Goal: Task Accomplishment & Management: Manage account settings

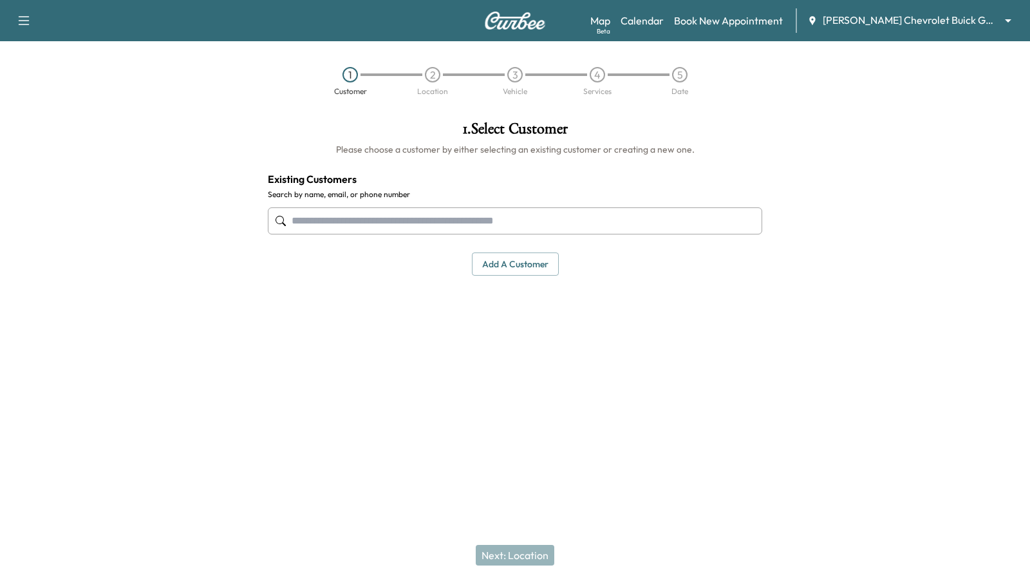
click at [1006, 18] on body "Support Log Out Map Beta Calendar Book New Appointment [PERSON_NAME] Chevrolet …" at bounding box center [515, 290] width 1030 height 581
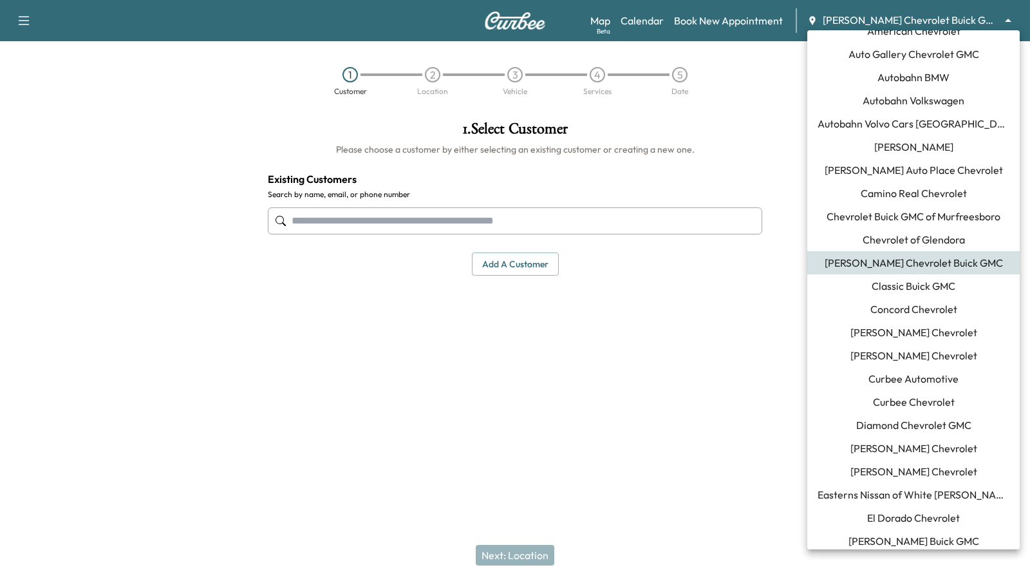
scroll to position [29, 0]
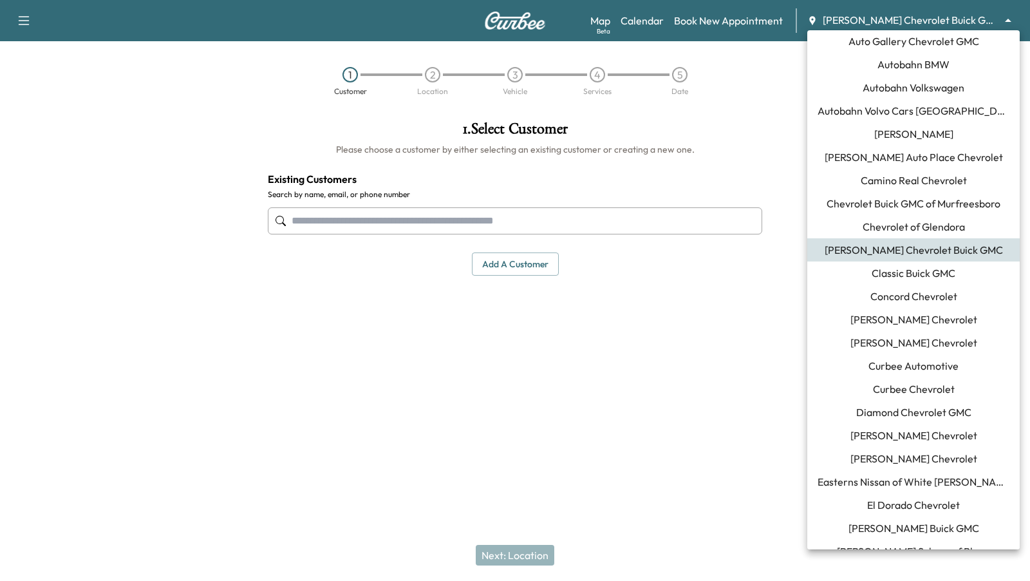
click at [869, 370] on span "Curbee Automotive" at bounding box center [913, 365] width 90 height 15
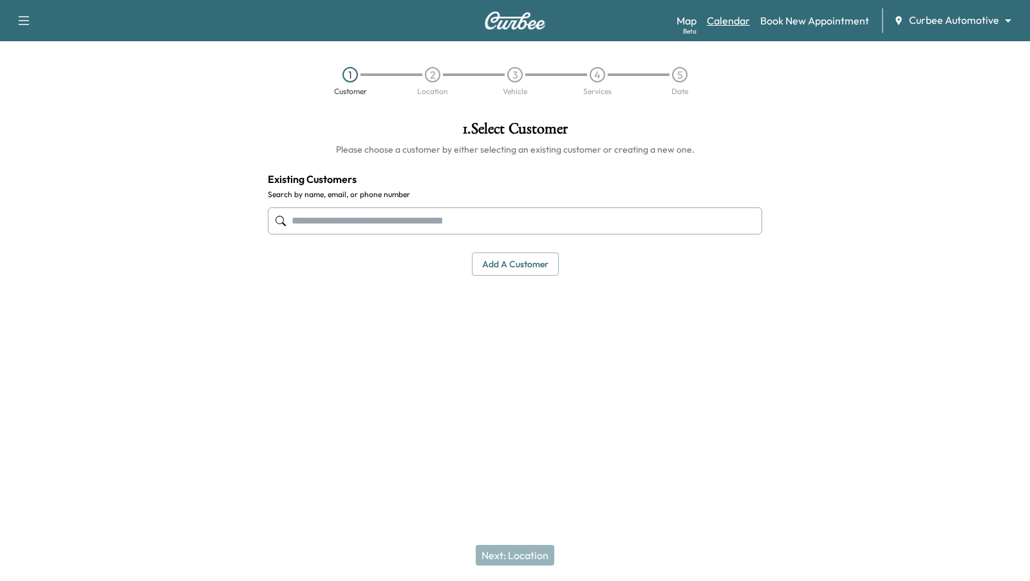
click at [731, 18] on link "Calendar" at bounding box center [728, 20] width 43 height 15
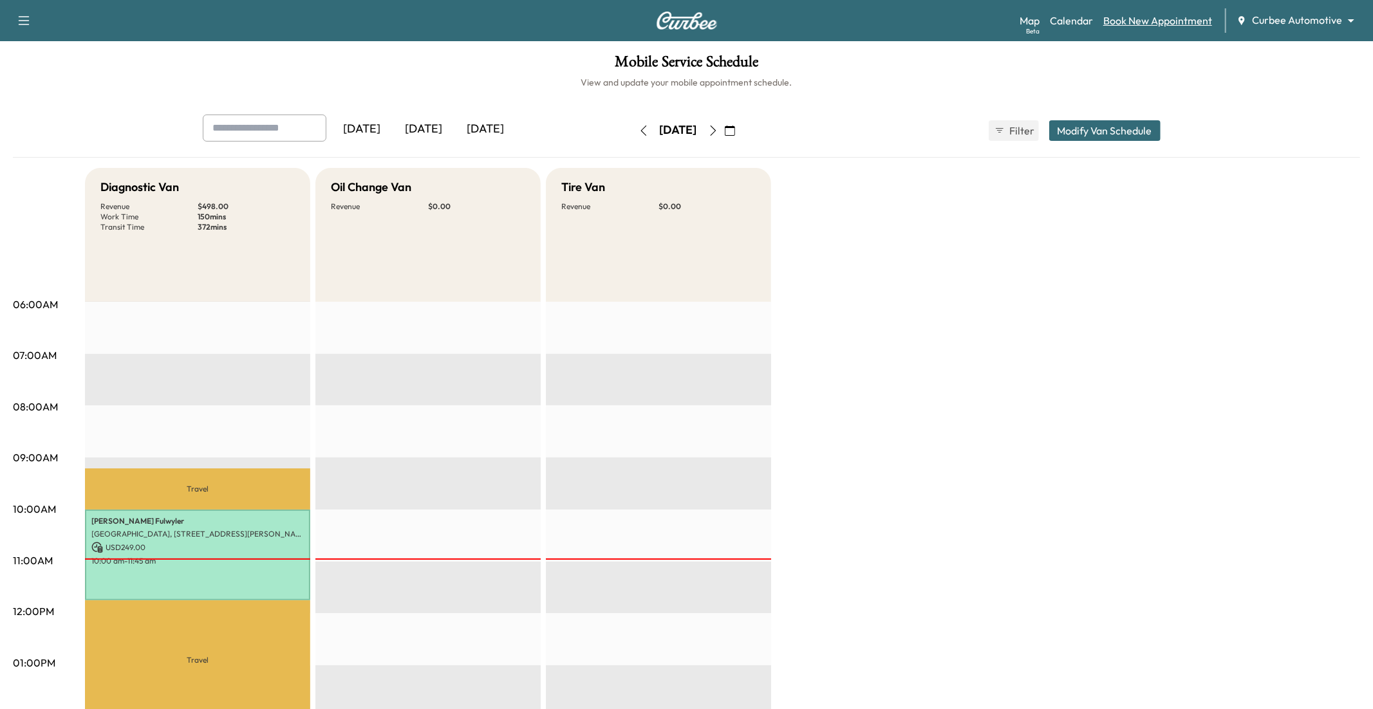
click at [1029, 27] on link "Book New Appointment" at bounding box center [1157, 20] width 109 height 15
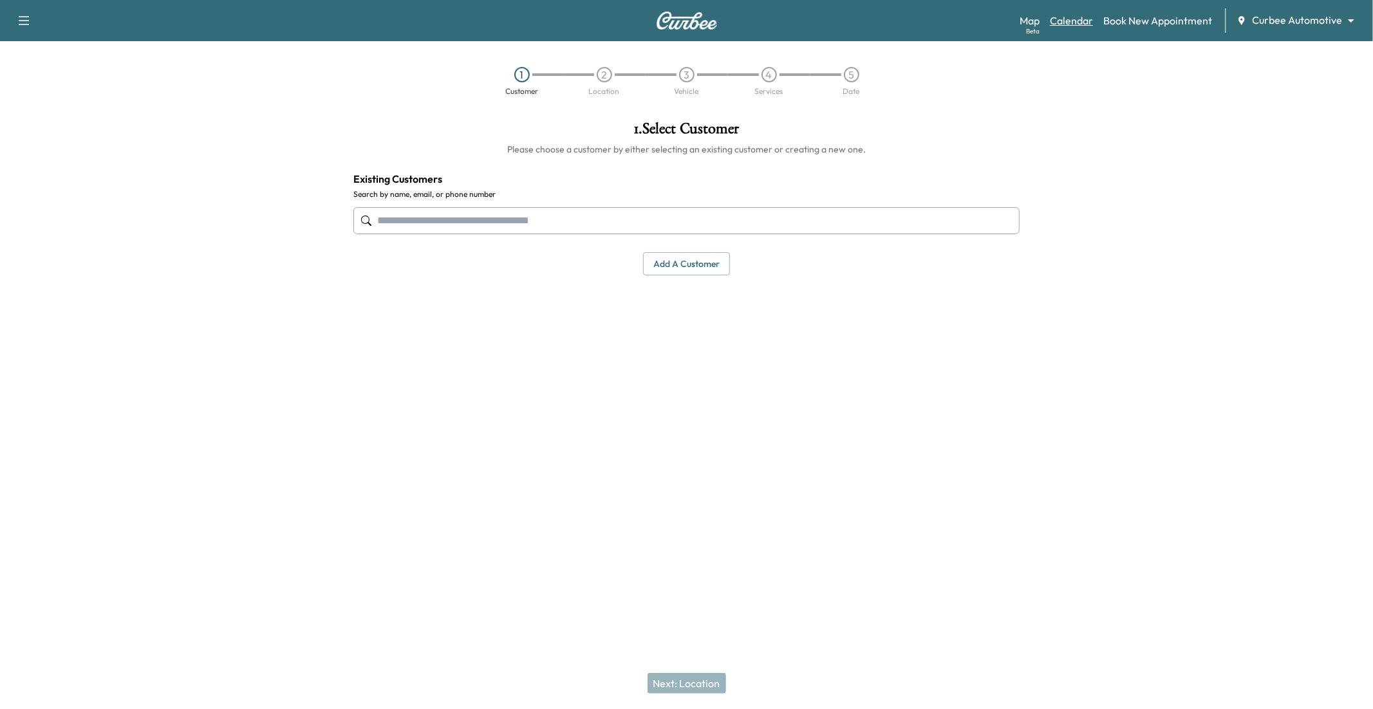
click at [1029, 24] on link "Calendar" at bounding box center [1071, 20] width 43 height 15
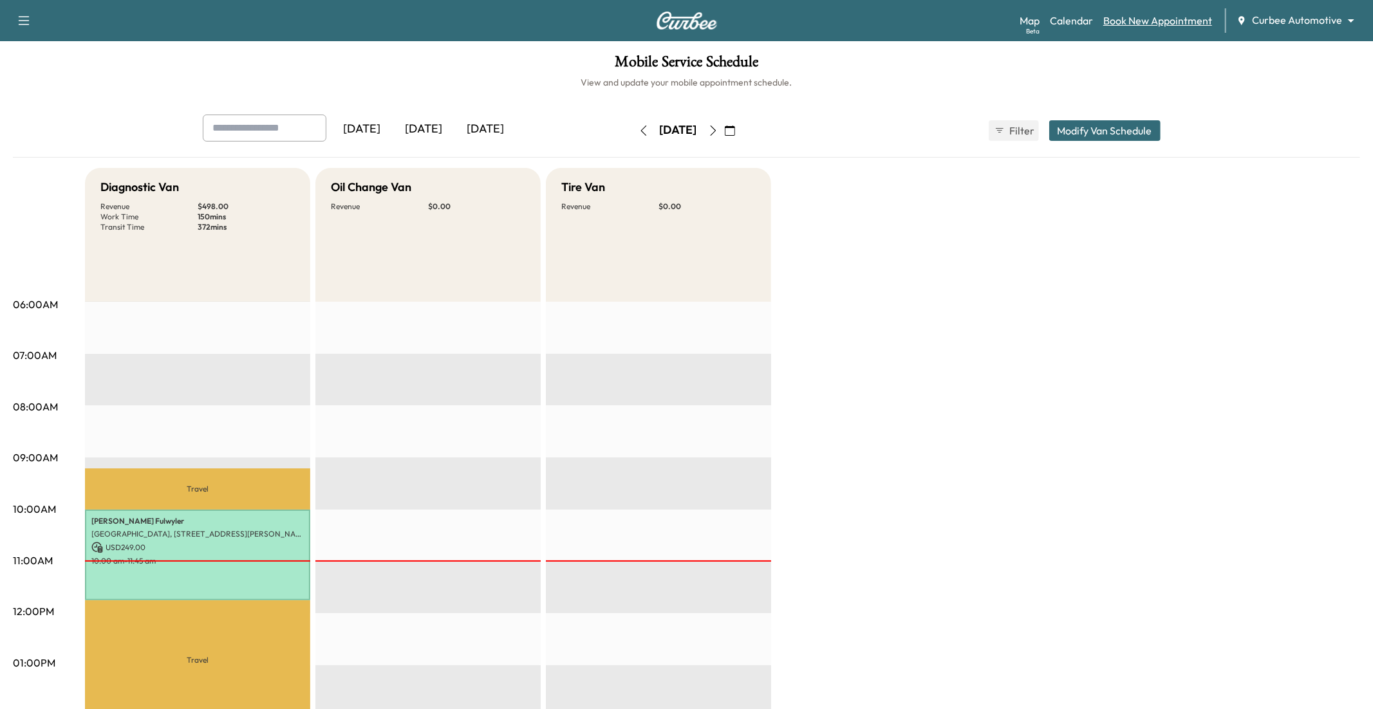
click at [1029, 17] on link "Book New Appointment" at bounding box center [1157, 20] width 109 height 15
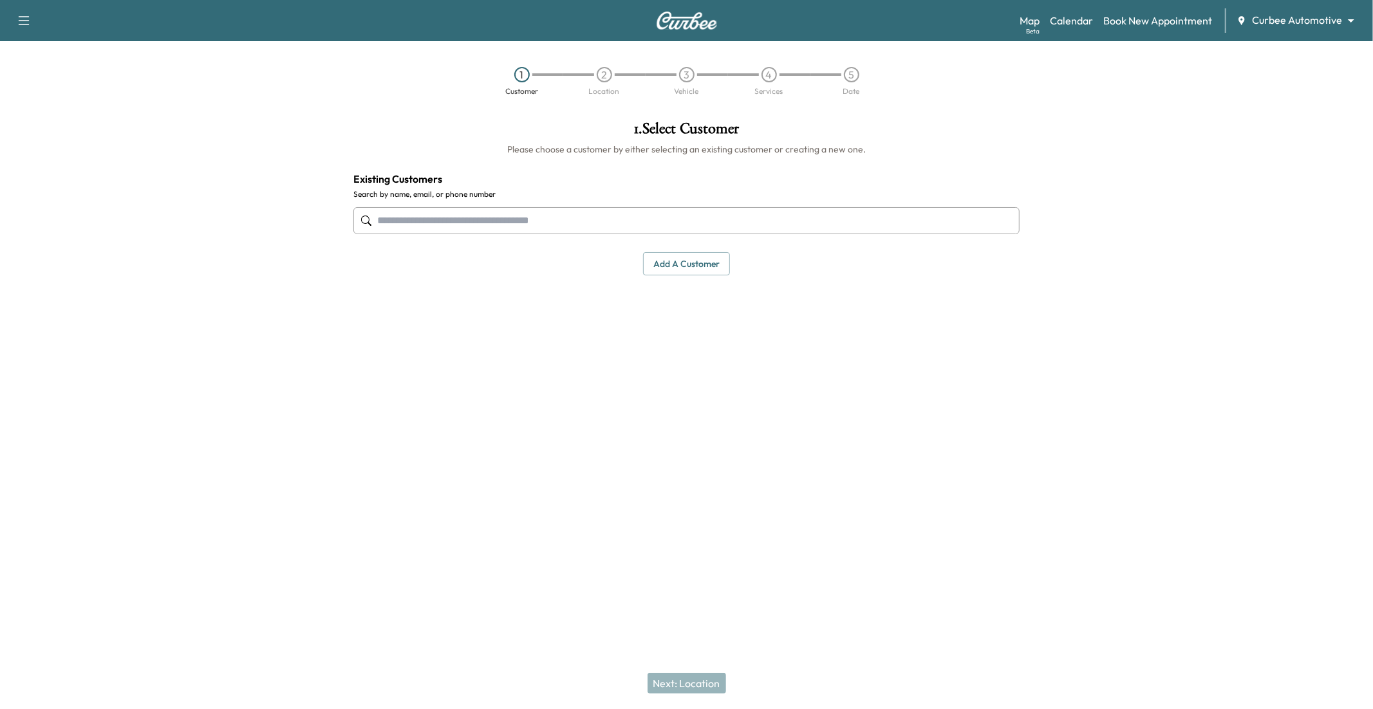
click at [638, 216] on input "text" at bounding box center [686, 220] width 666 height 27
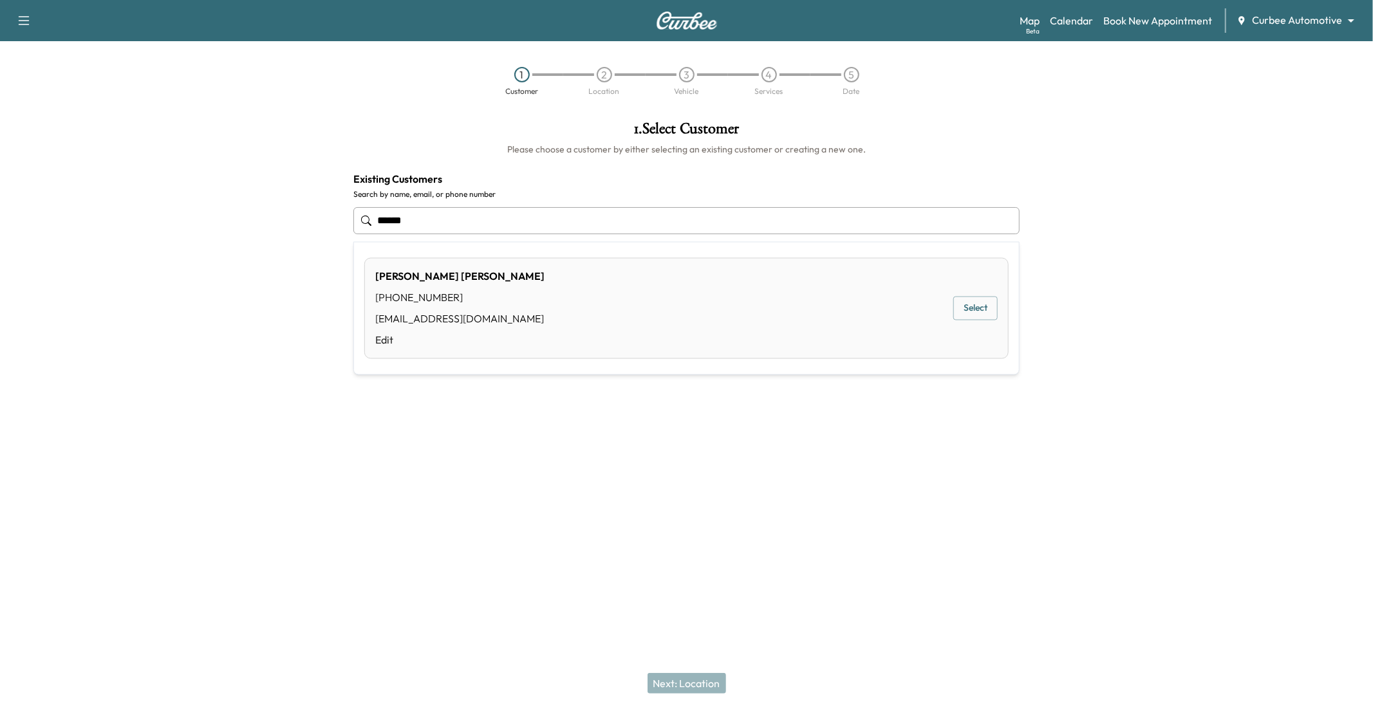
click at [970, 313] on button "Select" at bounding box center [975, 309] width 44 height 24
type input "**********"
drag, startPoint x: 676, startPoint y: 682, endPoint x: 782, endPoint y: 593, distance: 138.5
click at [782, 580] on div "**********" at bounding box center [686, 354] width 1373 height 709
click at [379, 348] on link "Edit" at bounding box center [448, 344] width 169 height 15
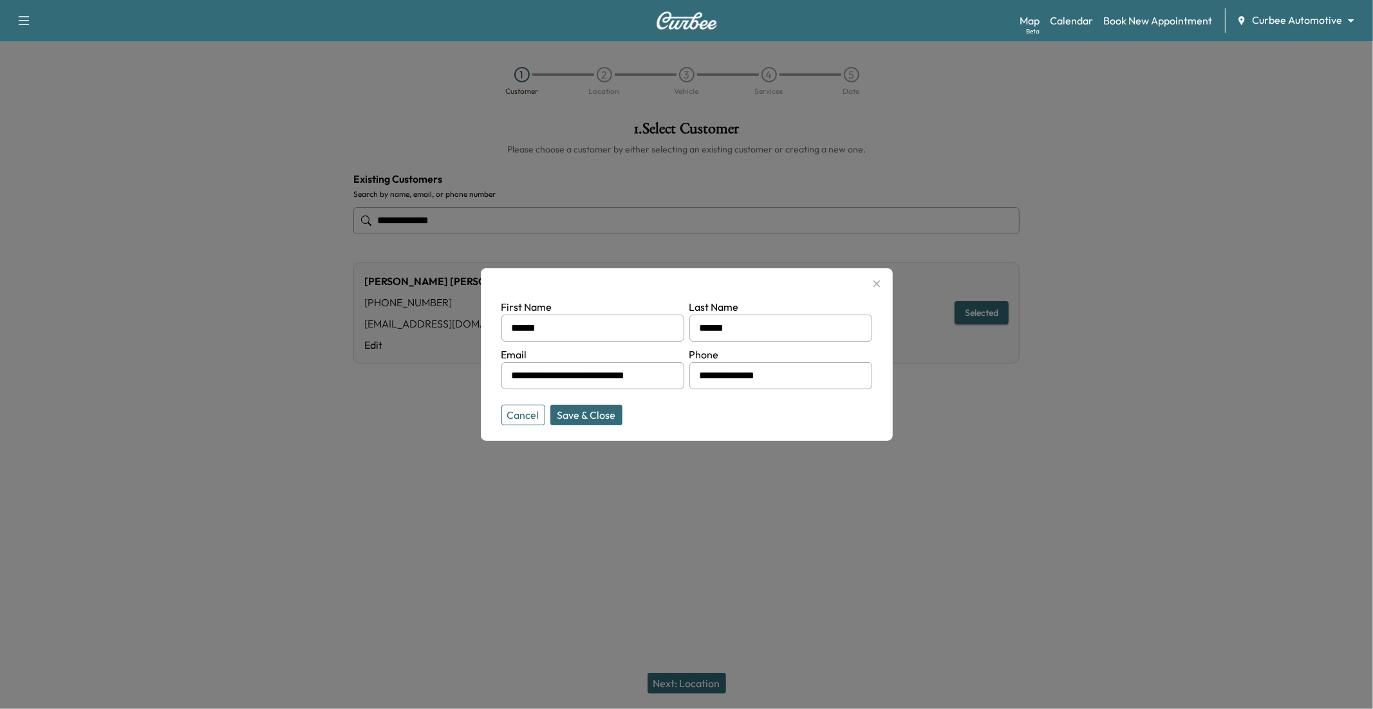
drag, startPoint x: 772, startPoint y: 378, endPoint x: 674, endPoint y: 375, distance: 97.9
click at [674, 375] on form "**********" at bounding box center [686, 359] width 371 height 121
type input "**********"
click at [610, 426] on div "**********" at bounding box center [687, 354] width 412 height 173
click at [594, 414] on button "Save & Close" at bounding box center [586, 415] width 72 height 21
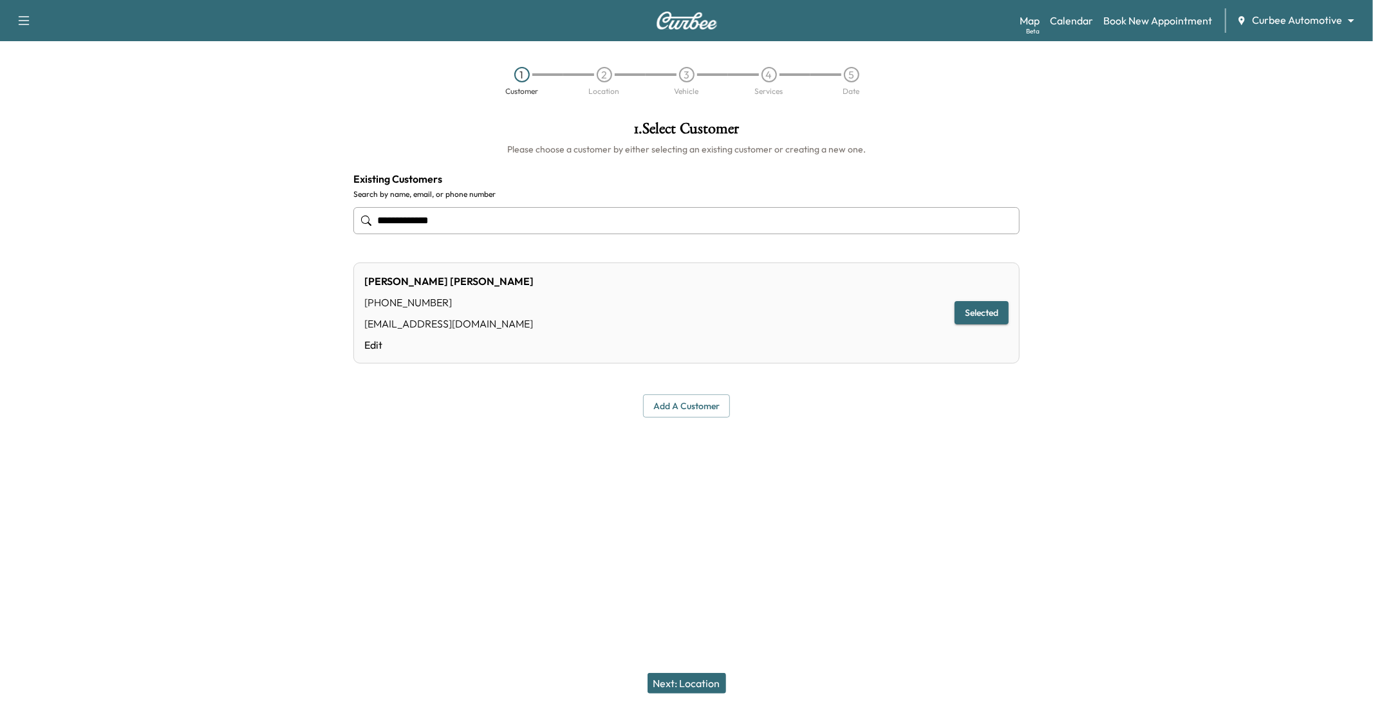
click at [673, 580] on button "Next: Location" at bounding box center [687, 683] width 79 height 21
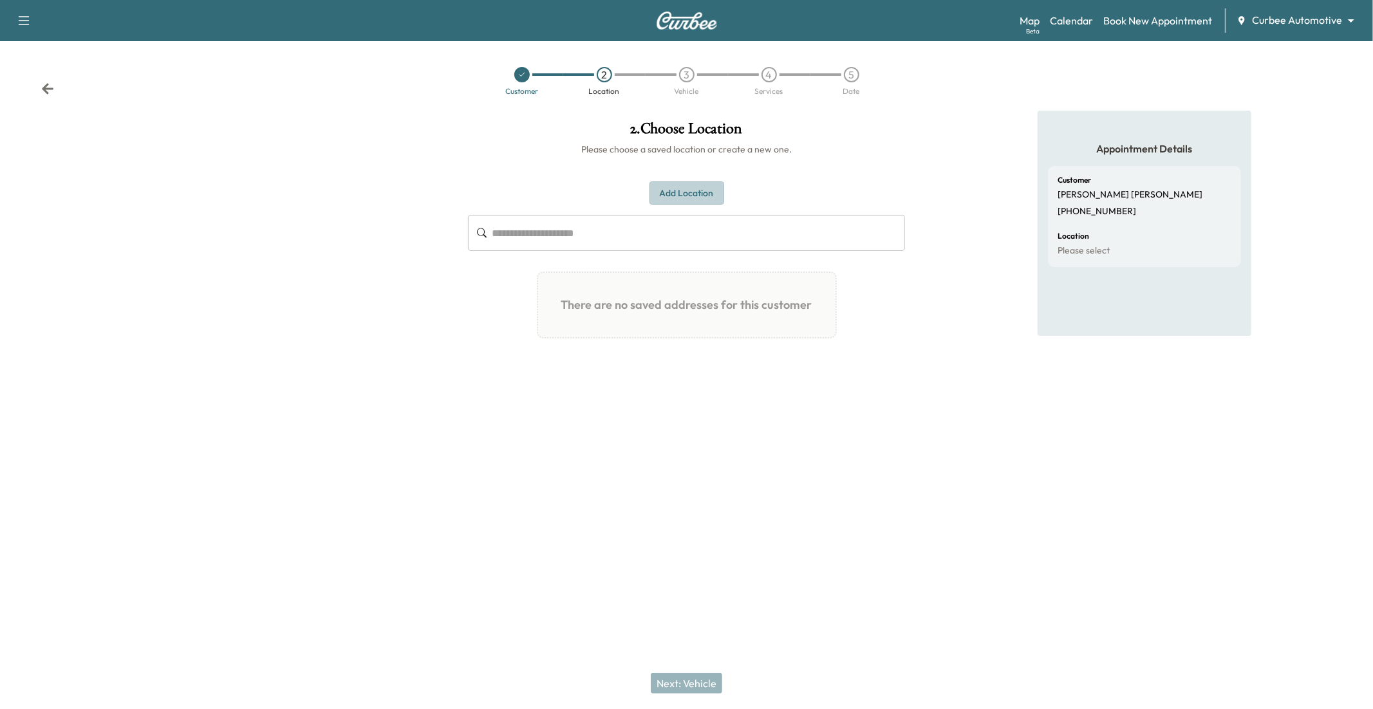
click at [673, 188] on button "Add Location" at bounding box center [687, 194] width 75 height 24
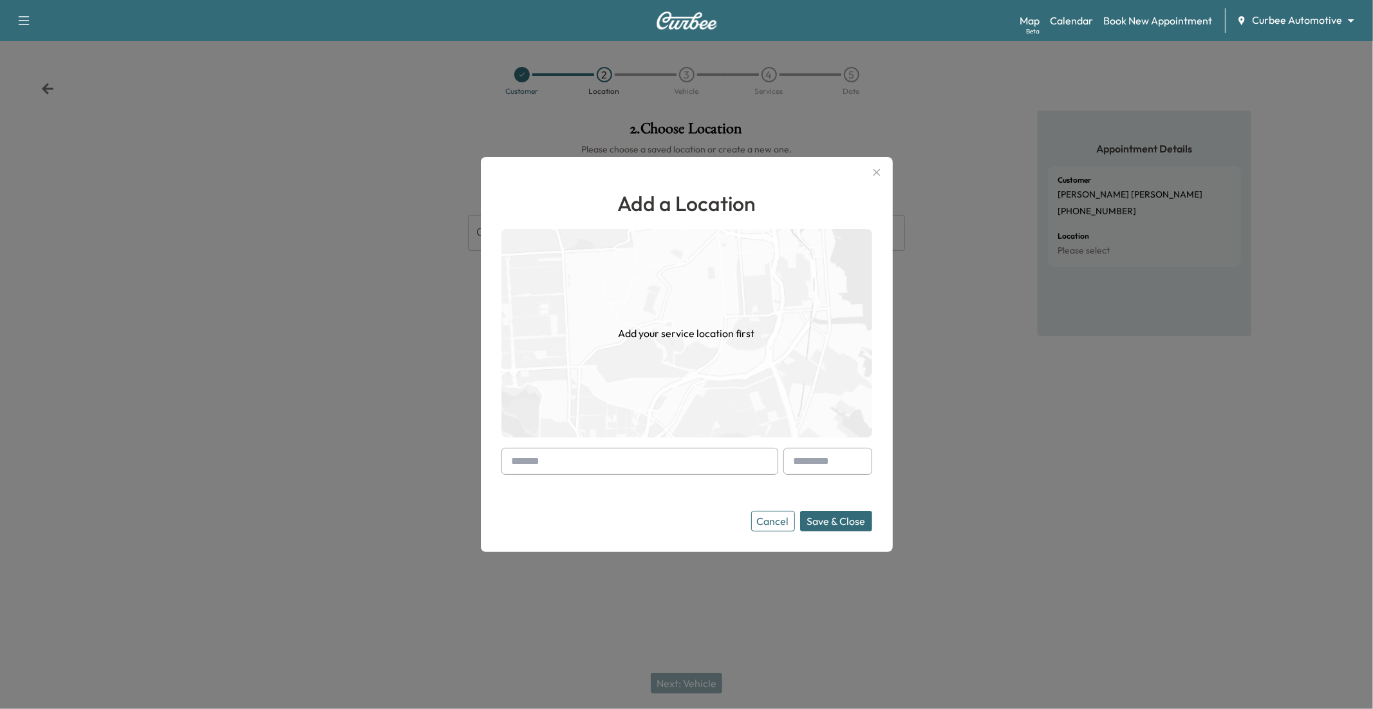
click at [587, 463] on input "text" at bounding box center [639, 461] width 277 height 27
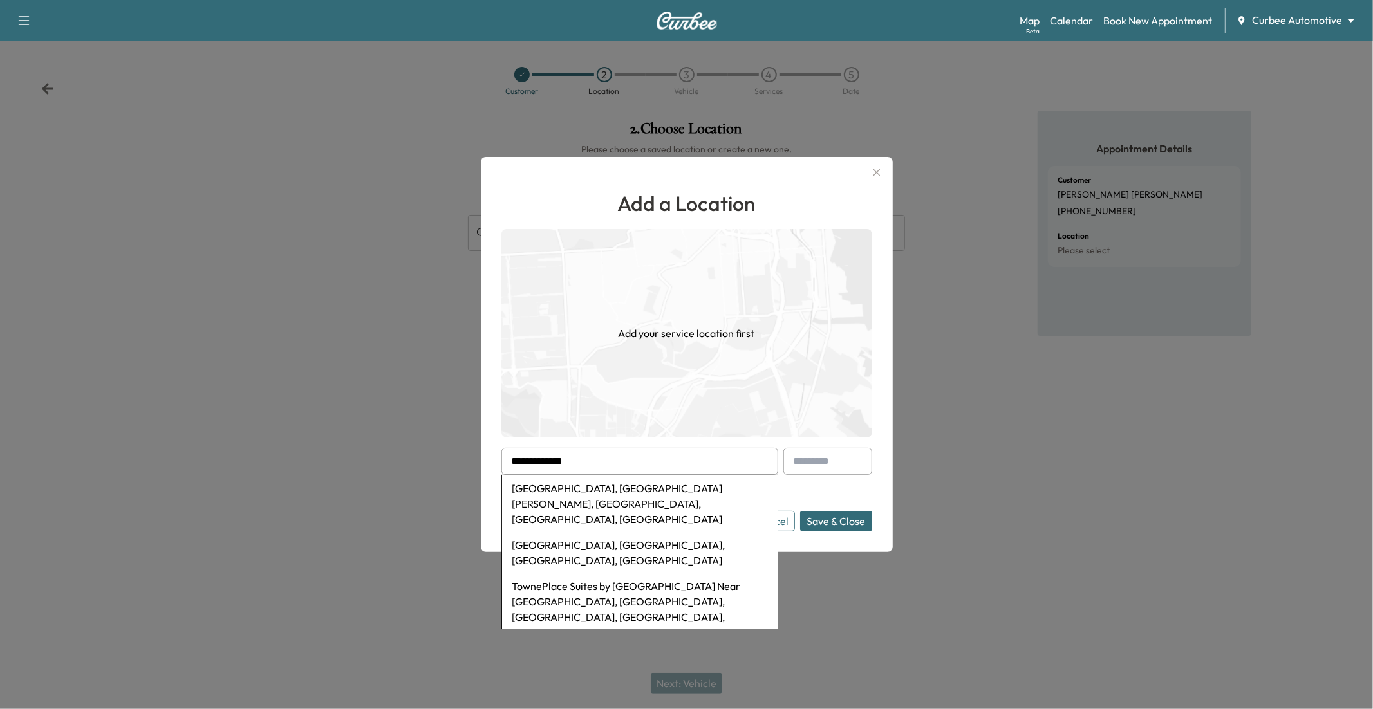
click at [594, 489] on li "[GEOGRAPHIC_DATA], [GEOGRAPHIC_DATA][PERSON_NAME], [GEOGRAPHIC_DATA], [GEOGRAPH…" at bounding box center [640, 504] width 276 height 57
type input "**********"
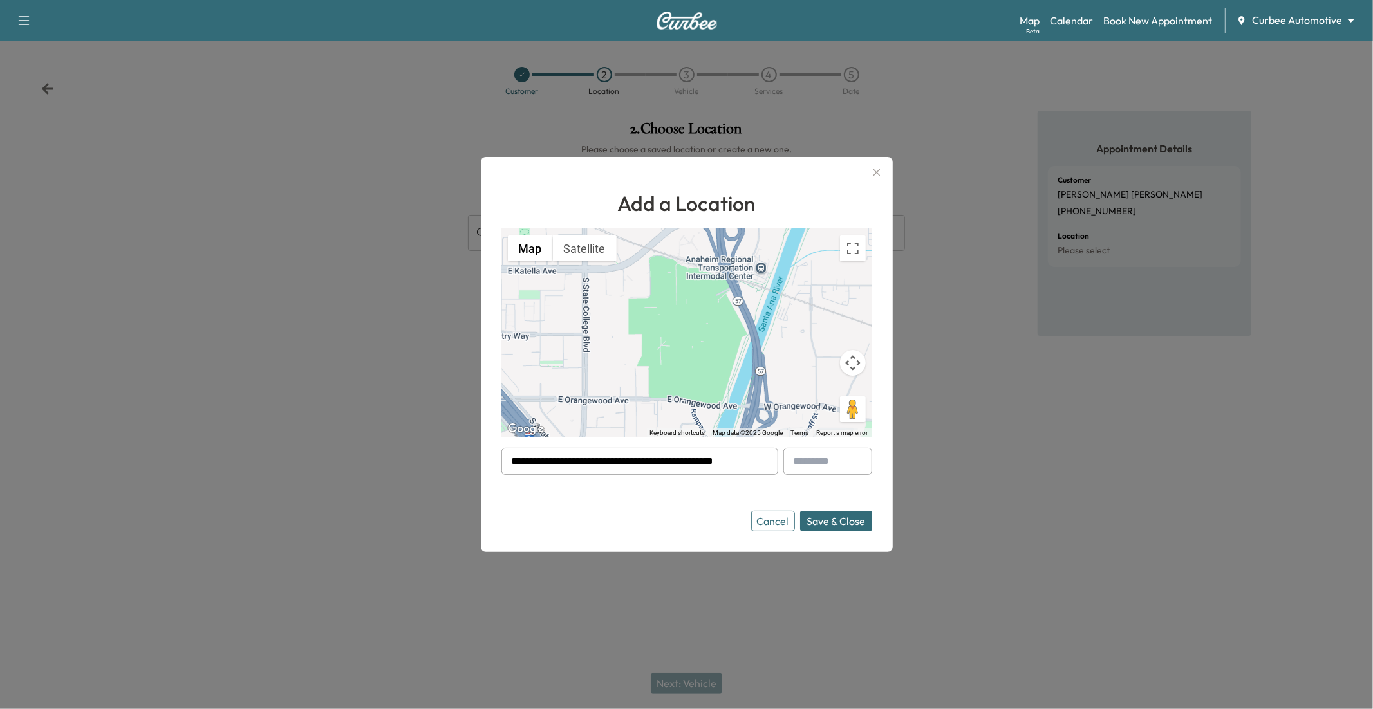
click at [831, 525] on button "Save & Close" at bounding box center [836, 521] width 72 height 21
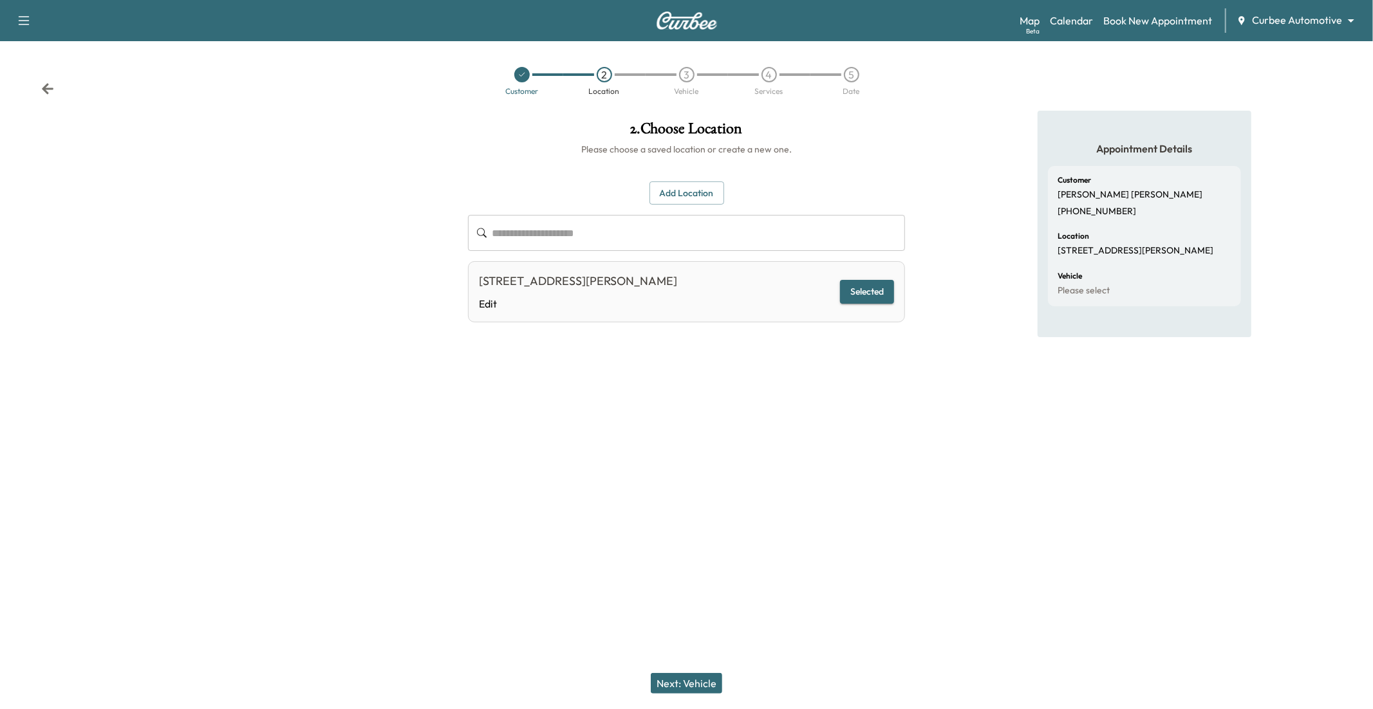
click at [662, 191] on button "Add Location" at bounding box center [687, 194] width 75 height 24
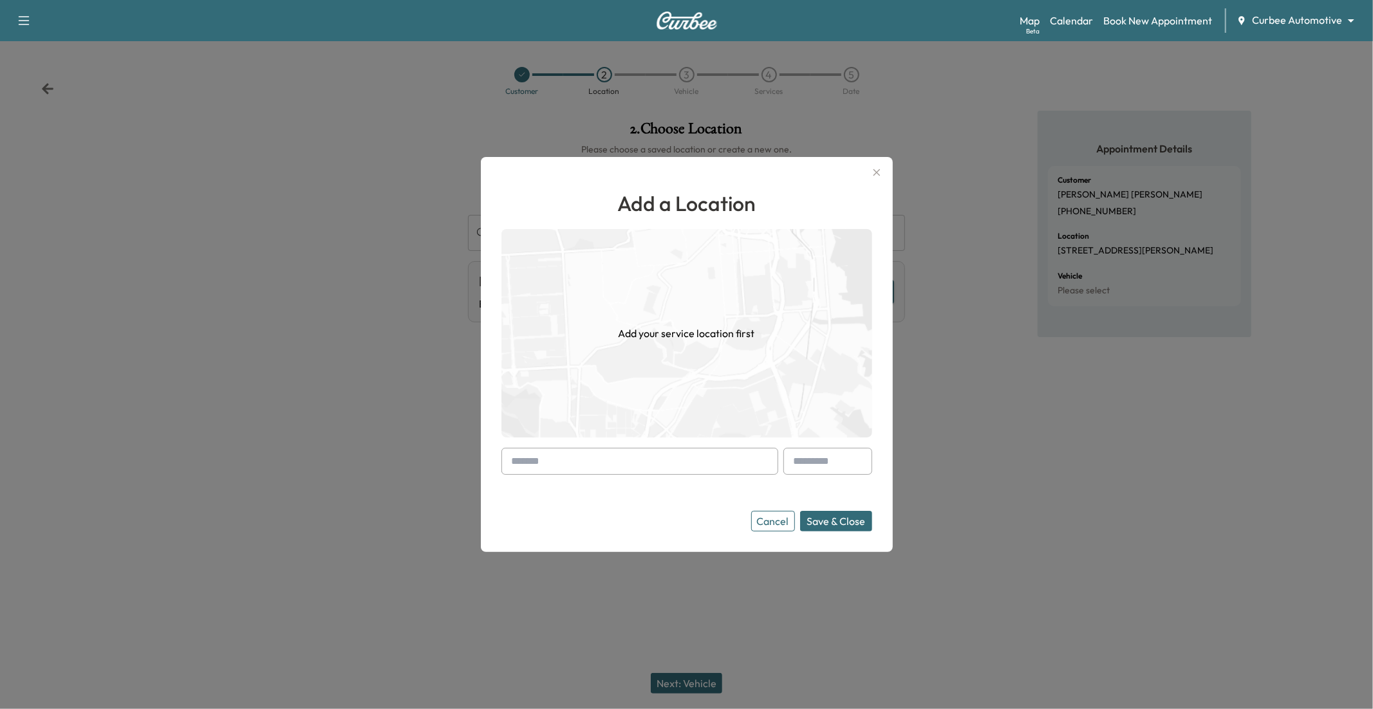
click at [549, 464] on input "text" at bounding box center [639, 461] width 277 height 27
type input "*"
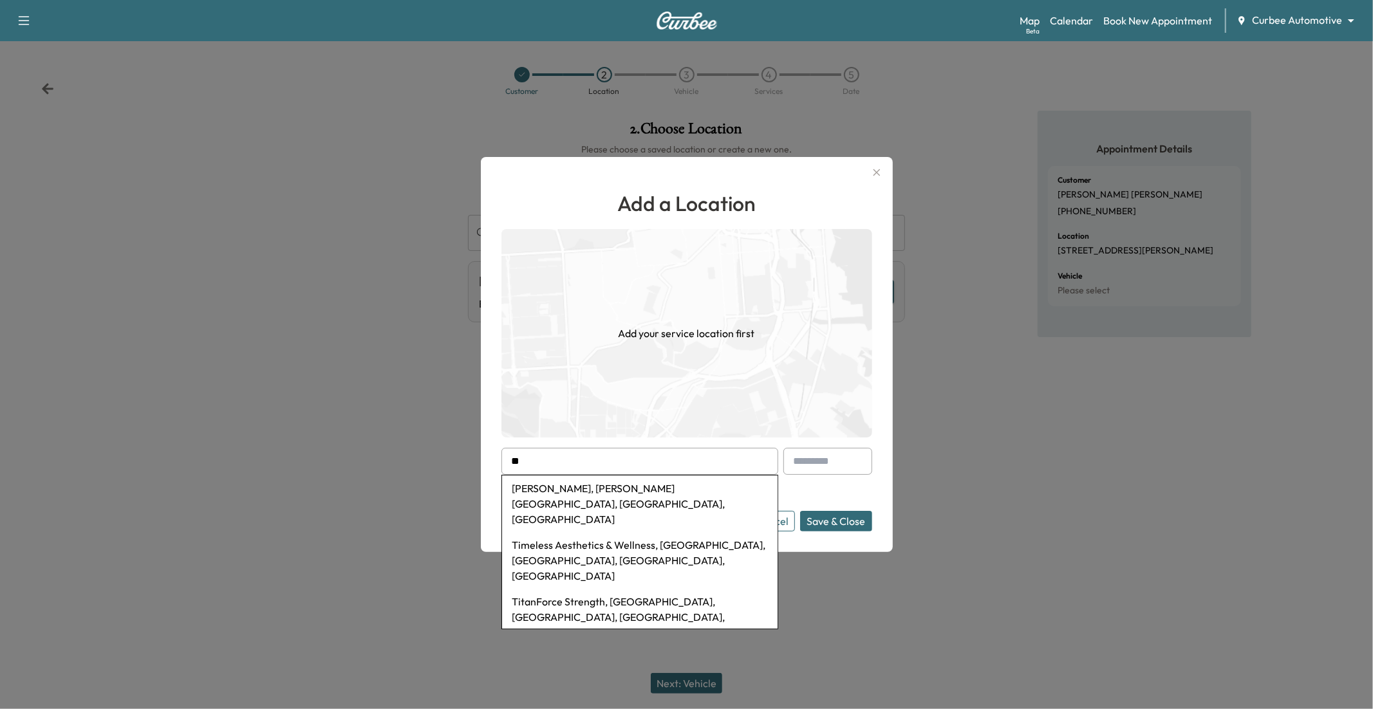
type input "*"
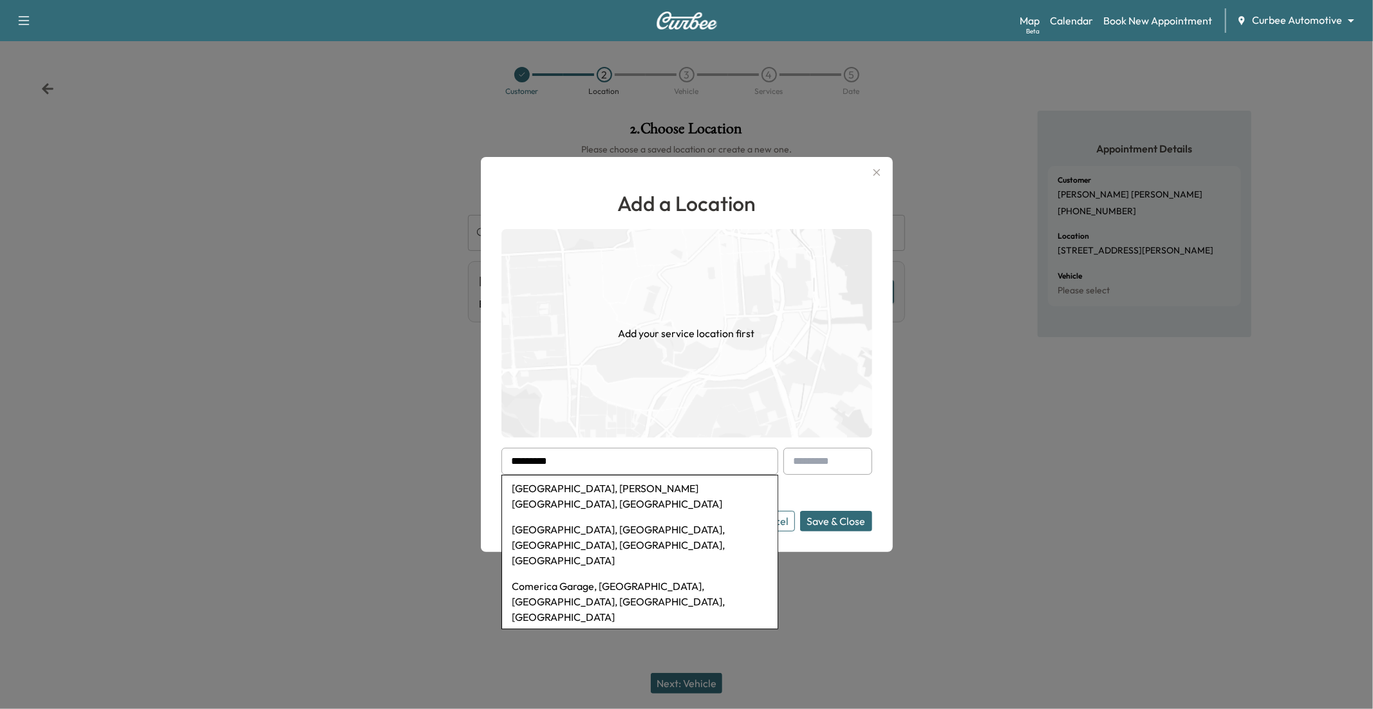
click at [565, 489] on li "[GEOGRAPHIC_DATA], [PERSON_NAME][GEOGRAPHIC_DATA], [GEOGRAPHIC_DATA]" at bounding box center [640, 496] width 276 height 41
type input "**********"
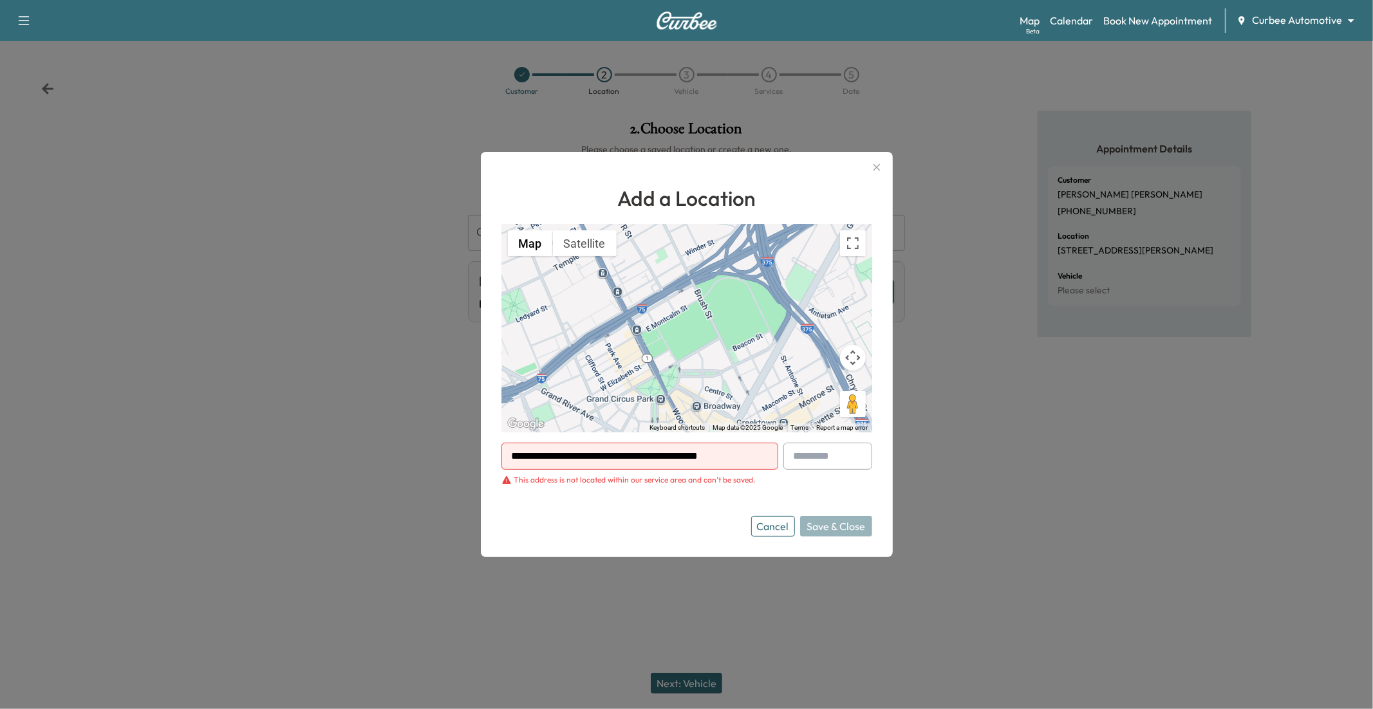
click at [783, 529] on button "Cancel" at bounding box center [773, 526] width 44 height 21
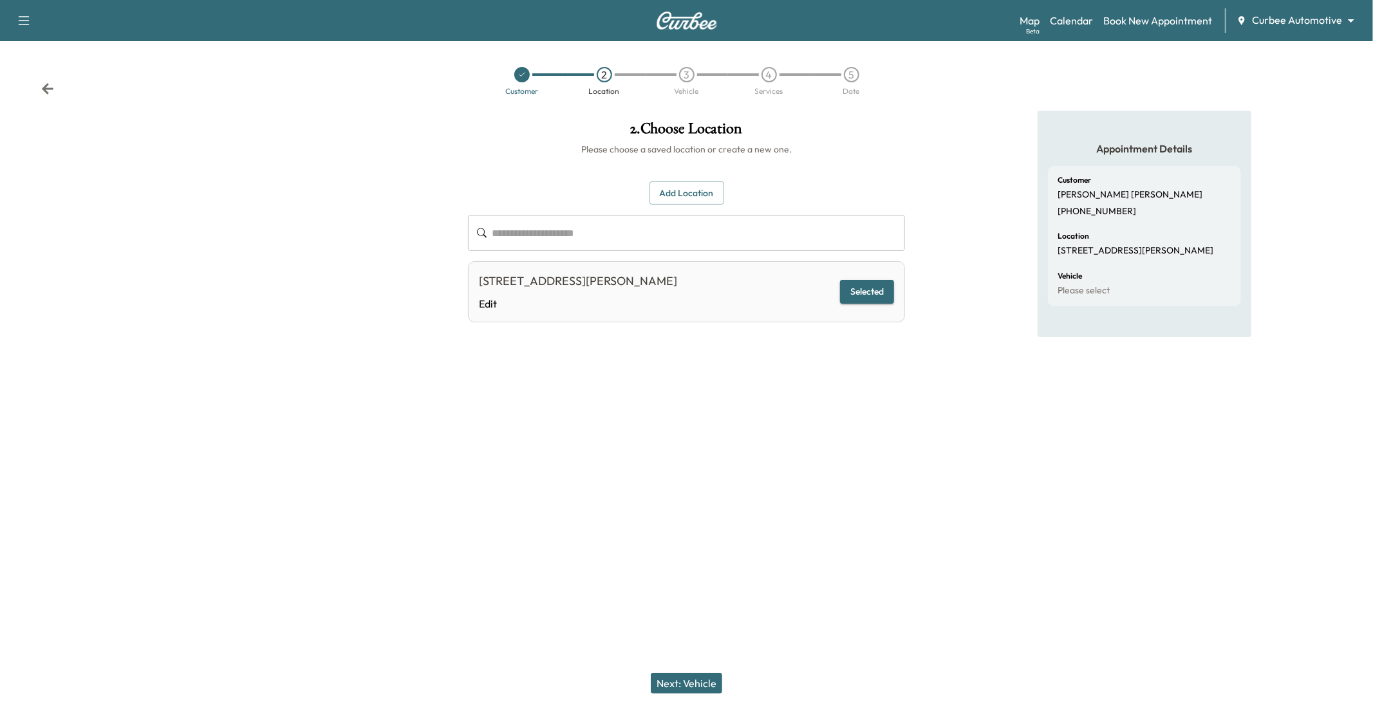
click at [670, 580] on button "Next: Vehicle" at bounding box center [686, 683] width 71 height 21
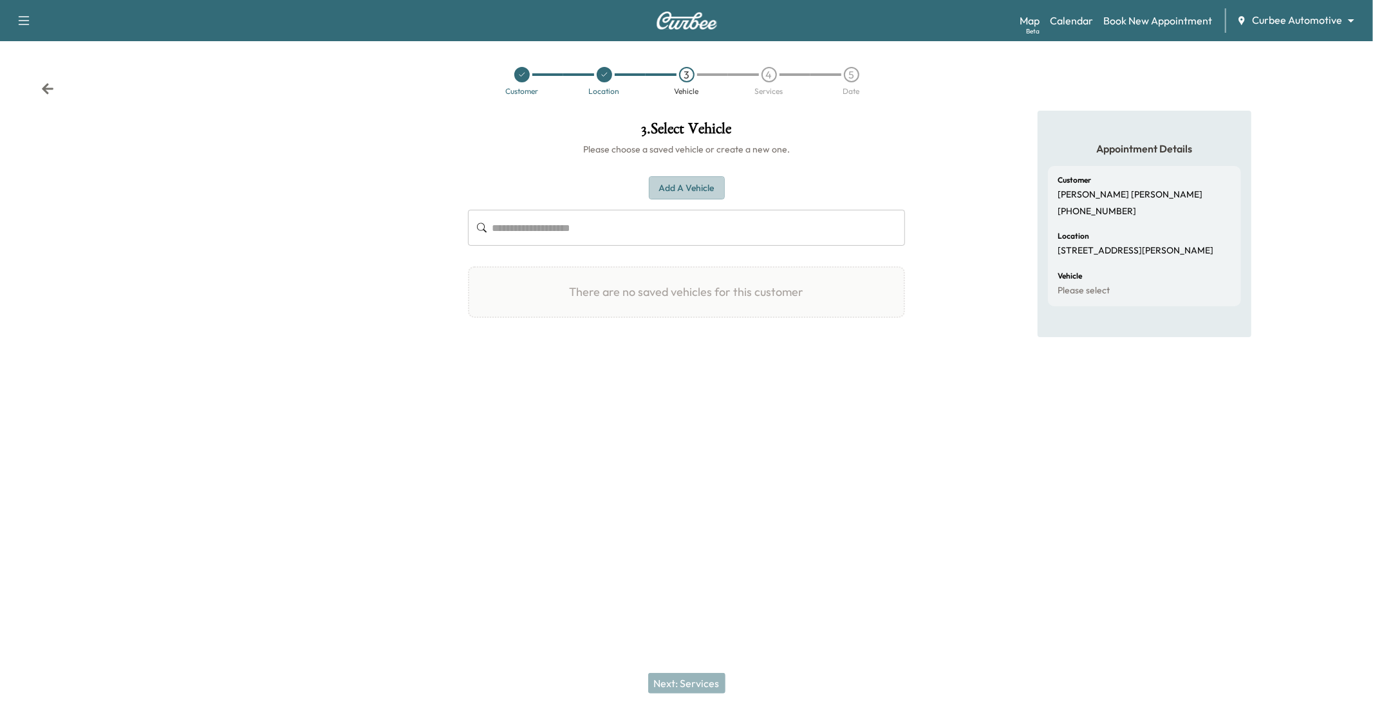
click at [660, 192] on button "Add a Vehicle" at bounding box center [687, 188] width 76 height 24
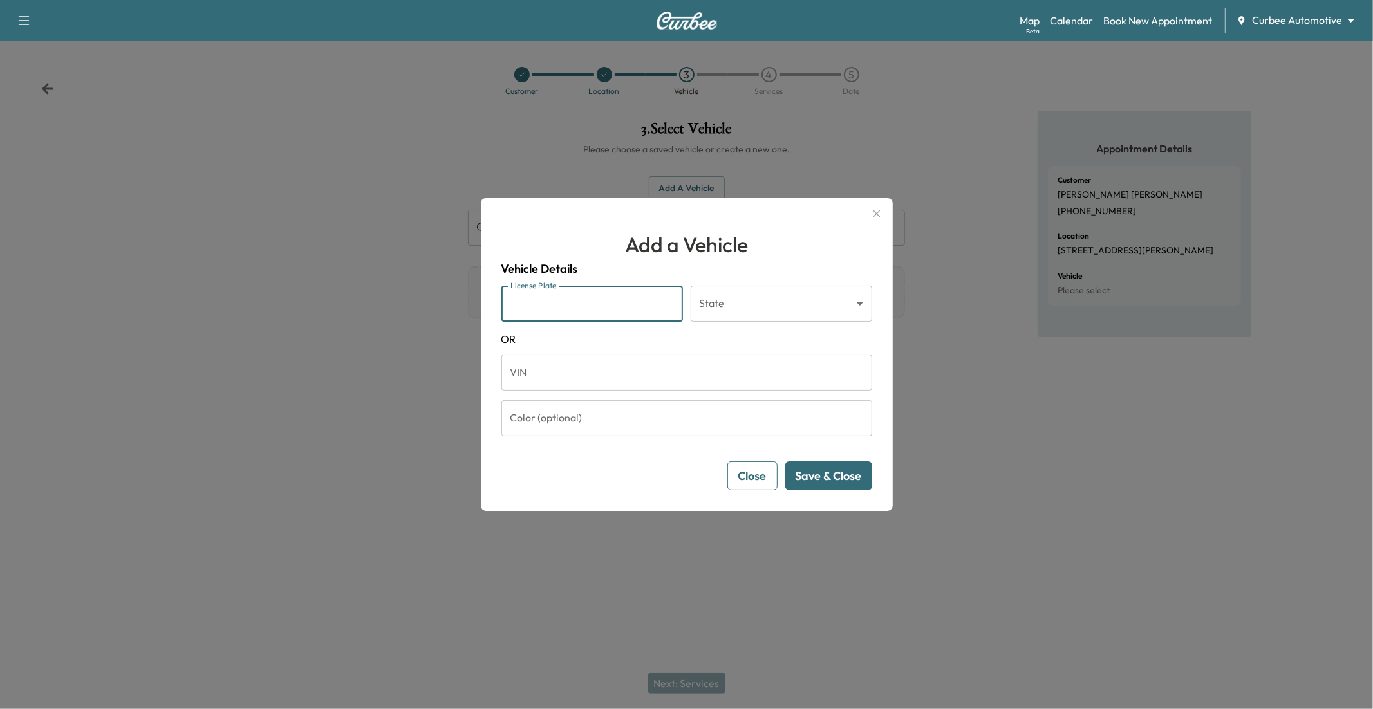
click at [530, 295] on input "License Plate" at bounding box center [592, 304] width 182 height 36
click at [538, 225] on div "Add a Vehicle Vehicle Details License Plate License Plate State ​ State [US_STA…" at bounding box center [687, 354] width 412 height 313
click at [523, 299] on input "License Plate" at bounding box center [592, 304] width 182 height 36
type input "****"
click at [795, 311] on body "Support Log Out Map Beta Calendar Book New Appointment Curbee Automotive ******…" at bounding box center [686, 354] width 1373 height 709
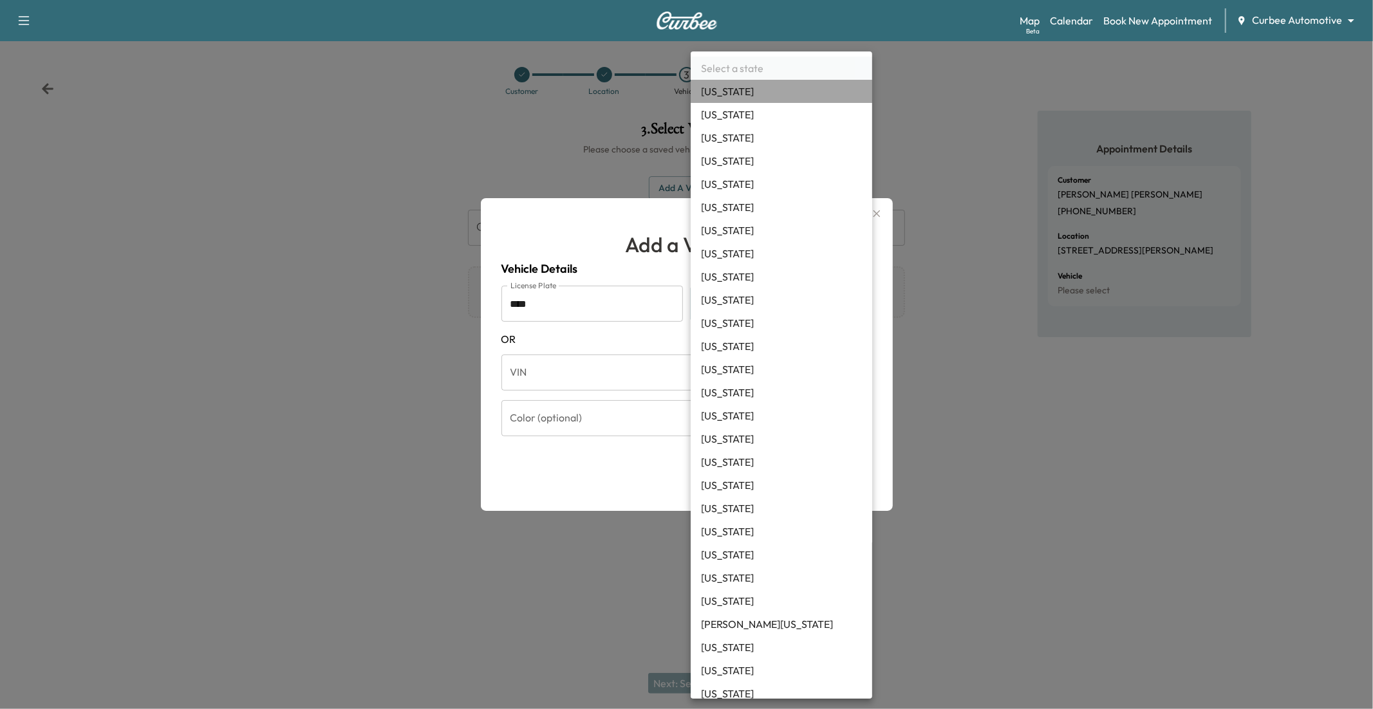
click at [759, 98] on li "[US_STATE]" at bounding box center [782, 91] width 182 height 23
type input "**"
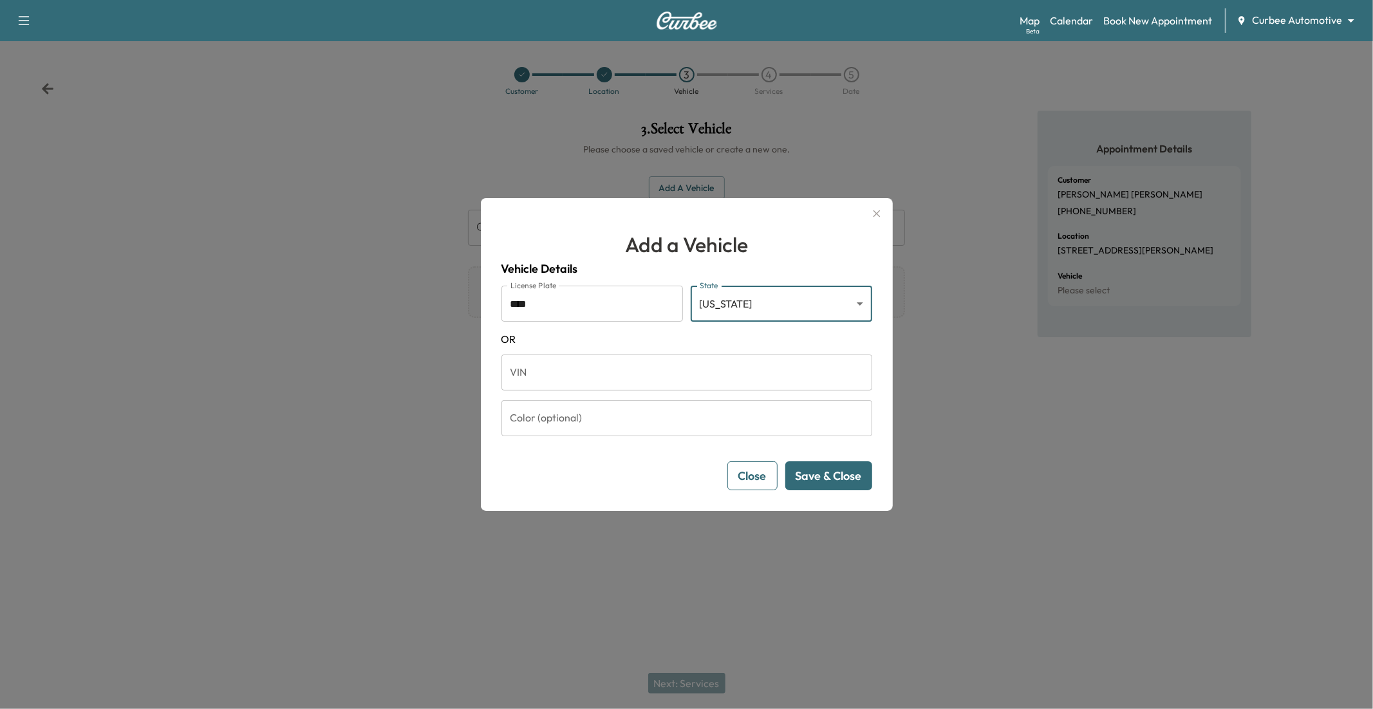
click at [823, 476] on button "Save & Close" at bounding box center [828, 476] width 87 height 29
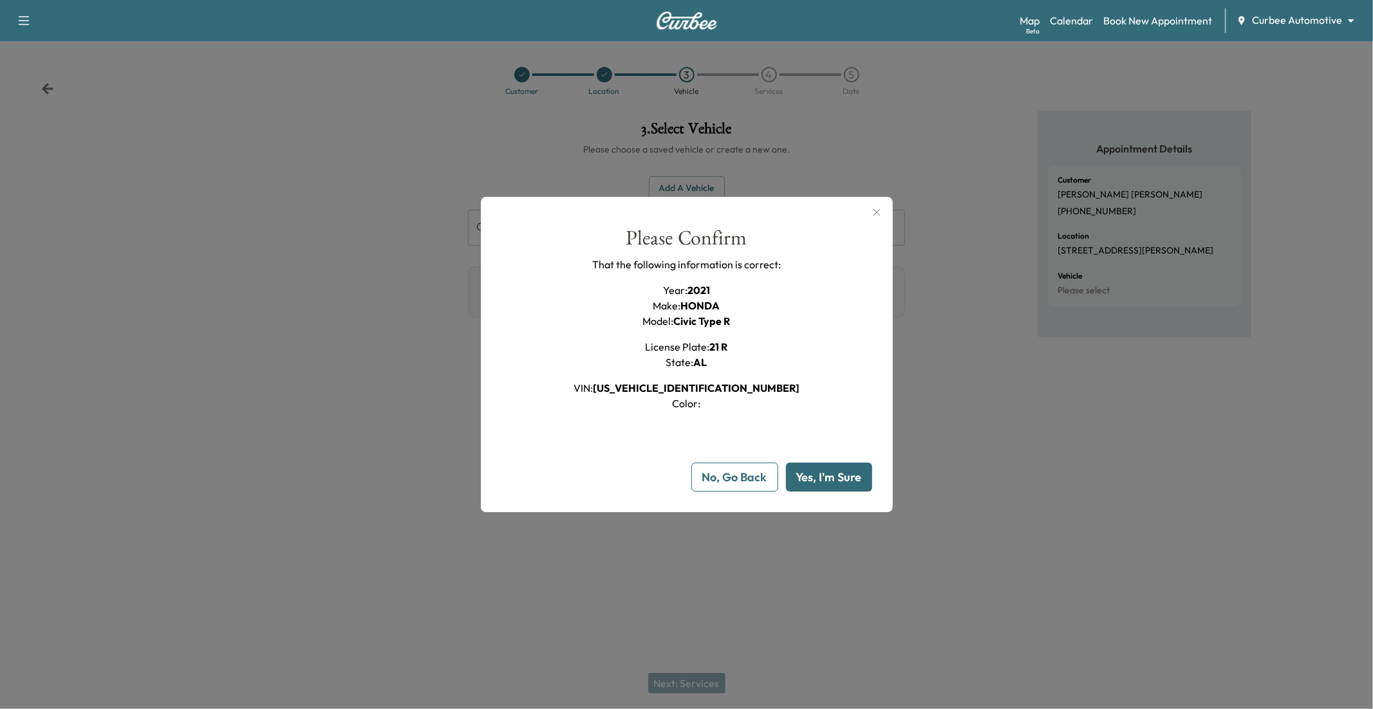
click at [843, 477] on button "Yes, I'm Sure" at bounding box center [829, 477] width 86 height 29
type input "**"
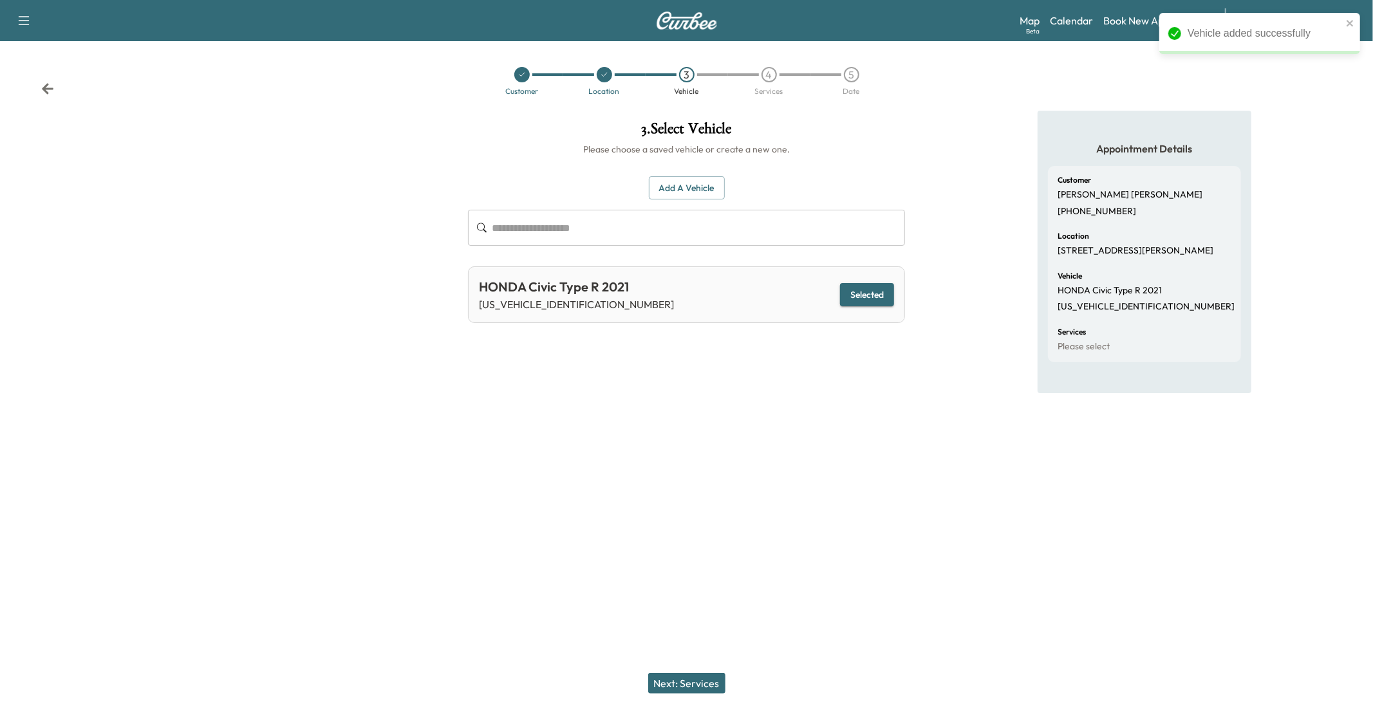
click at [670, 580] on button "Next: Services" at bounding box center [686, 683] width 77 height 21
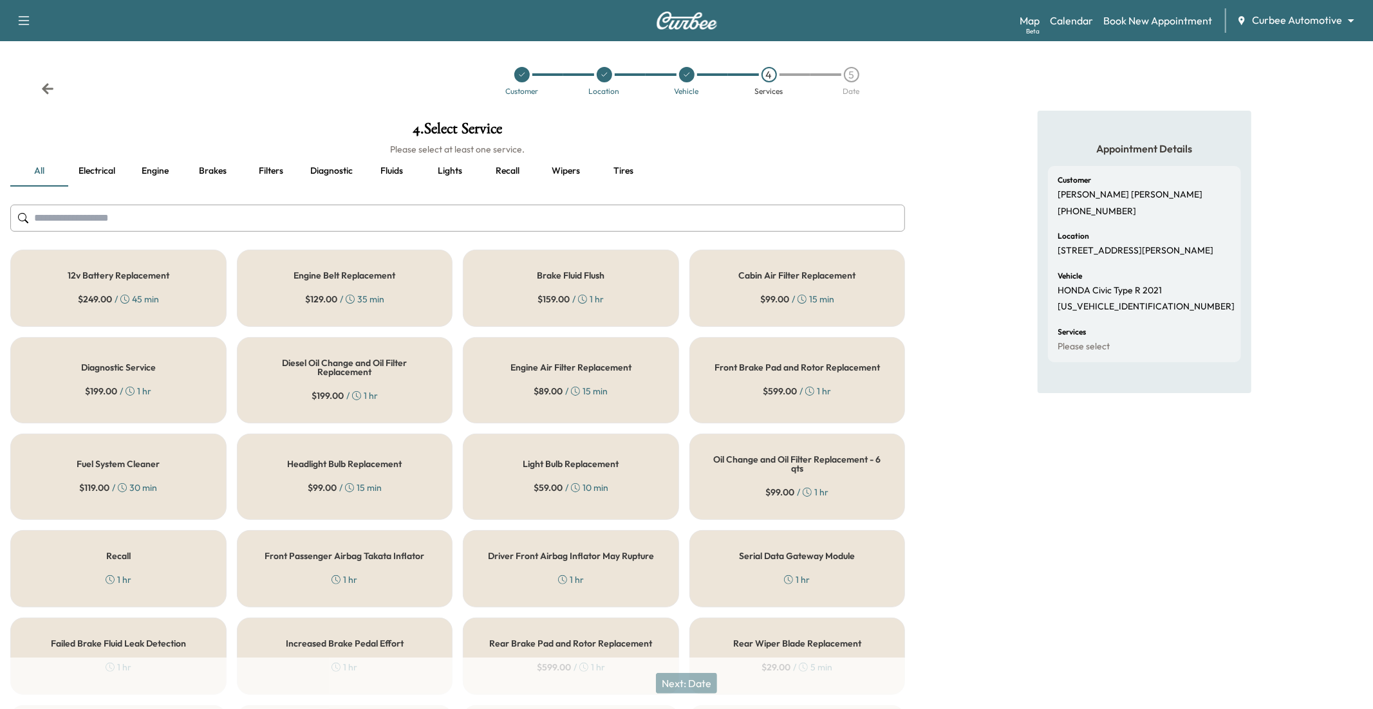
click at [518, 292] on div "Brake Fluid Flush $ 159.00 / 1 hr" at bounding box center [571, 288] width 216 height 77
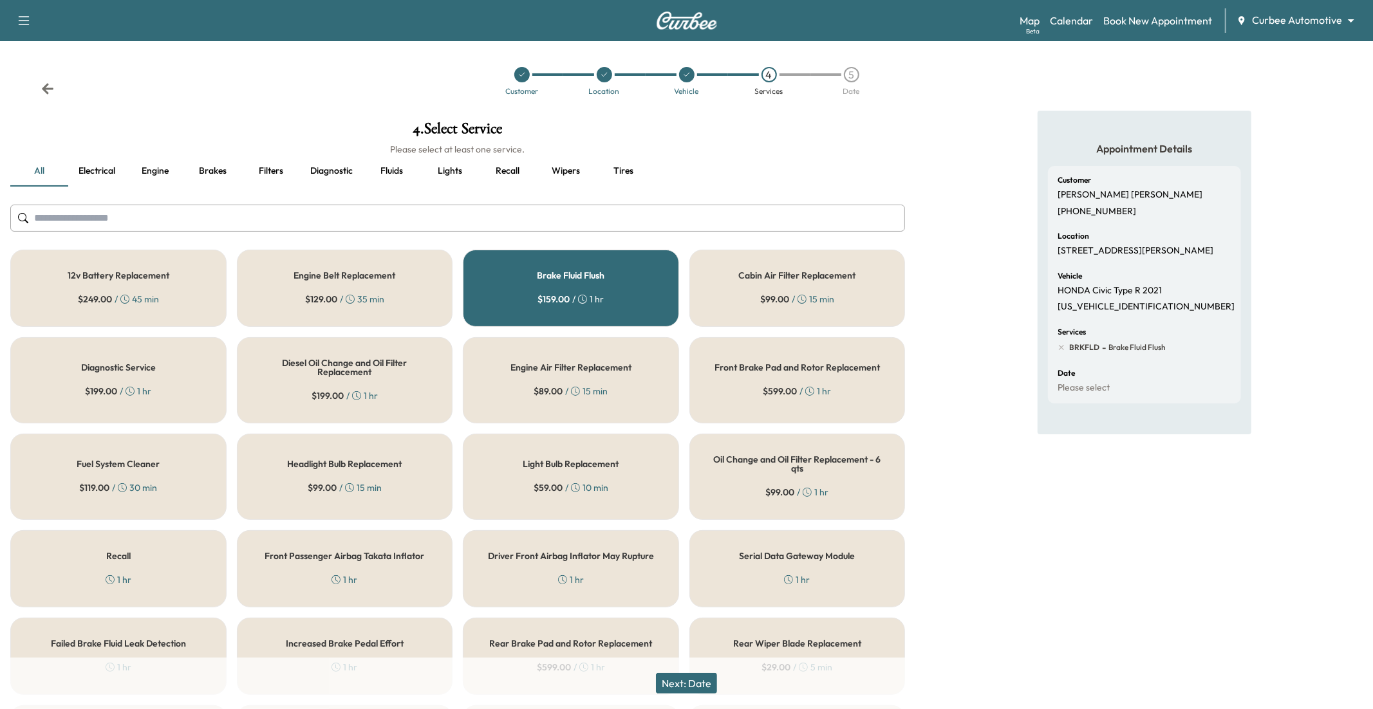
click at [272, 171] on button "Filters" at bounding box center [271, 171] width 58 height 31
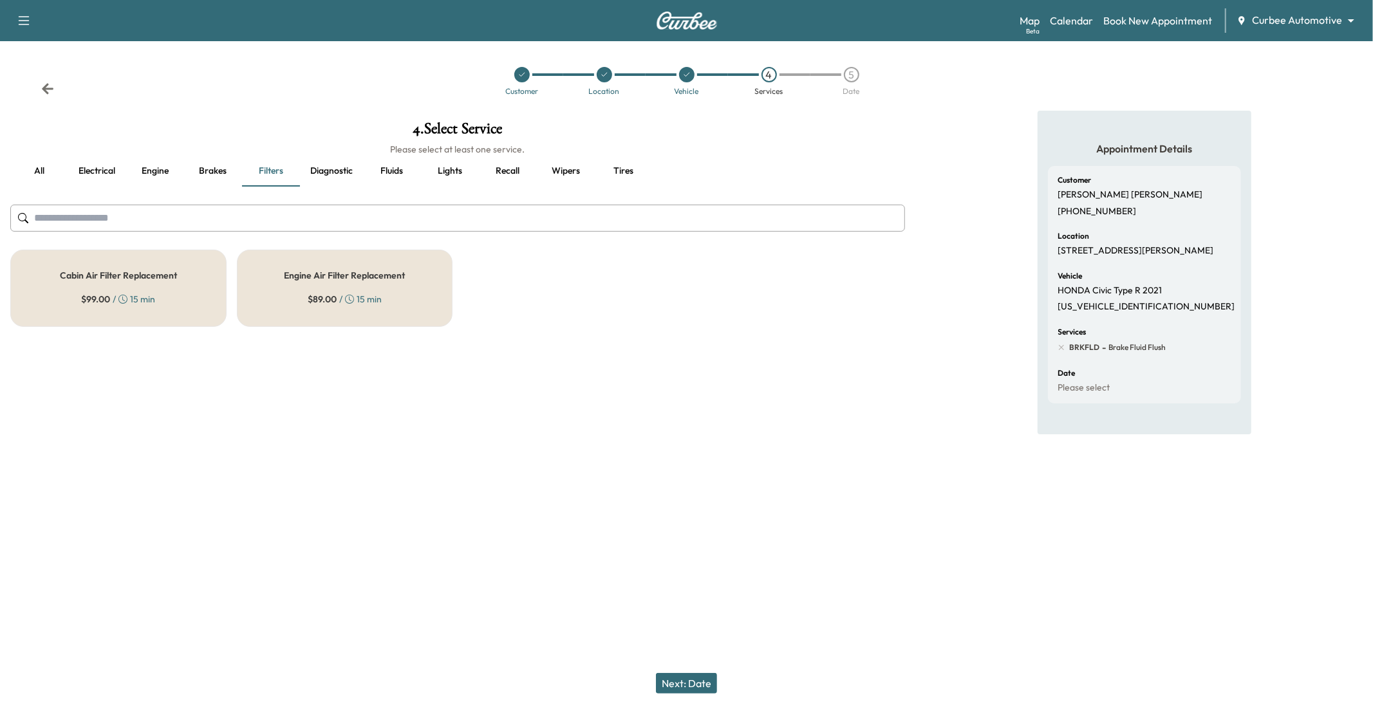
click at [355, 287] on div "Engine Air Filter Replacement $ 89.00 / 15 min" at bounding box center [345, 288] width 216 height 77
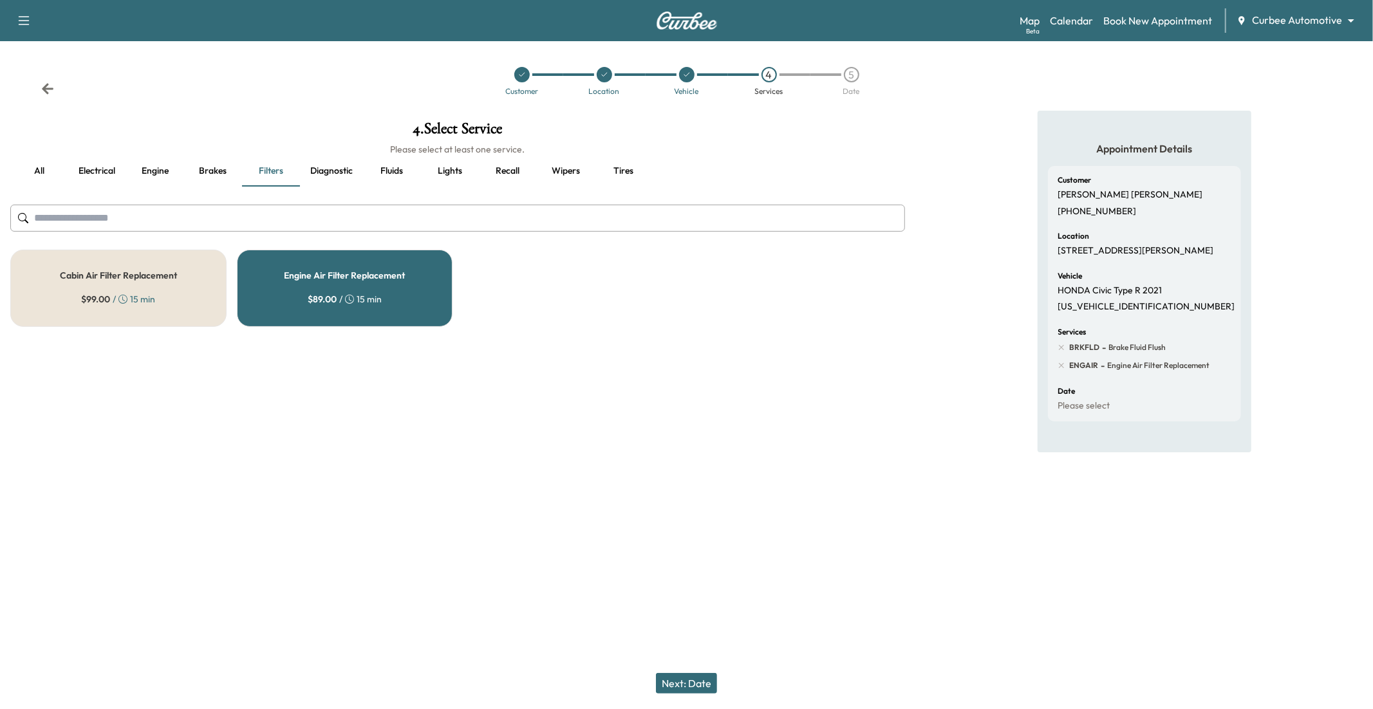
click at [695, 580] on button "Next: Date" at bounding box center [686, 683] width 61 height 21
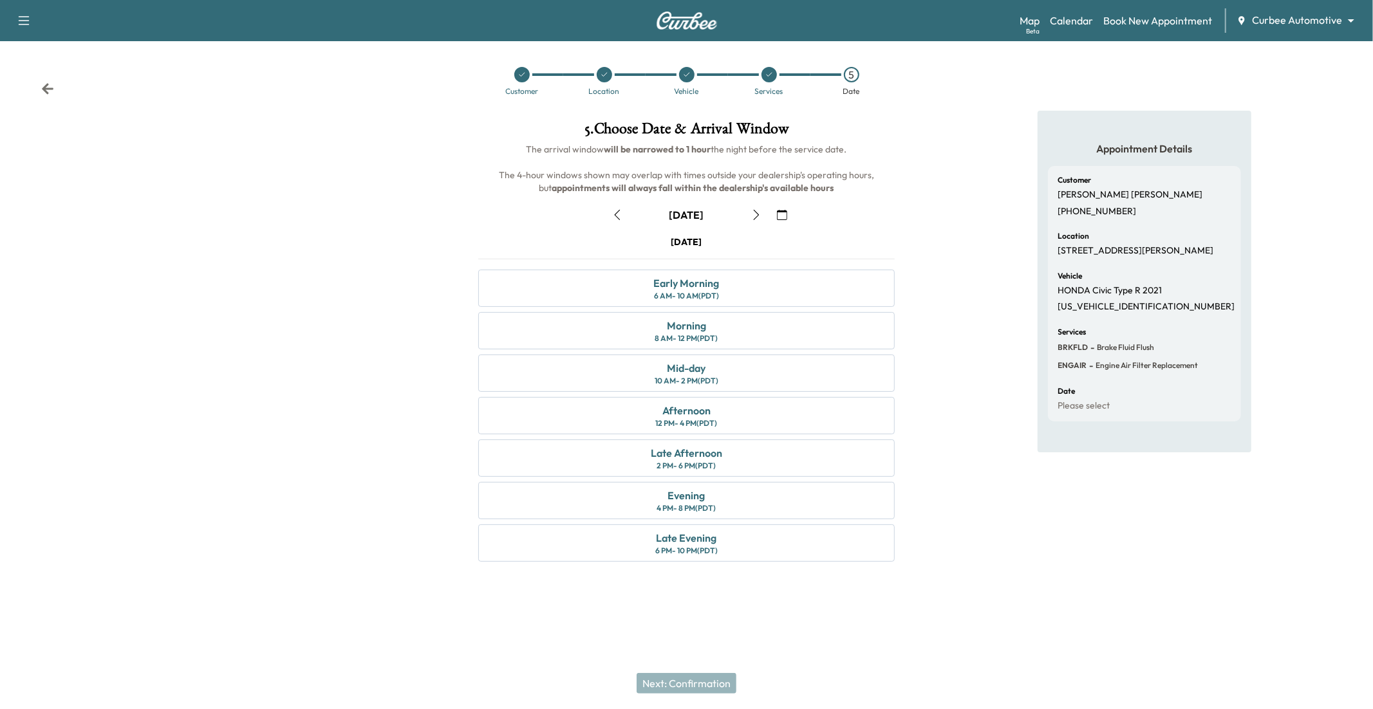
click at [1029, 353] on span "Brake Fluid Flush" at bounding box center [1125, 347] width 60 height 10
click at [768, 81] on div at bounding box center [769, 74] width 15 height 15
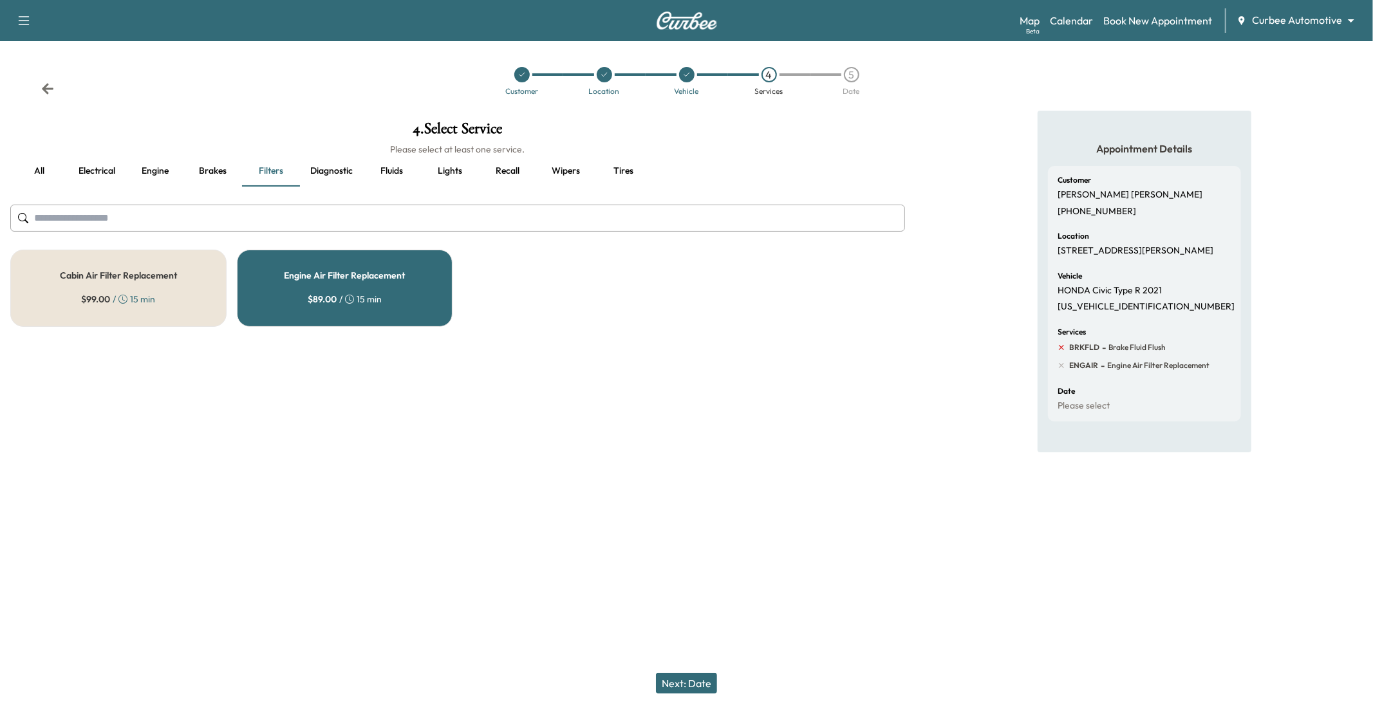
click at [1029, 353] on icon at bounding box center [1062, 348] width 12 height 12
click at [628, 171] on button "Tires" at bounding box center [624, 171] width 58 height 31
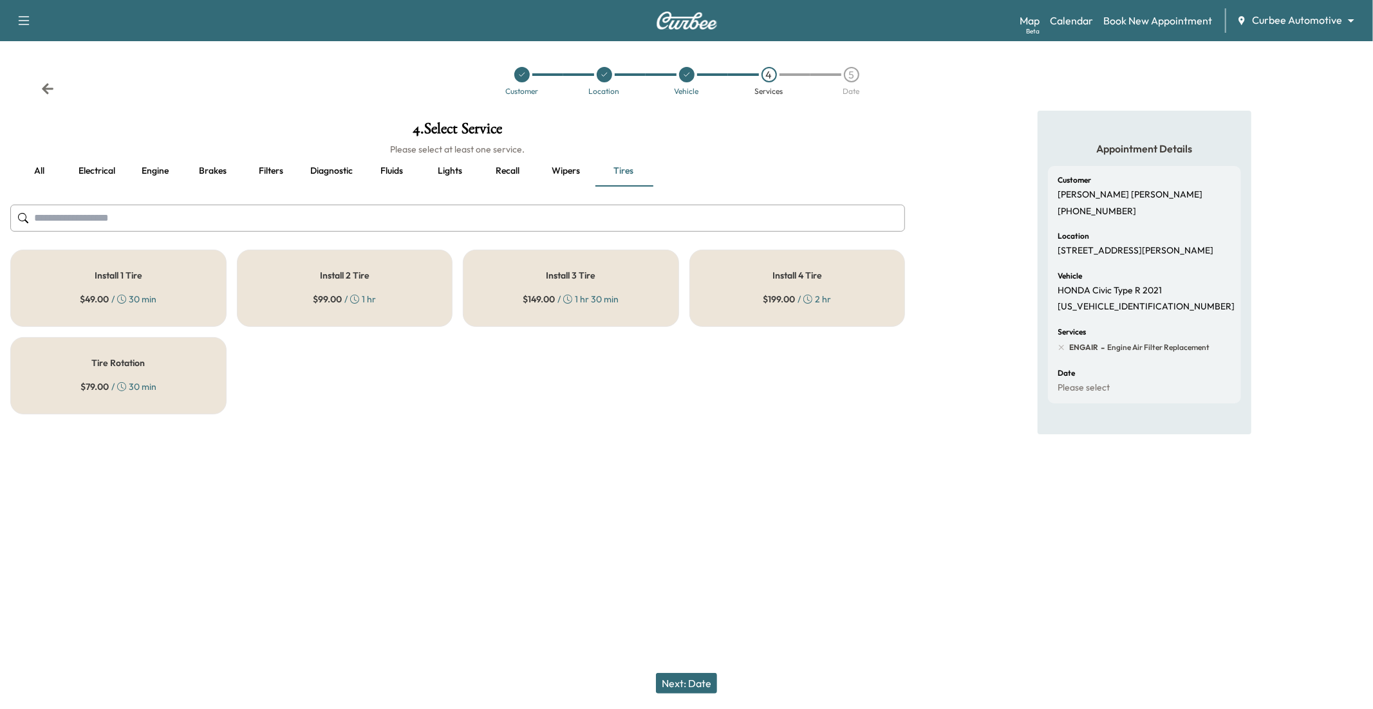
click at [794, 276] on h5 "Install 4 Tire" at bounding box center [798, 275] width 50 height 9
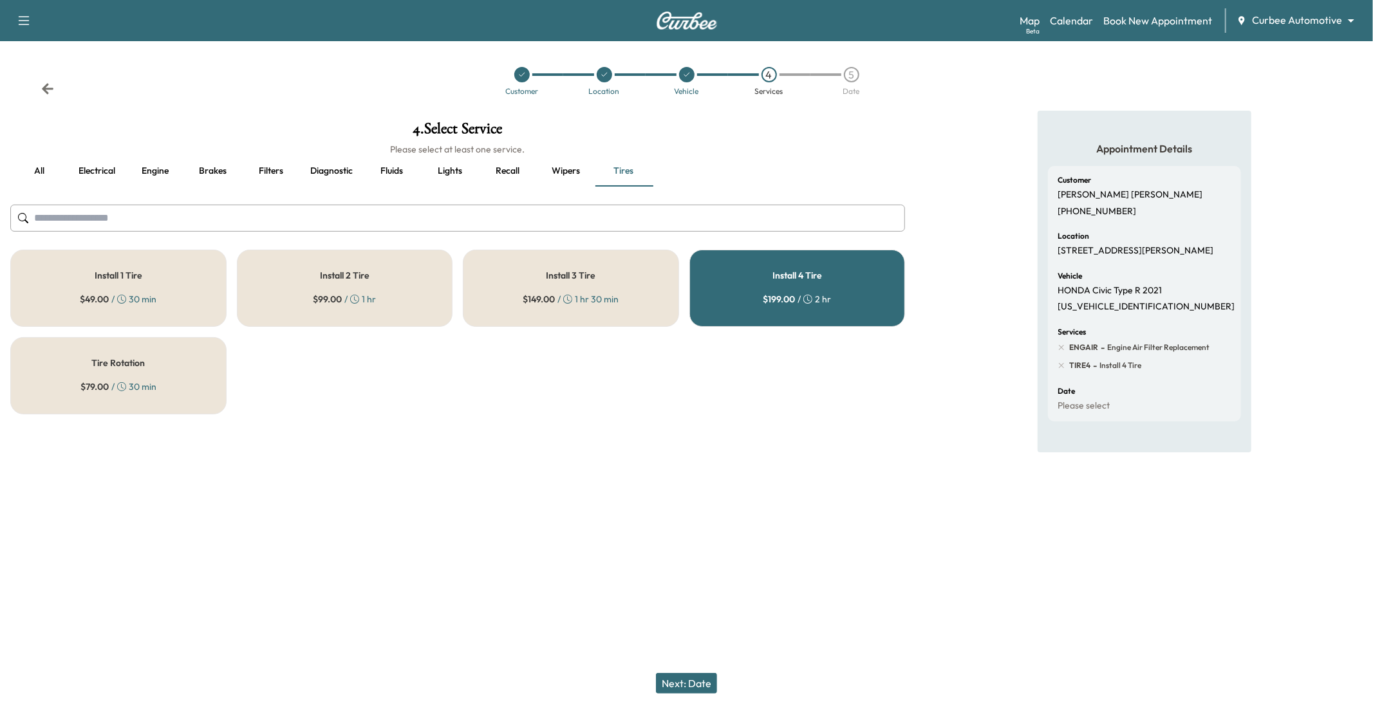
click at [687, 580] on button "Next: Date" at bounding box center [686, 683] width 61 height 21
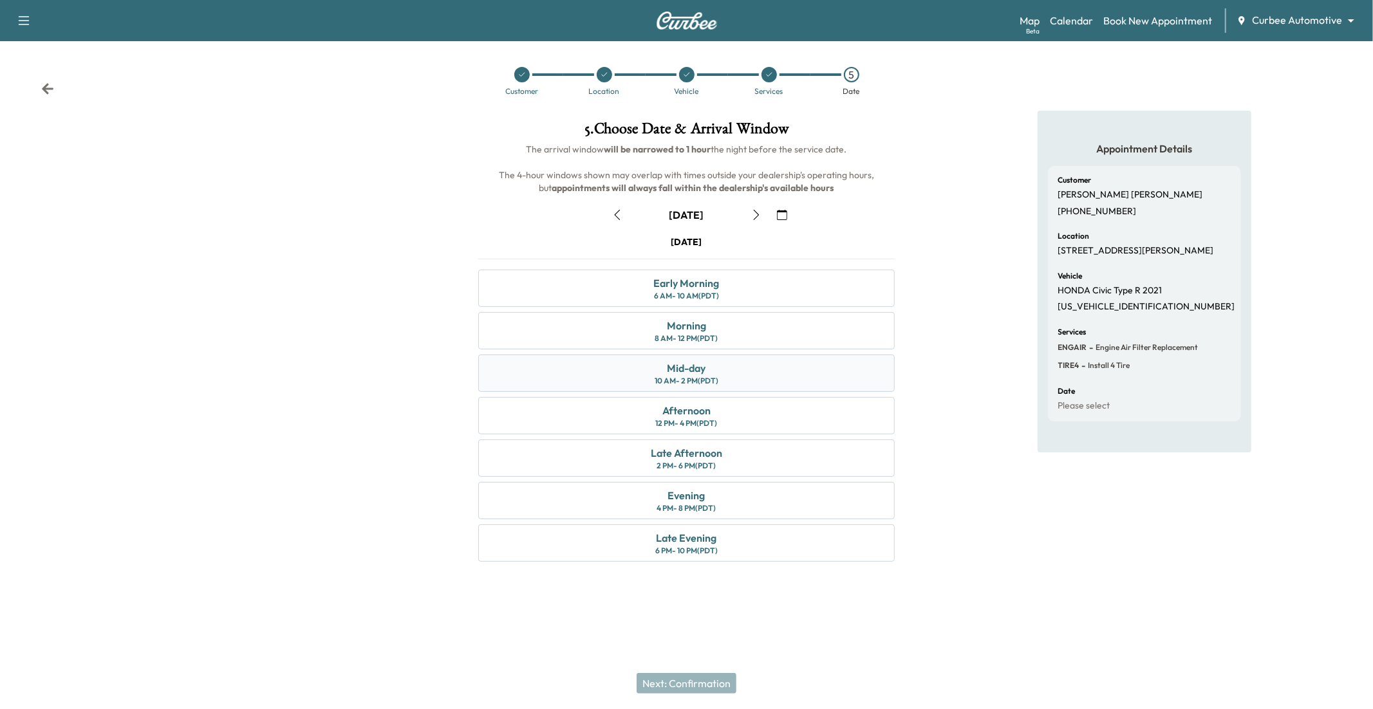
click at [704, 370] on div "Mid-day" at bounding box center [687, 368] width 39 height 15
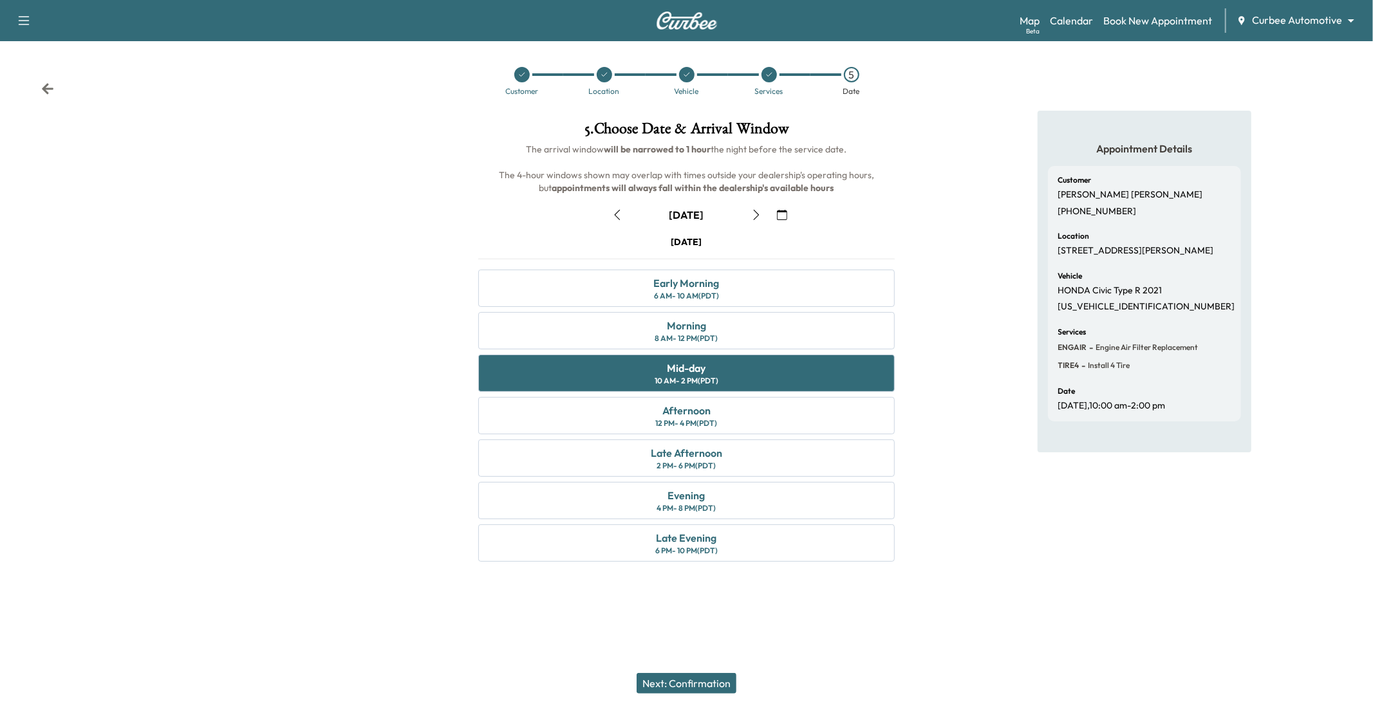
click at [651, 580] on button "Next: Confirmation" at bounding box center [687, 683] width 100 height 21
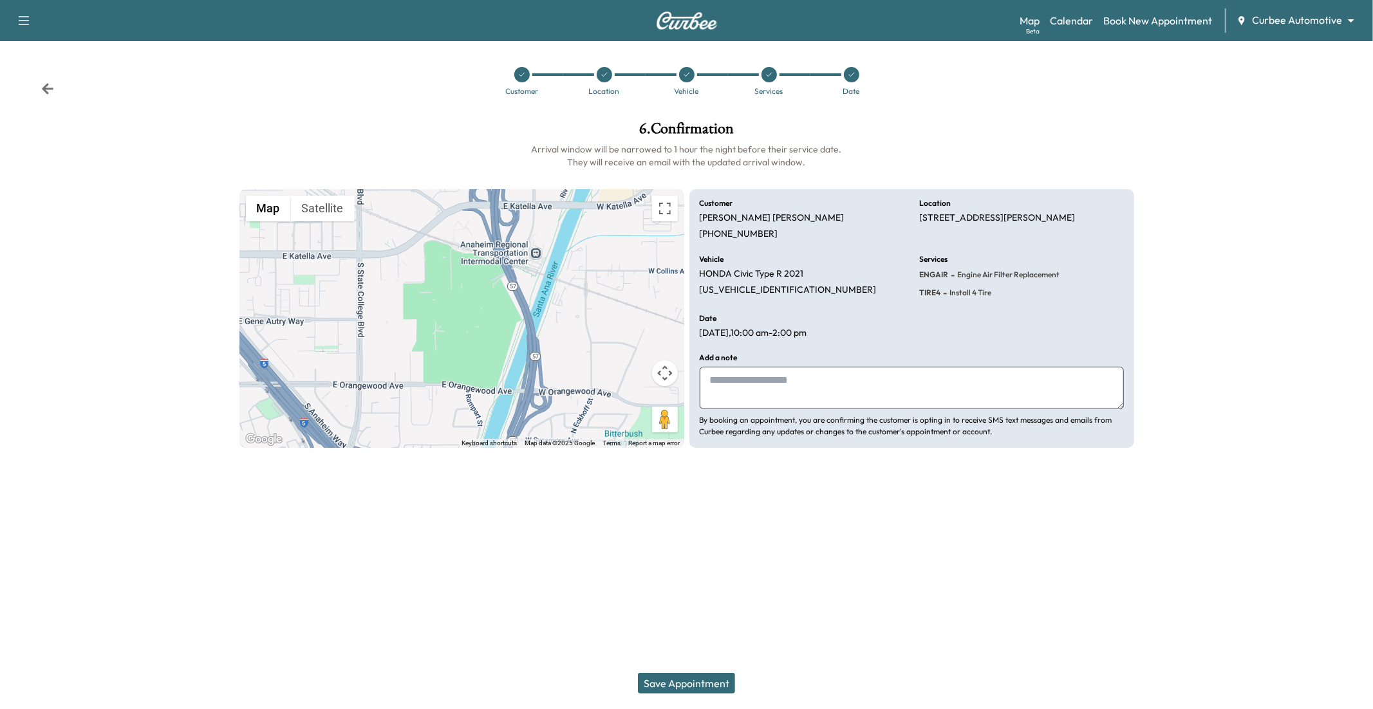
click at [683, 580] on button "Save Appointment" at bounding box center [686, 683] width 97 height 21
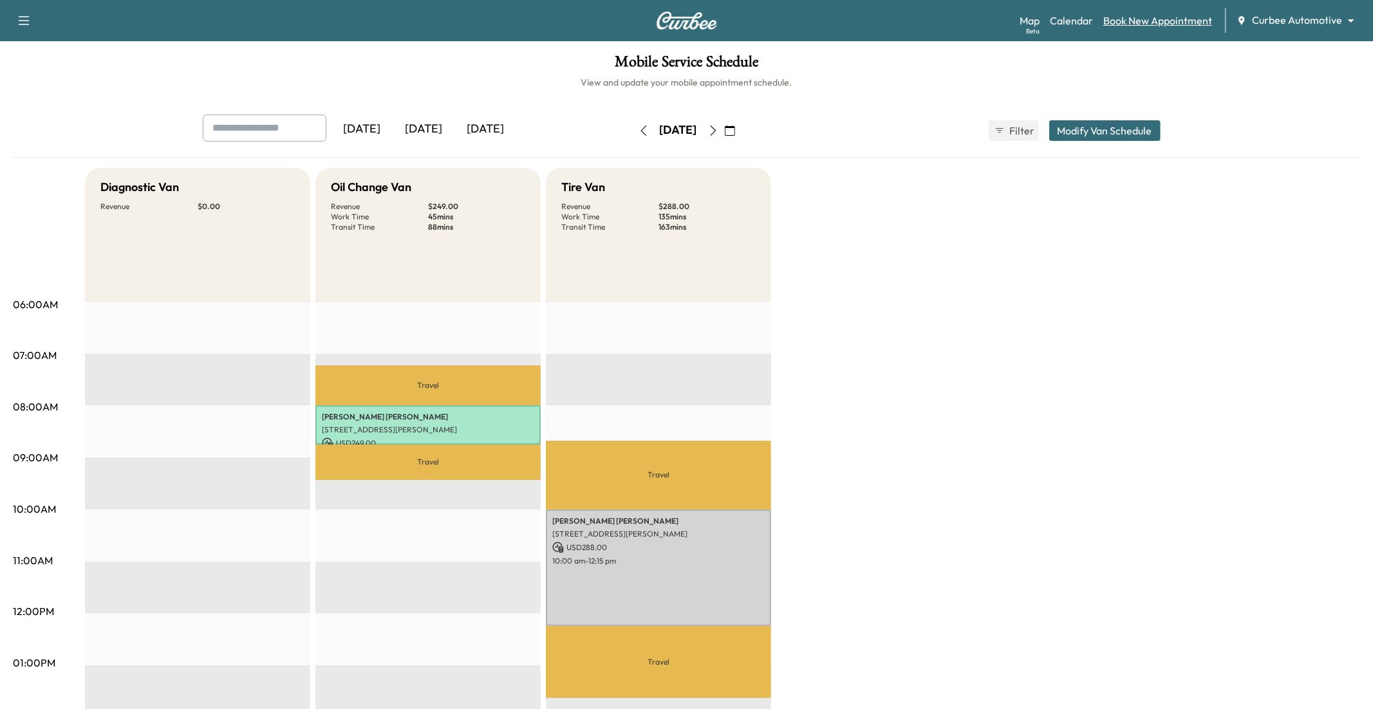
click at [1029, 21] on link "Book New Appointment" at bounding box center [1157, 20] width 109 height 15
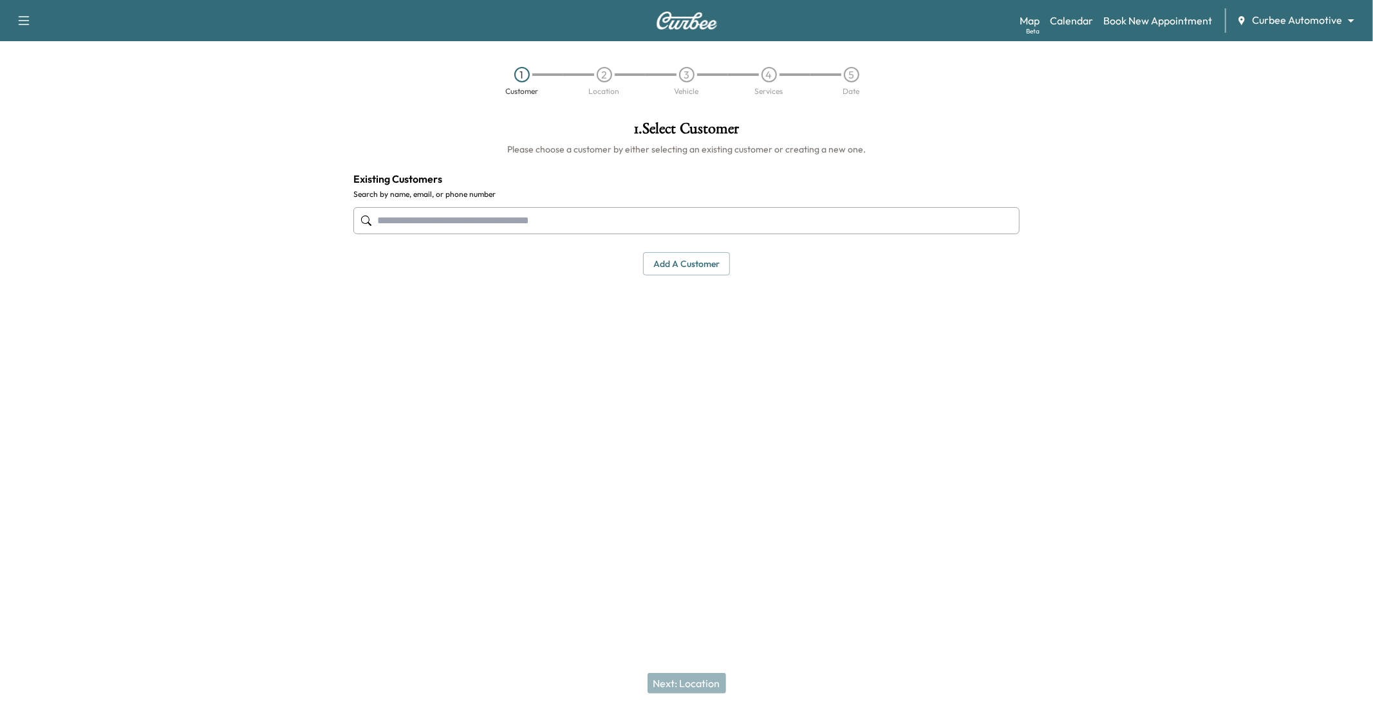
click at [637, 216] on input "text" at bounding box center [686, 220] width 666 height 27
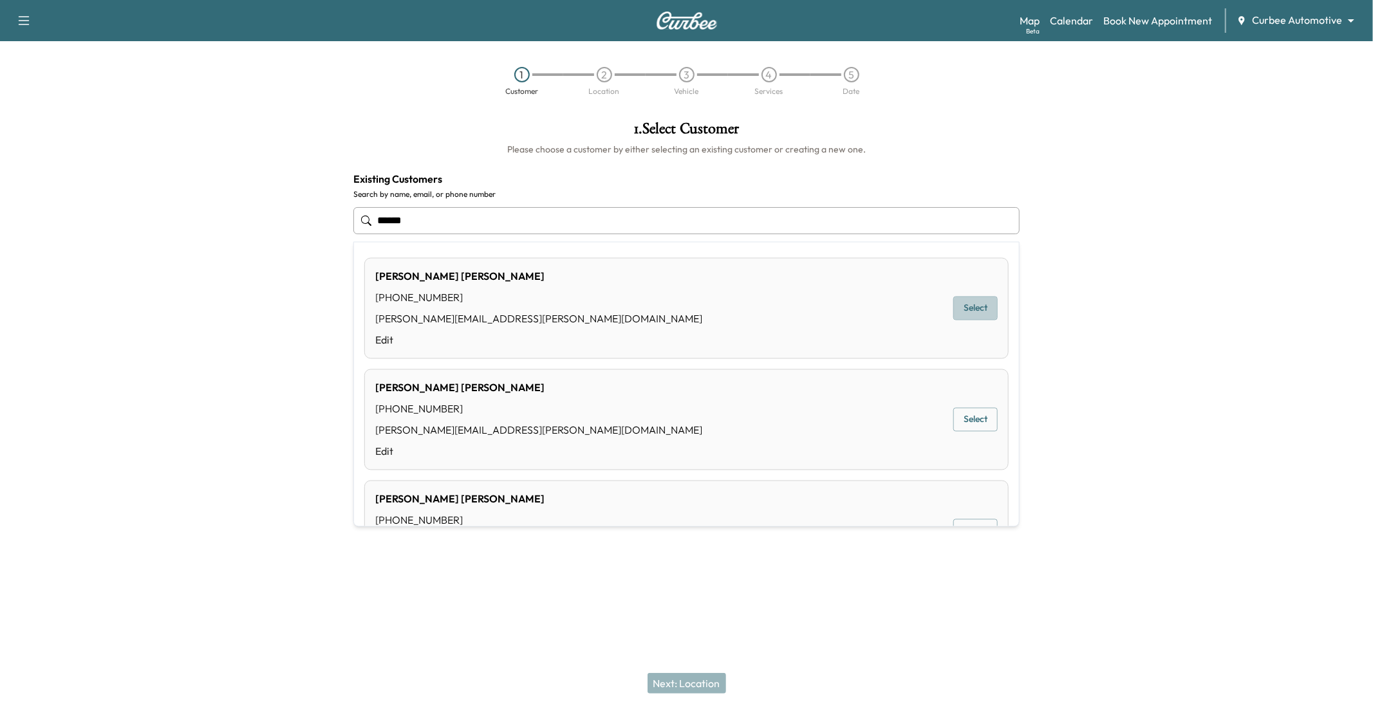
click at [982, 314] on button "Select" at bounding box center [975, 309] width 44 height 24
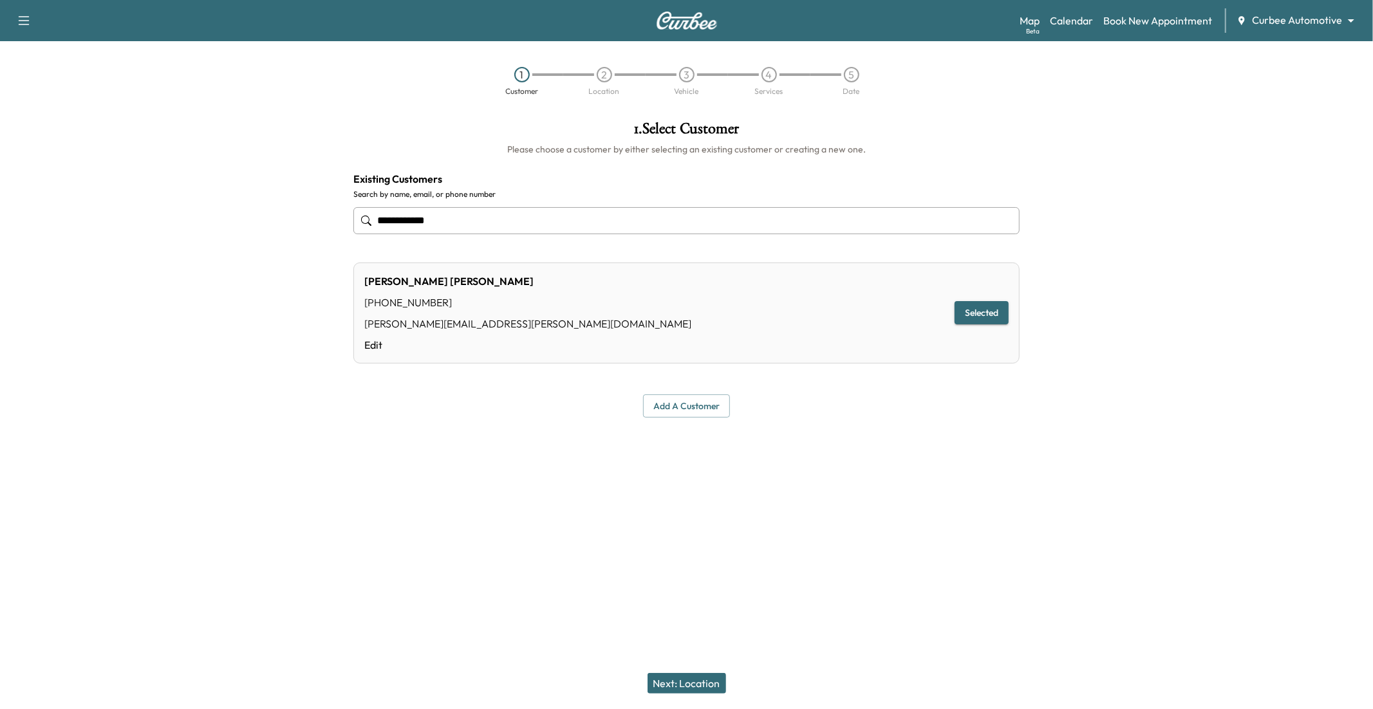
type input "**********"
click at [680, 580] on button "Next: Location" at bounding box center [687, 683] width 79 height 21
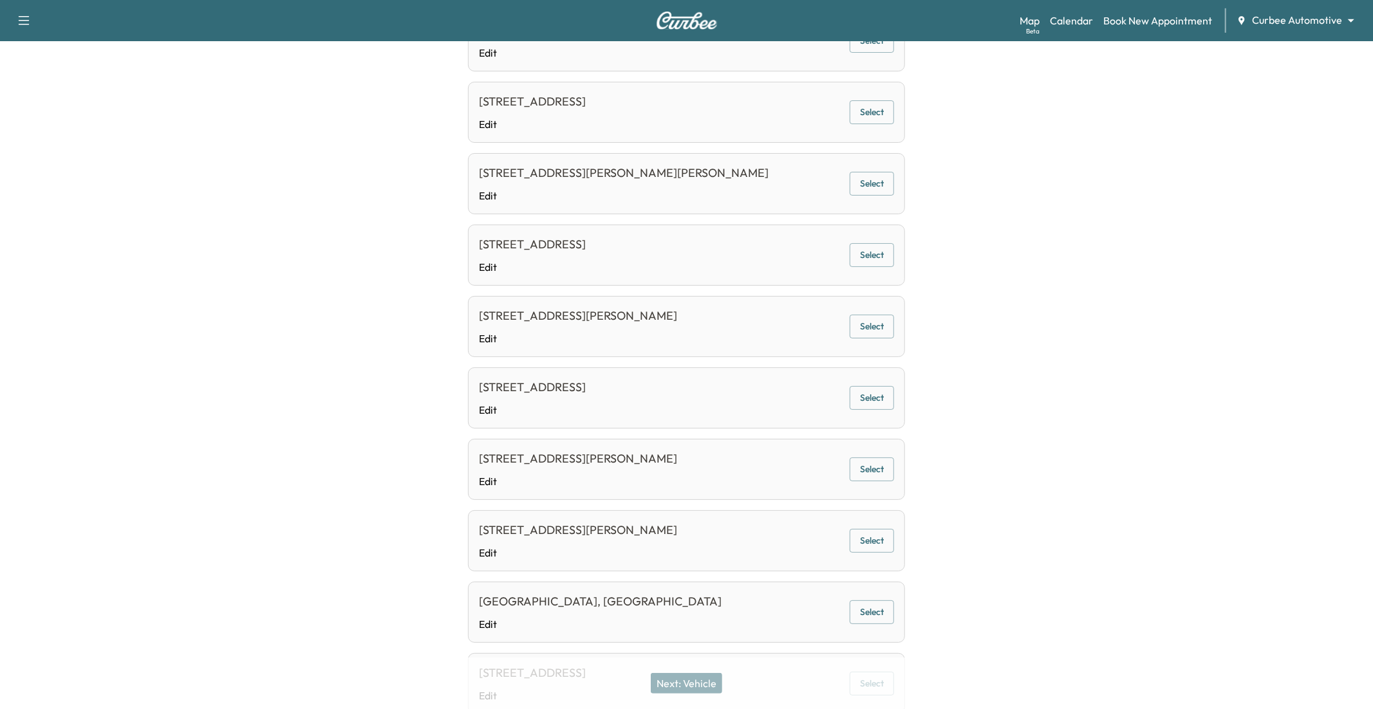
scroll to position [692, 0]
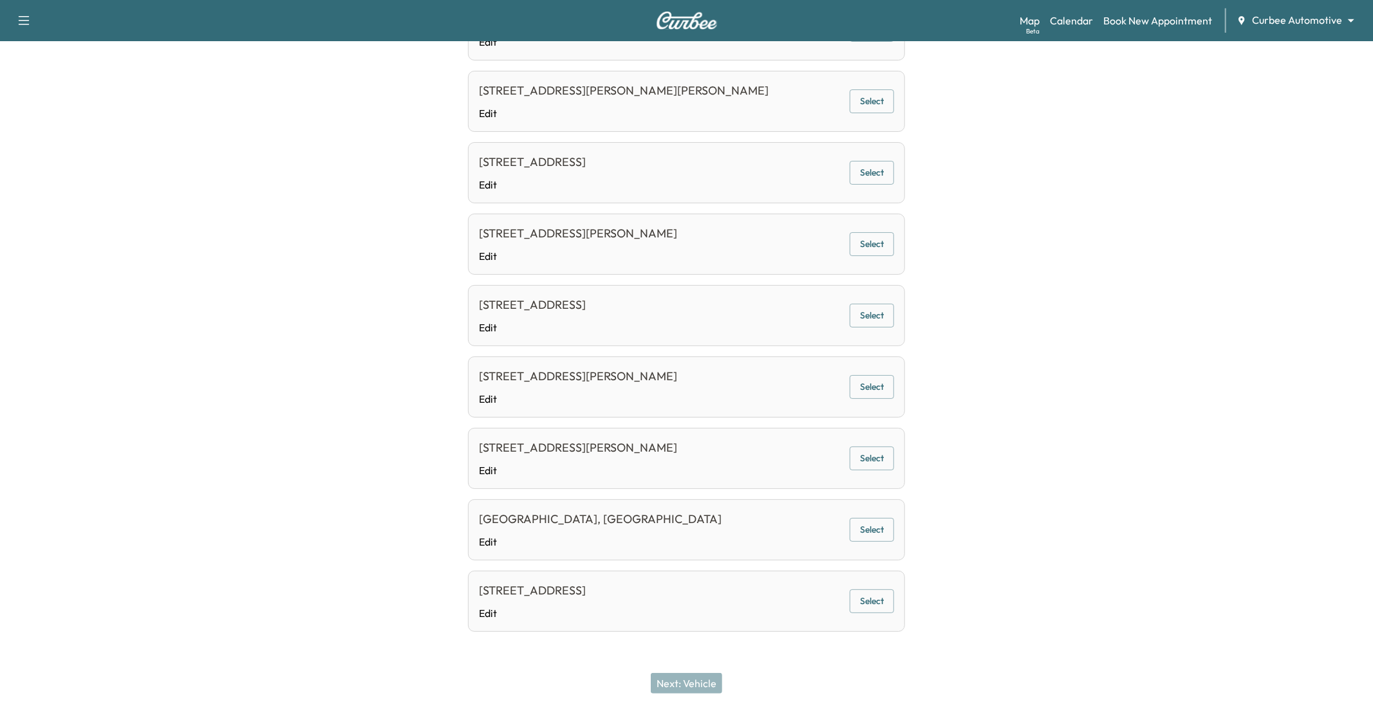
click at [879, 580] on button "Select" at bounding box center [872, 602] width 44 height 24
click at [689, 580] on button "Next: Vehicle" at bounding box center [686, 683] width 71 height 21
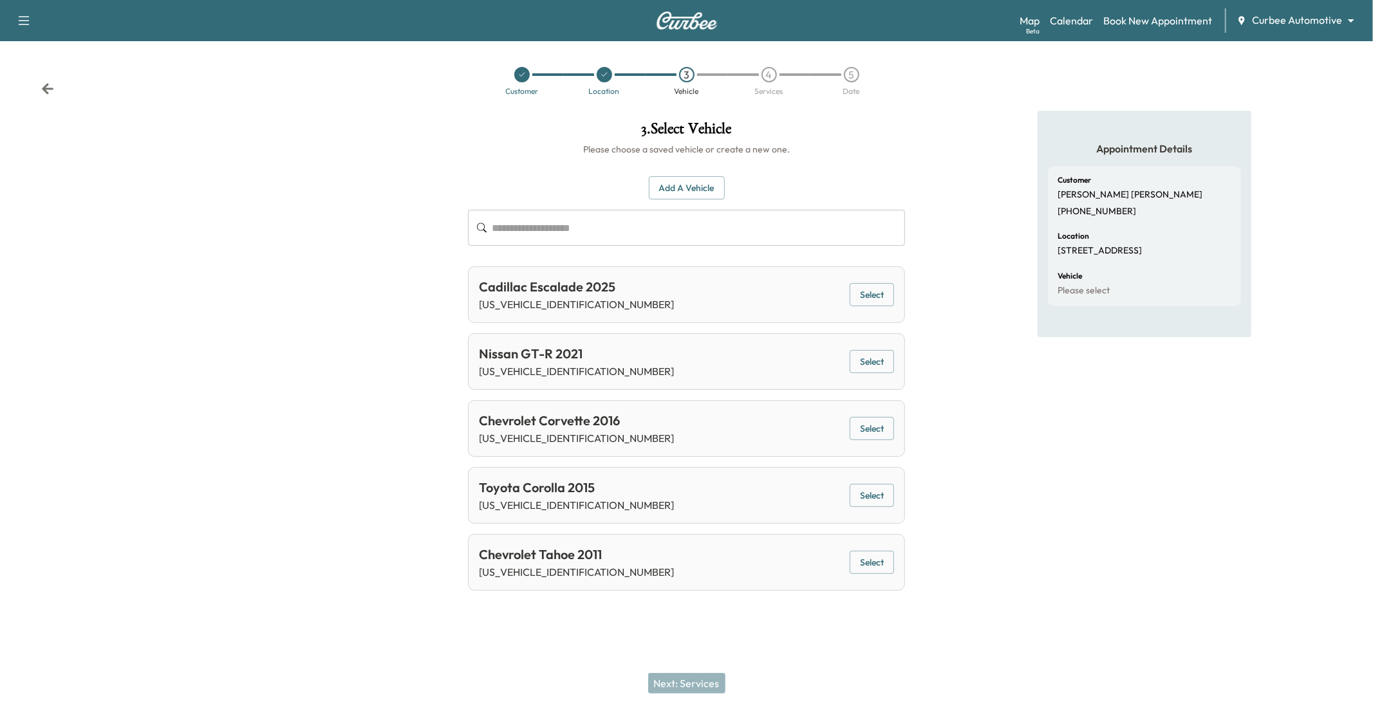
click at [864, 567] on button "Select" at bounding box center [872, 563] width 44 height 24
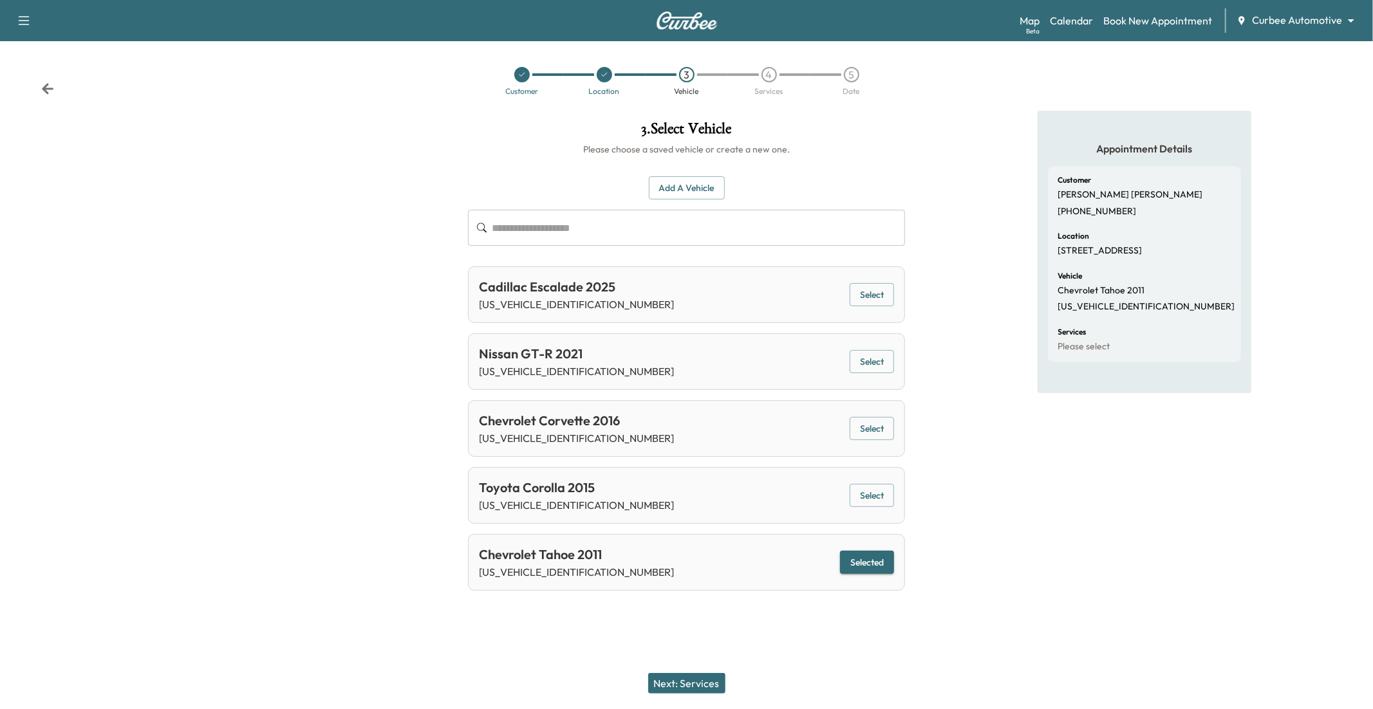
click at [675, 580] on button "Next: Services" at bounding box center [686, 683] width 77 height 21
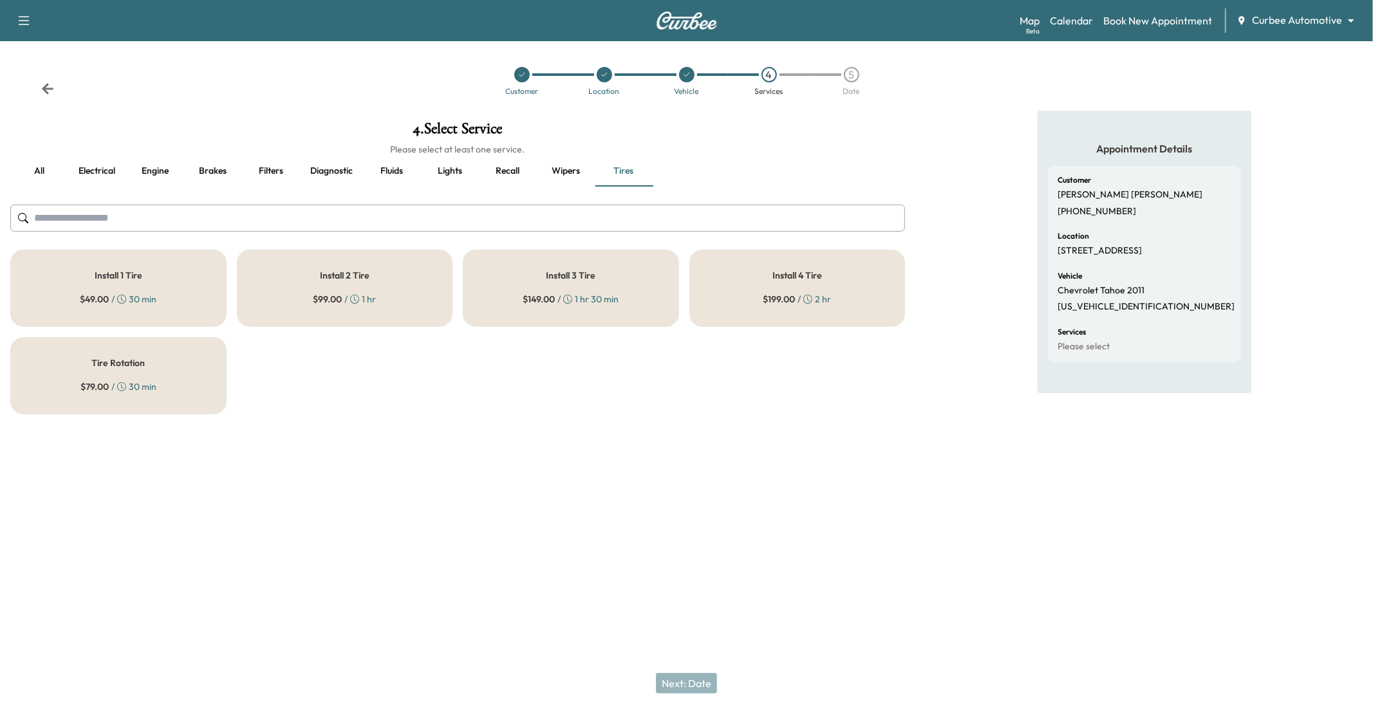
click at [394, 174] on button "Fluids" at bounding box center [392, 171] width 58 height 31
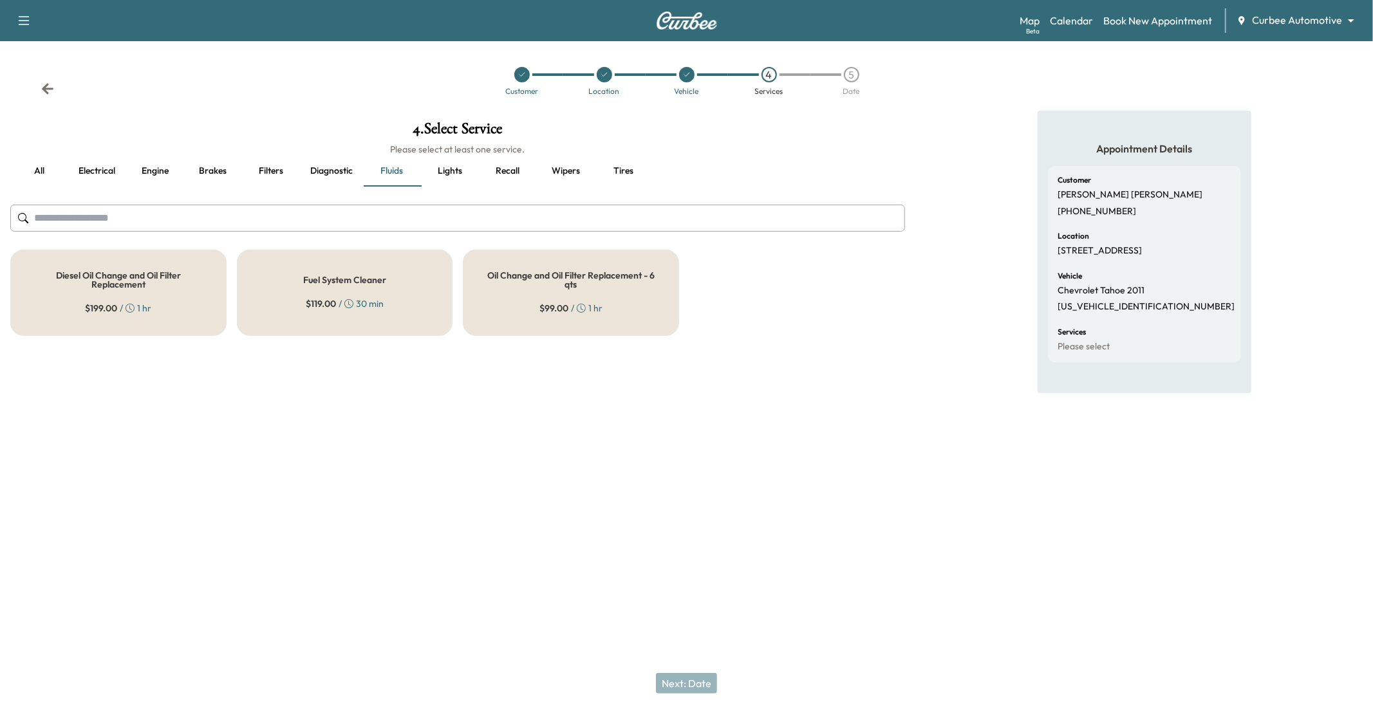
click at [568, 286] on h5 "Oil Change and Oil Filter Replacement - 6 qts" at bounding box center [571, 280] width 174 height 18
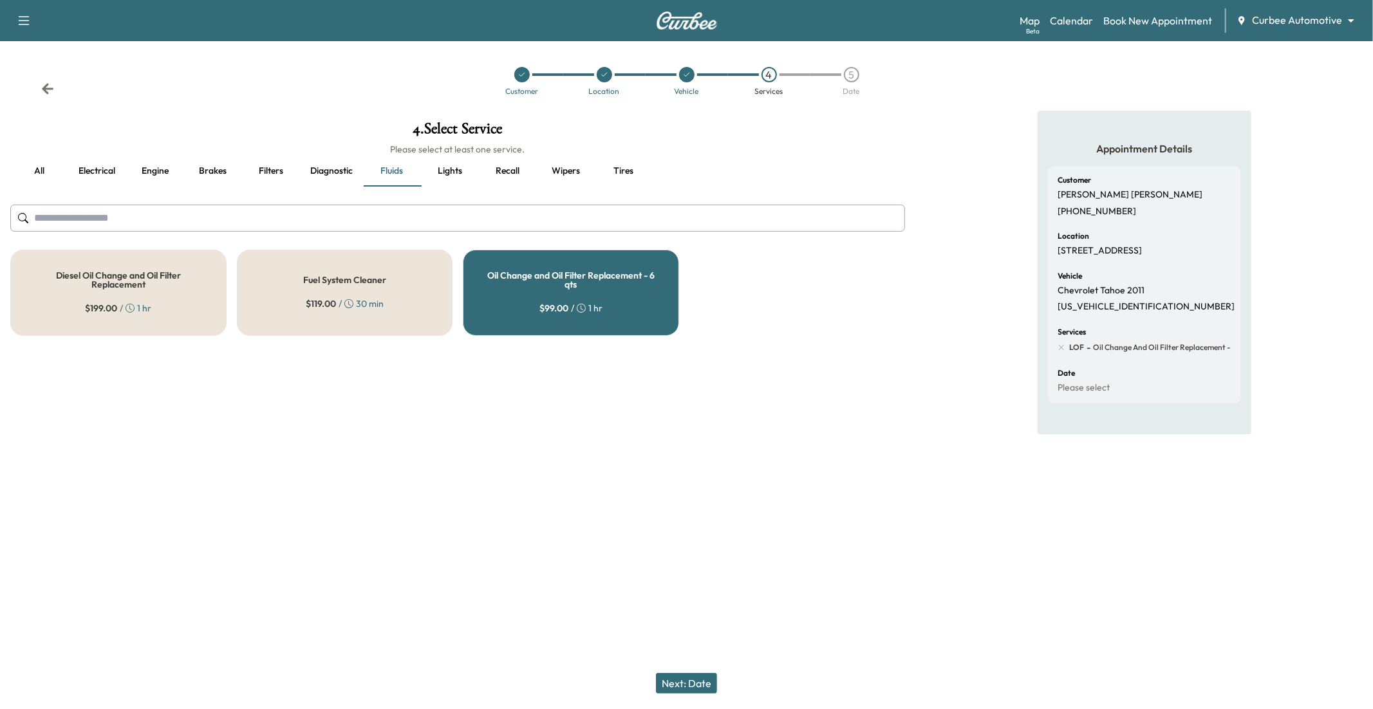
click at [675, 580] on button "Next: Date" at bounding box center [686, 683] width 61 height 21
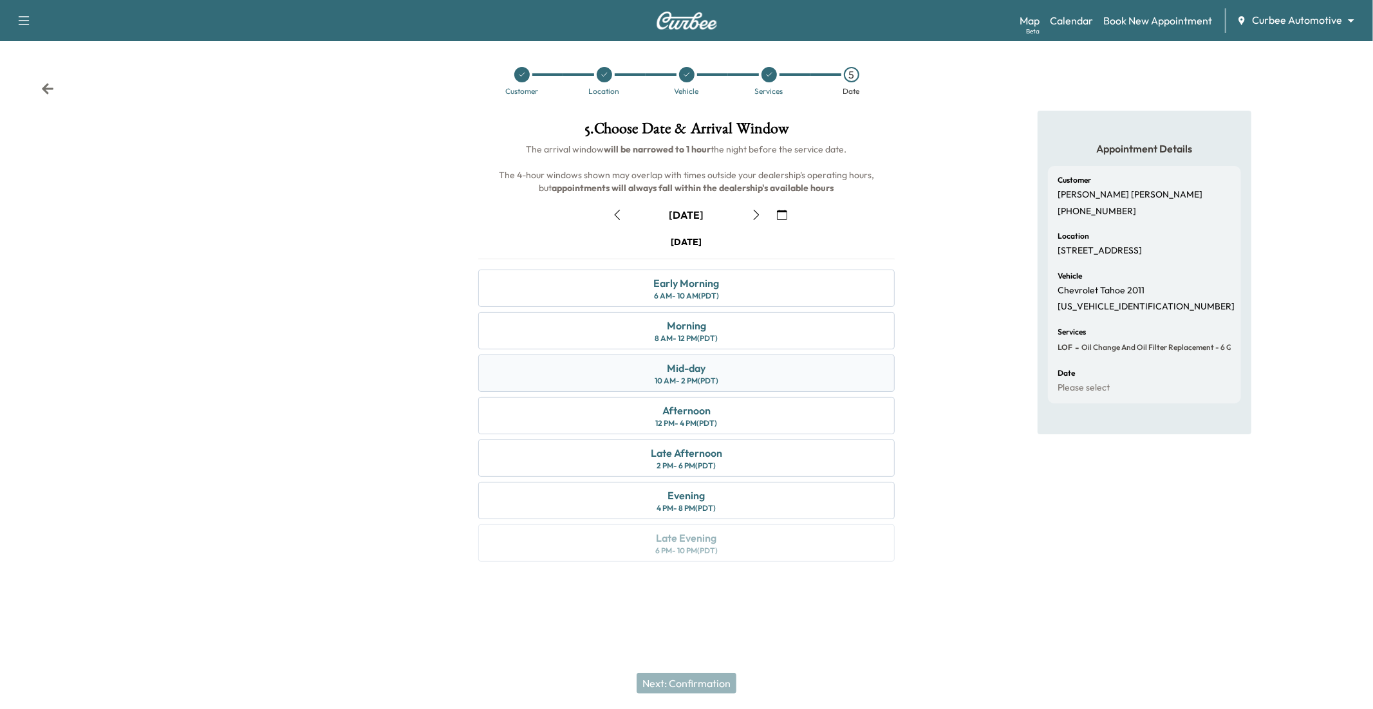
click at [702, 382] on div "10 AM - 2 PM (PDT)" at bounding box center [687, 381] width 64 height 10
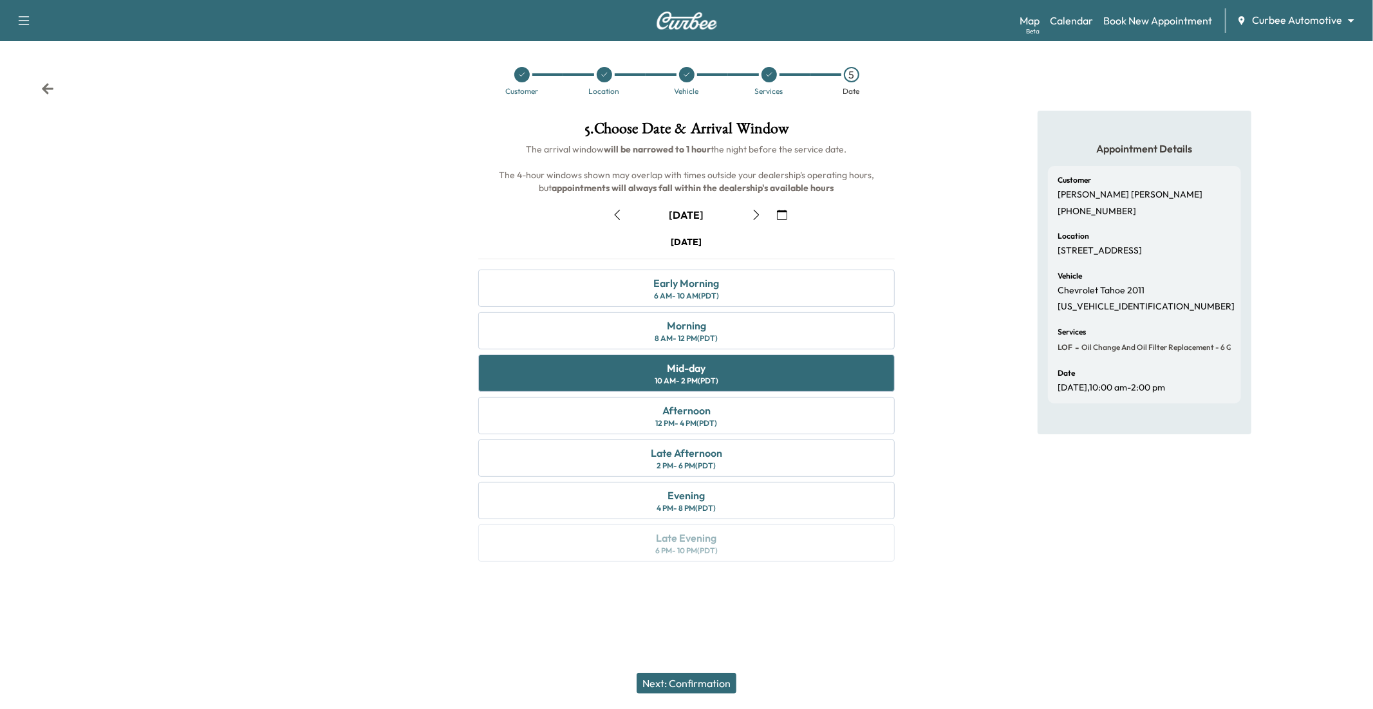
click at [651, 580] on button "Next: Confirmation" at bounding box center [687, 683] width 100 height 21
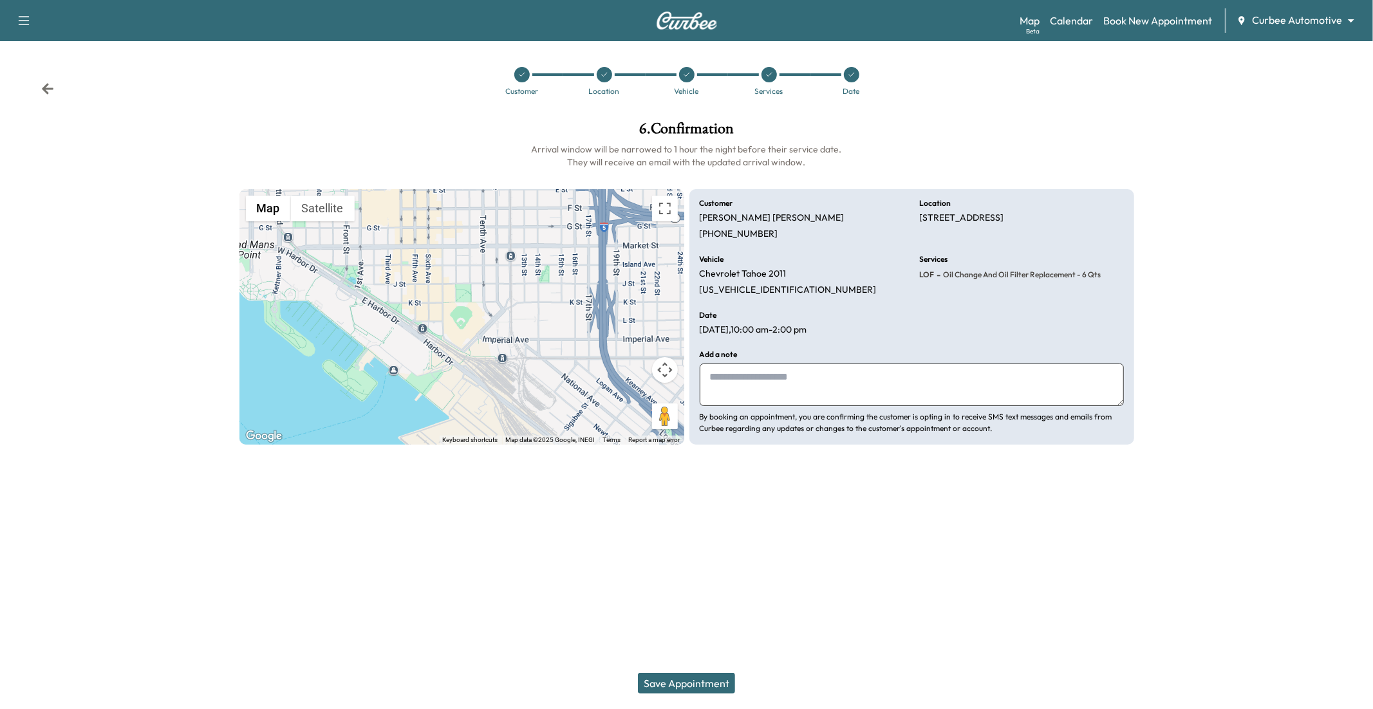
click at [906, 393] on textarea at bounding box center [912, 385] width 424 height 42
type textarea "**********"
click at [661, 580] on button "Save Appointment" at bounding box center [686, 683] width 97 height 21
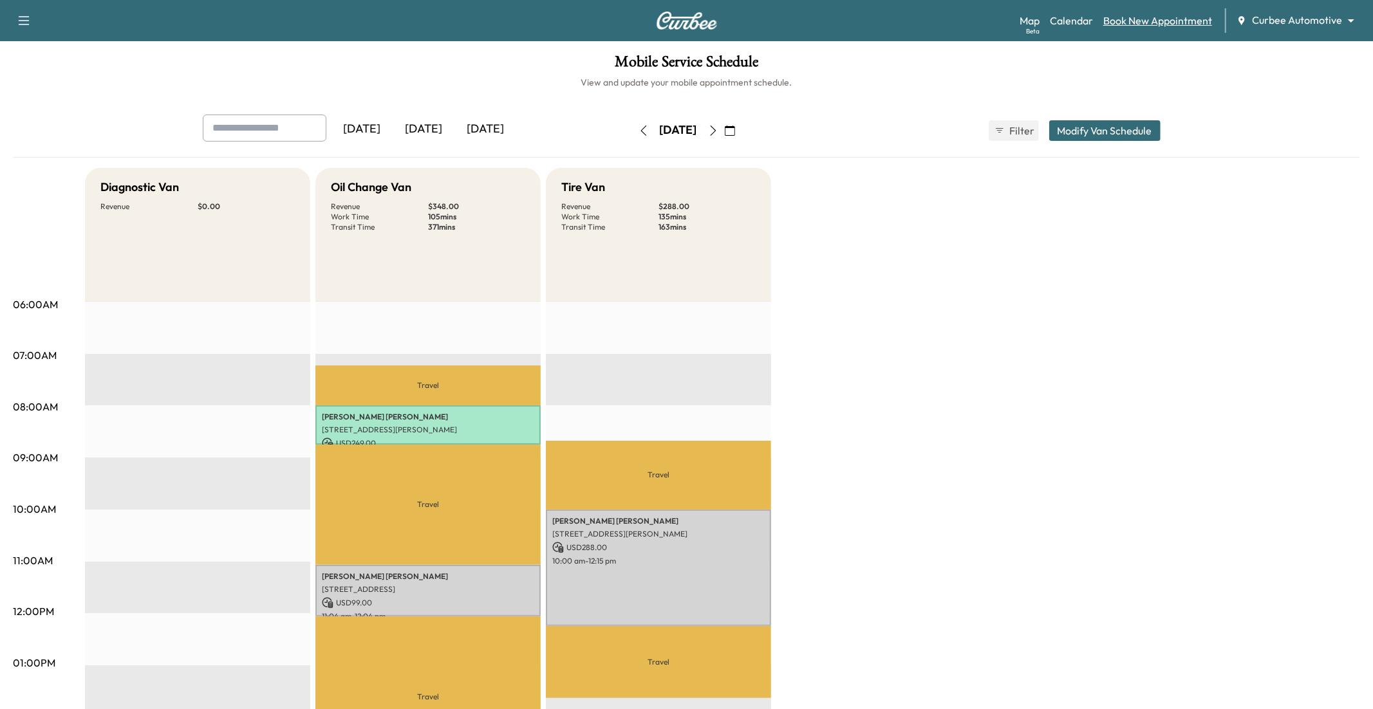
click at [1029, 21] on link "Book New Appointment" at bounding box center [1157, 20] width 109 height 15
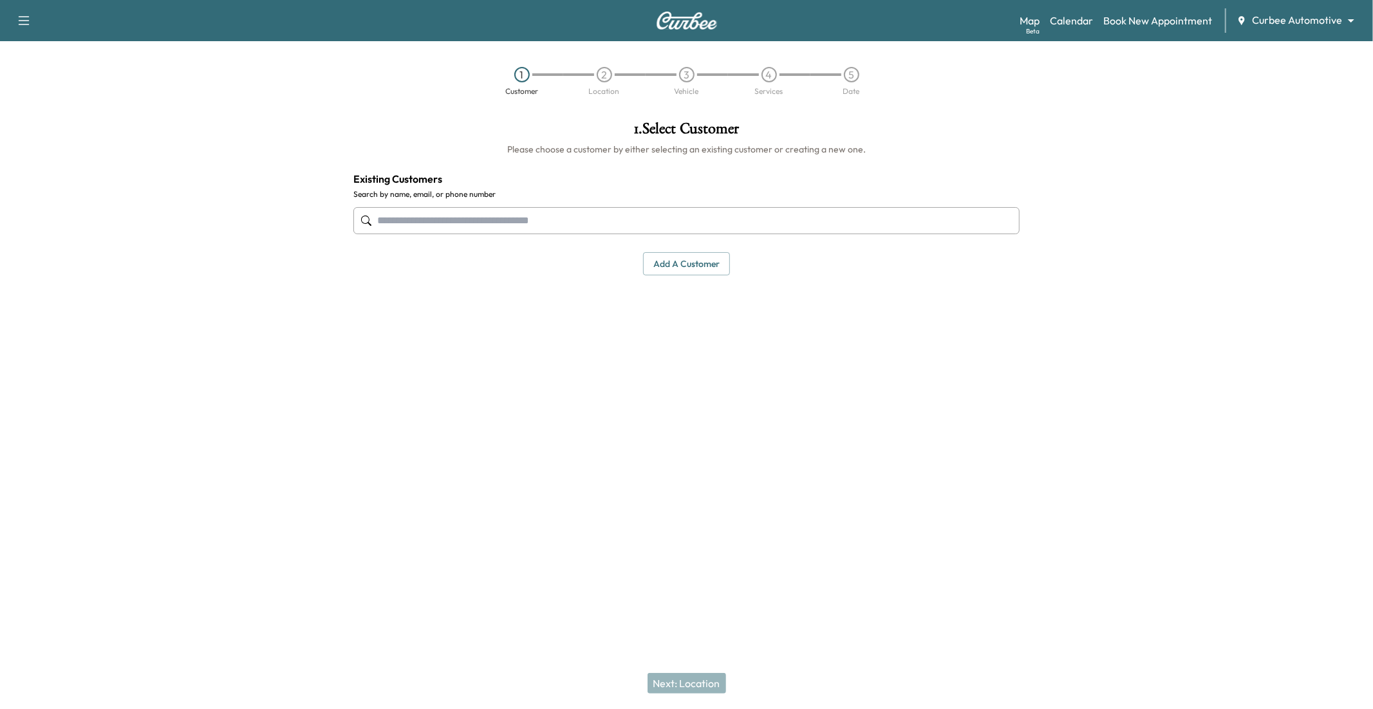
click at [486, 214] on input "text" at bounding box center [686, 220] width 666 height 27
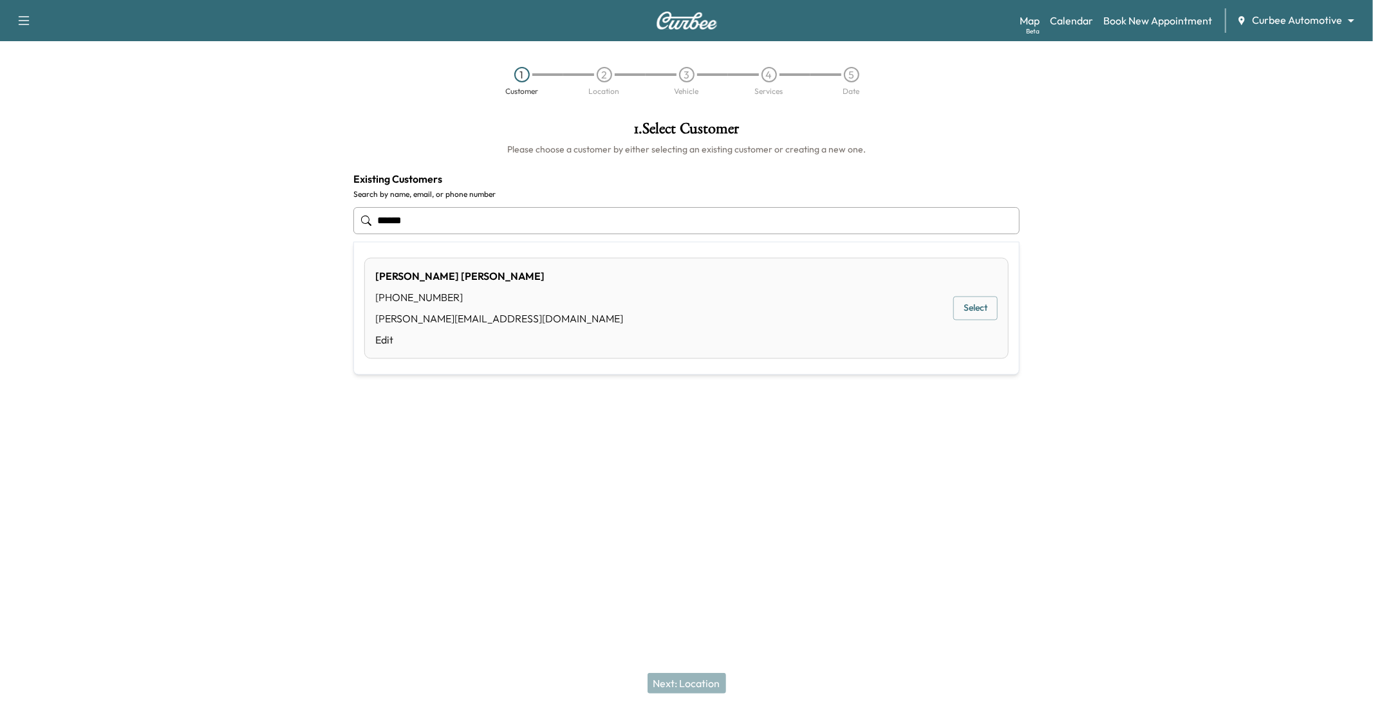
click at [976, 307] on button "Select" at bounding box center [975, 309] width 44 height 24
type input "**********"
click at [691, 580] on button "Next: Location" at bounding box center [687, 683] width 79 height 21
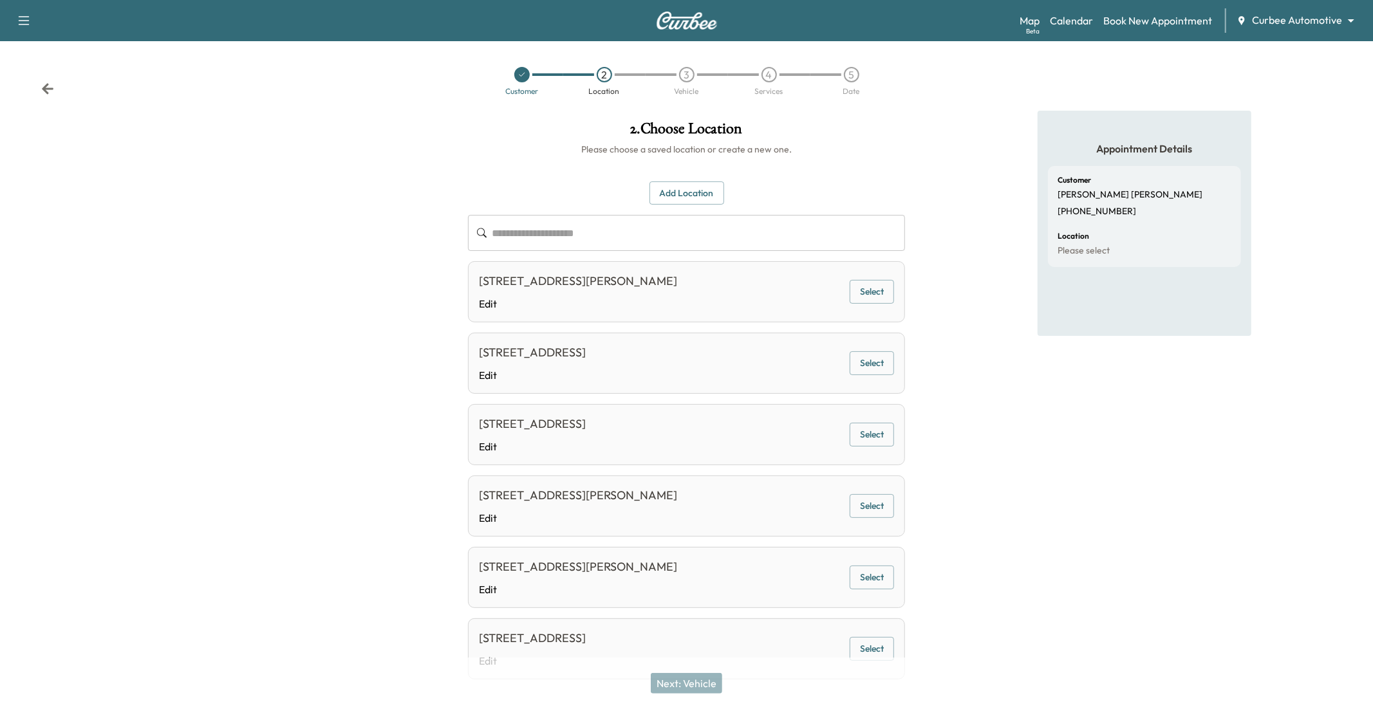
scroll to position [48, 0]
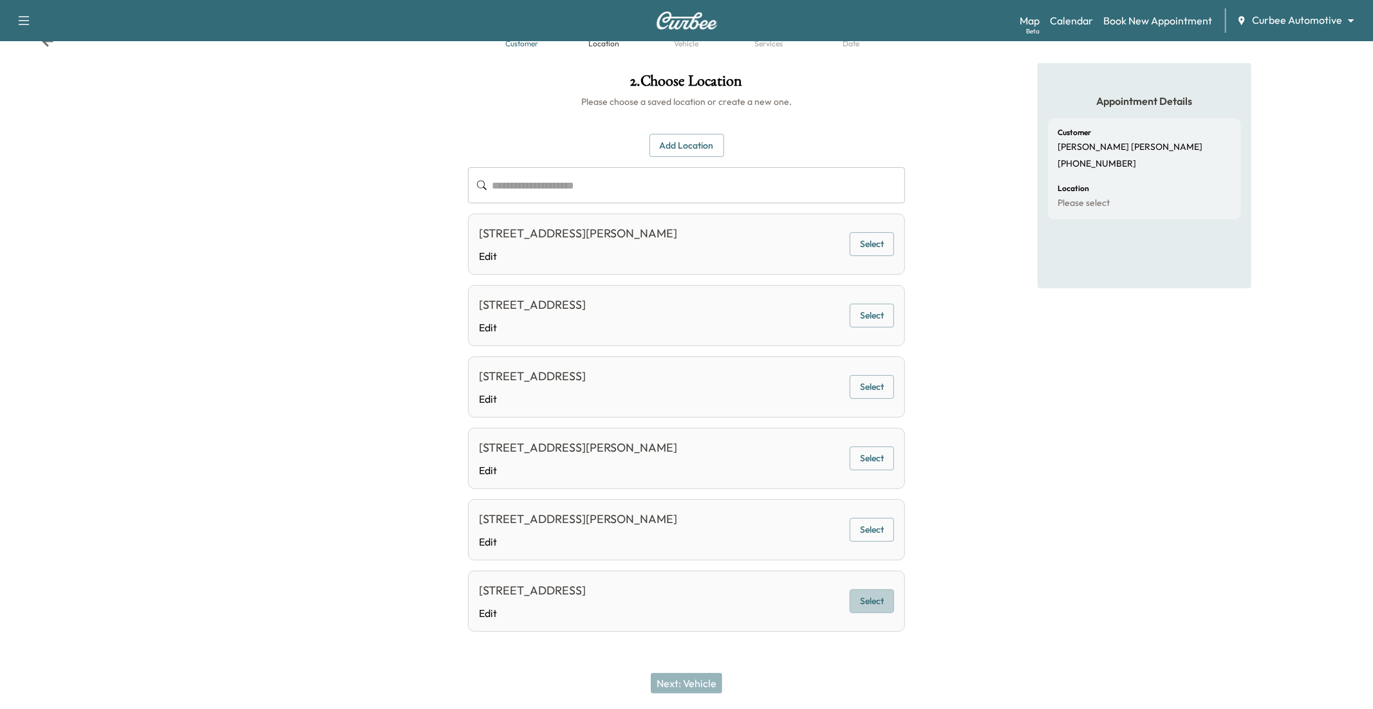
click at [872, 580] on button "Select" at bounding box center [872, 602] width 44 height 24
click at [690, 580] on button "Next: Vehicle" at bounding box center [686, 683] width 71 height 21
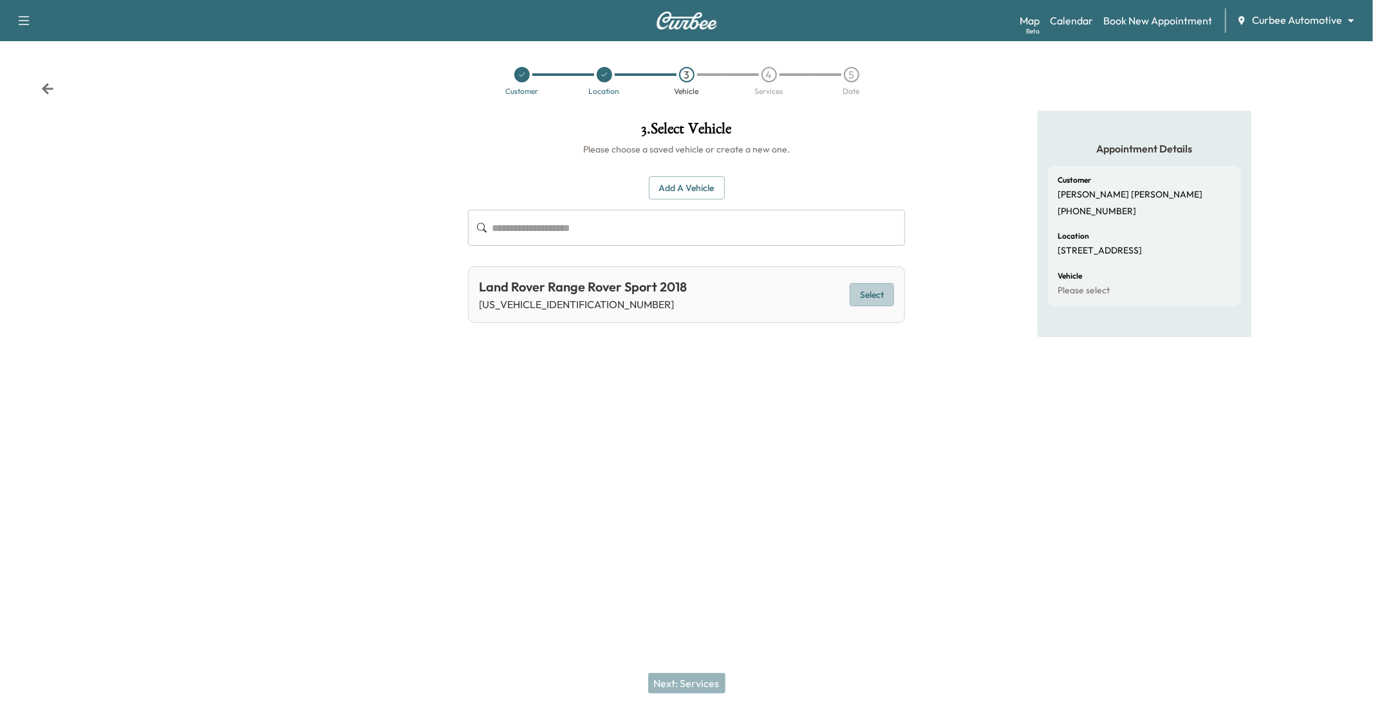
click at [881, 298] on button "Select" at bounding box center [872, 295] width 44 height 24
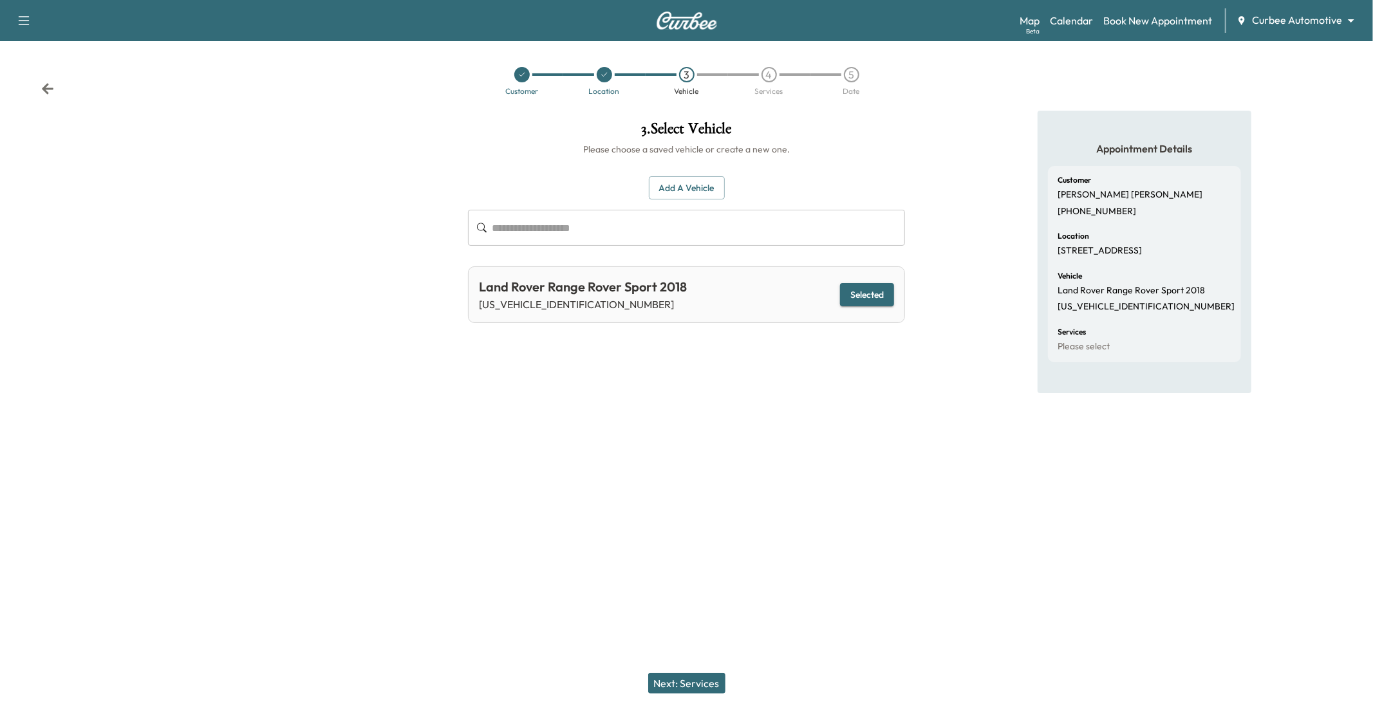
click at [673, 580] on button "Next: Services" at bounding box center [686, 683] width 77 height 21
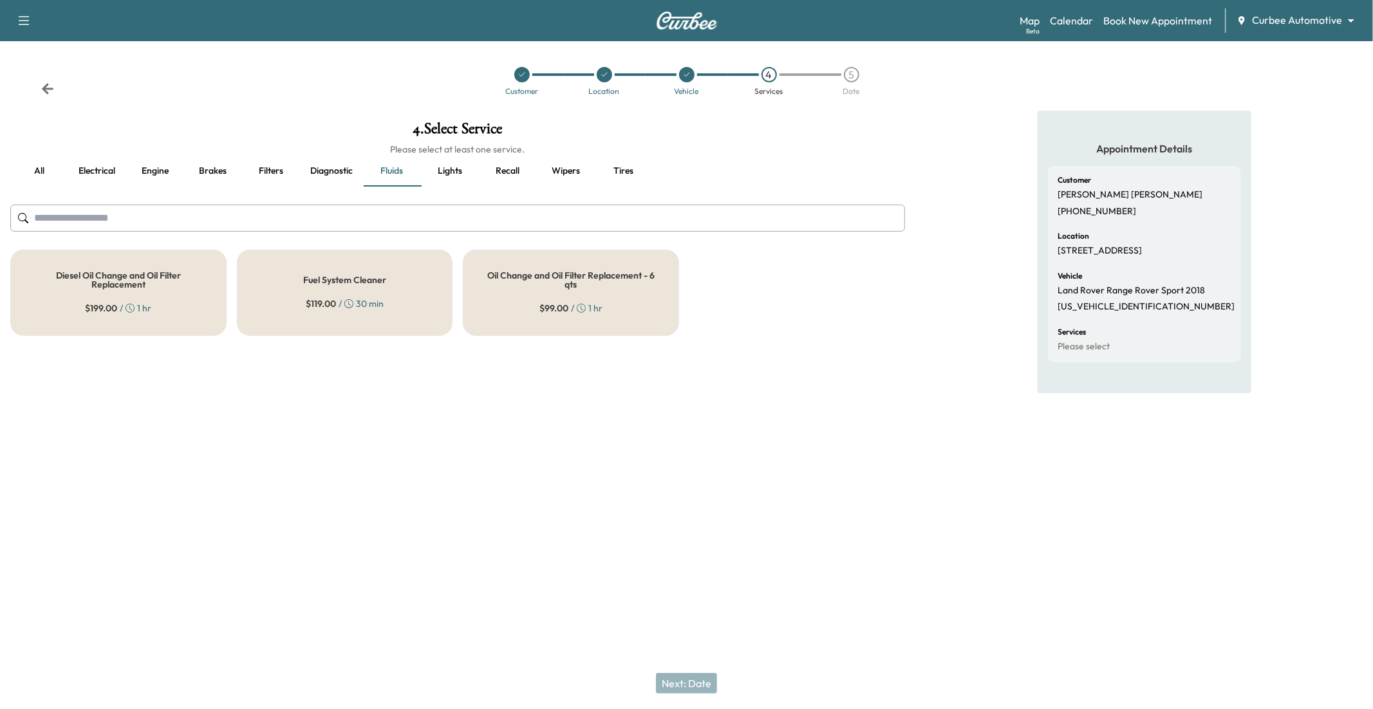
click at [582, 310] on icon at bounding box center [582, 307] width 3 height 5
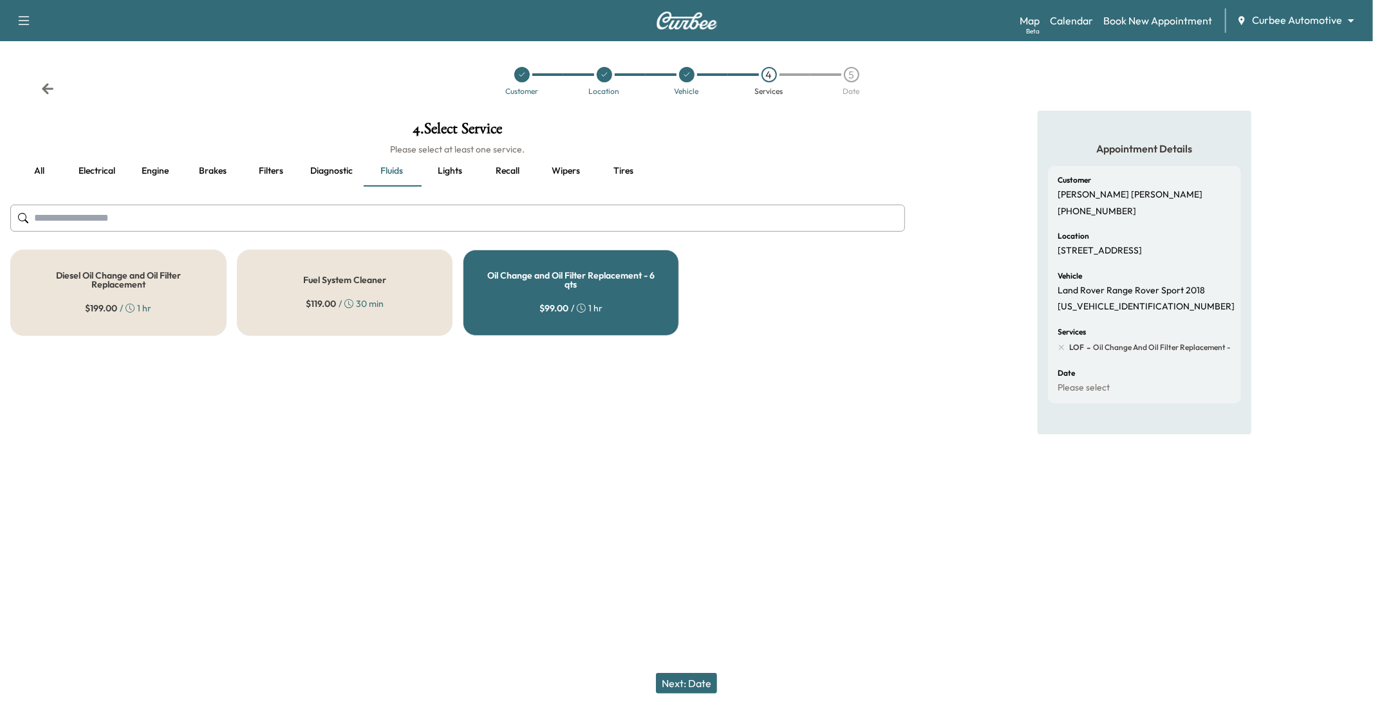
click at [683, 580] on button "Next: Date" at bounding box center [686, 683] width 61 height 21
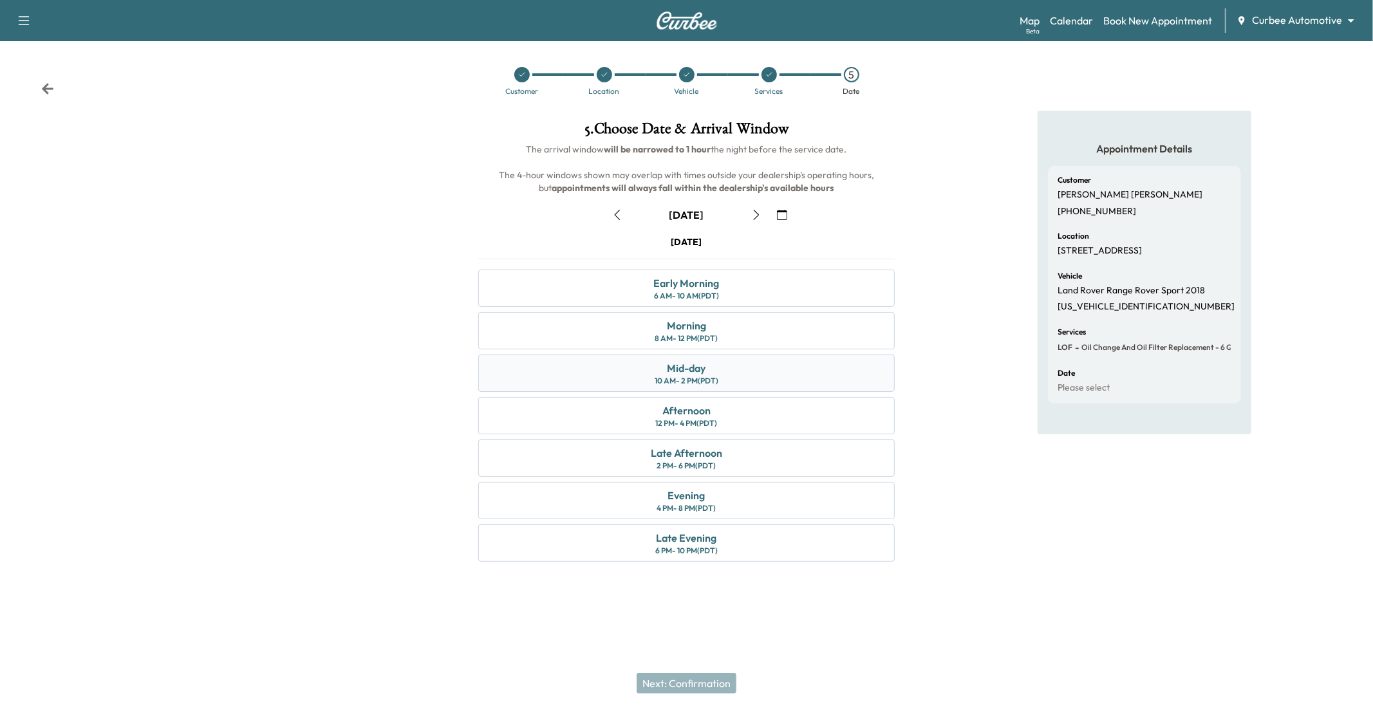
click at [682, 385] on div "10 AM - 2 PM (PDT)" at bounding box center [687, 381] width 64 height 10
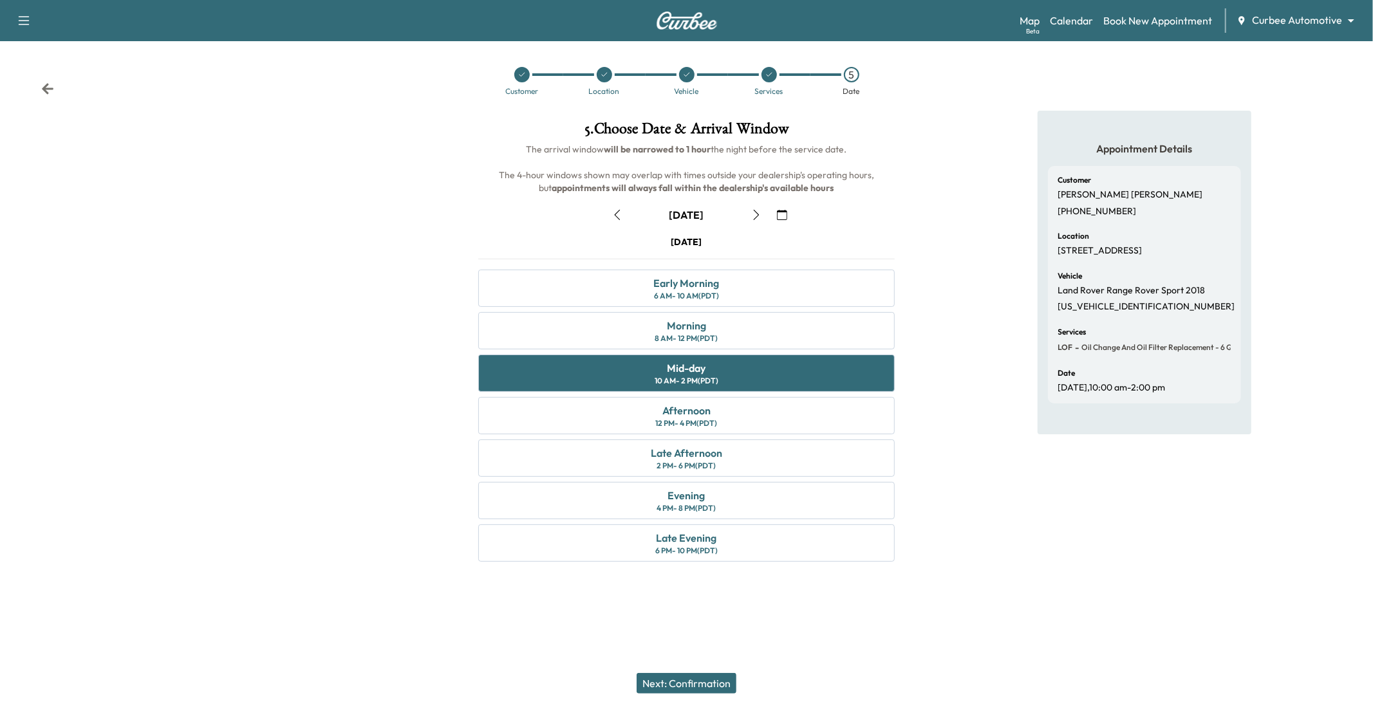
click at [650, 580] on button "Next: Confirmation" at bounding box center [687, 683] width 100 height 21
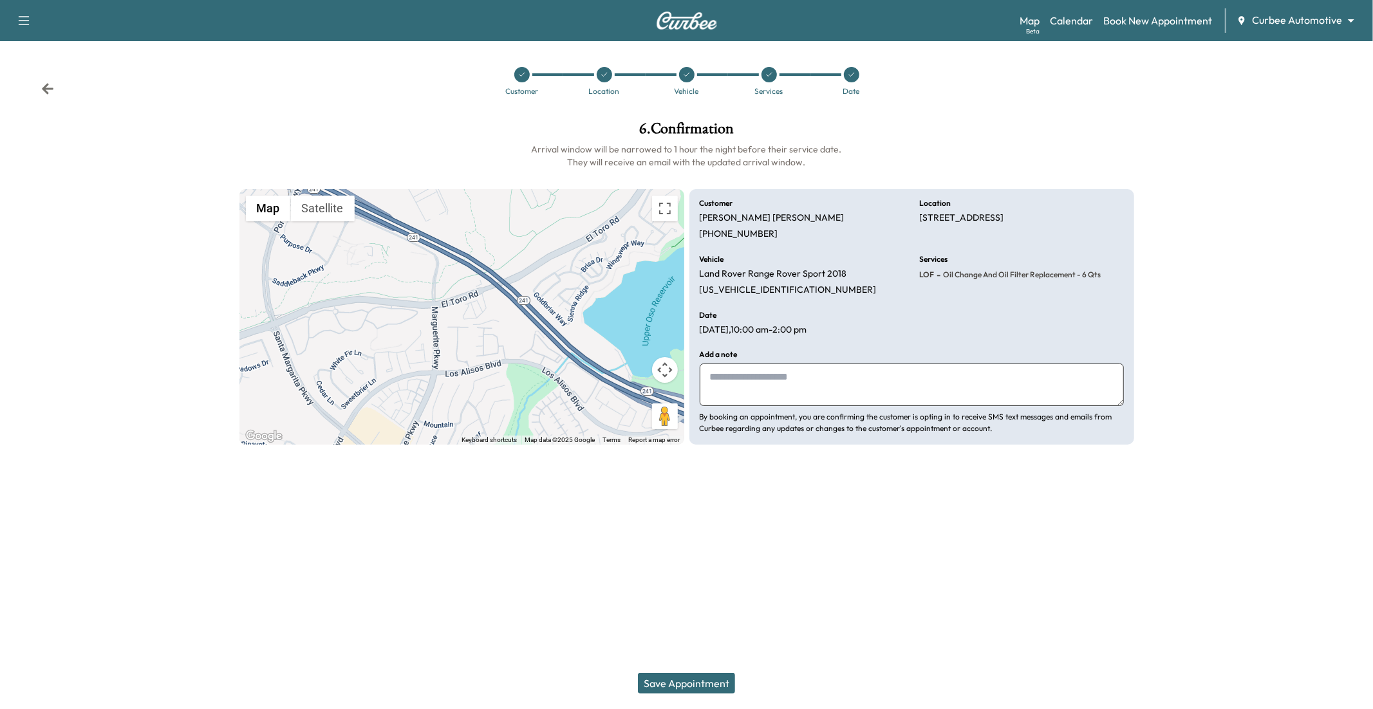
click at [653, 580] on button "Save Appointment" at bounding box center [686, 683] width 97 height 21
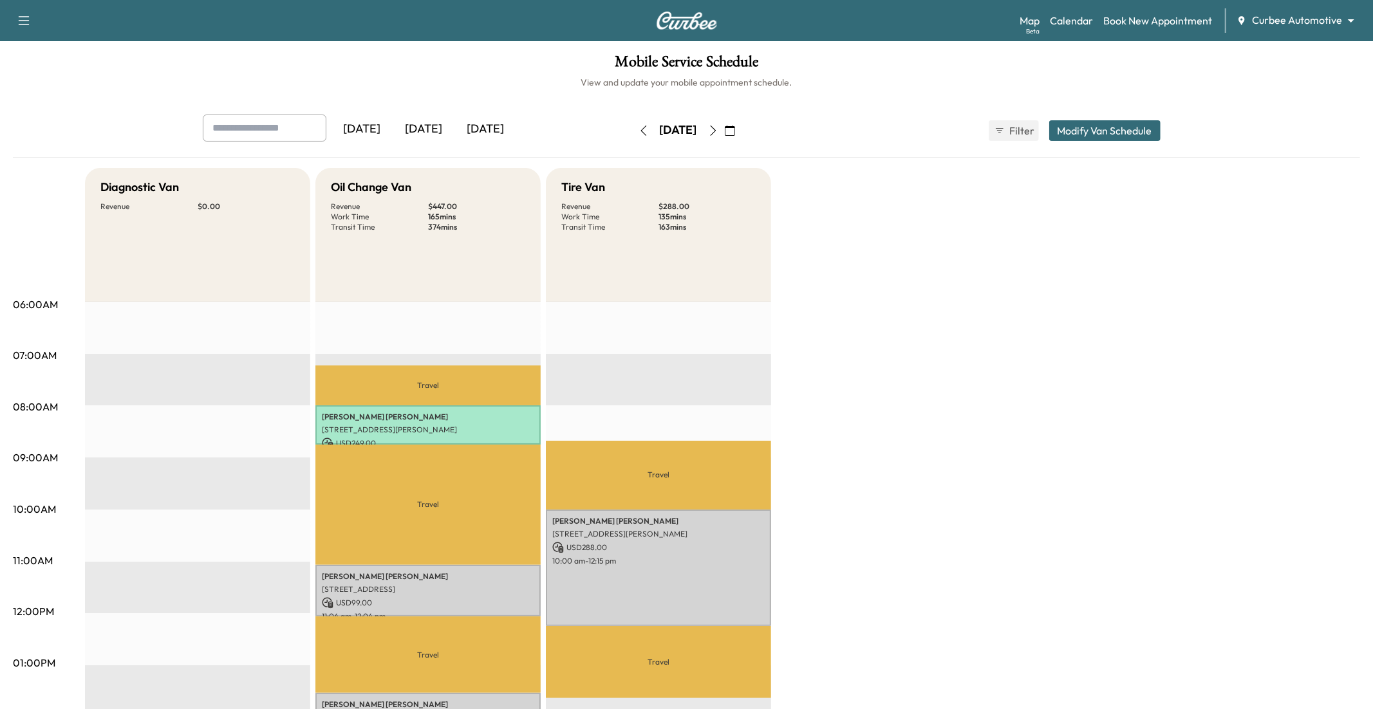
click at [1029, 133] on button "Modify Van Schedule" at bounding box center [1104, 130] width 111 height 21
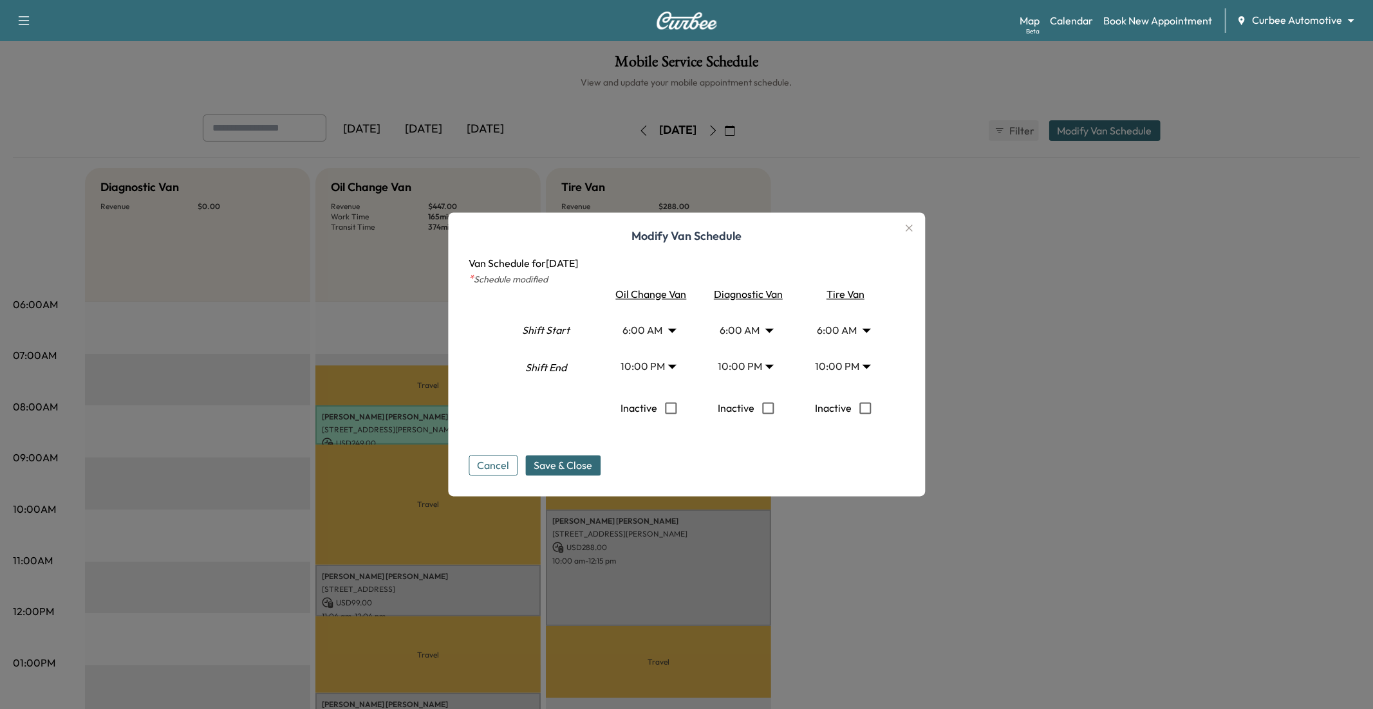
click at [668, 332] on body "Support Log Out Map Beta Calendar Book New Appointment Curbee Automotive ******…" at bounding box center [686, 354] width 1373 height 709
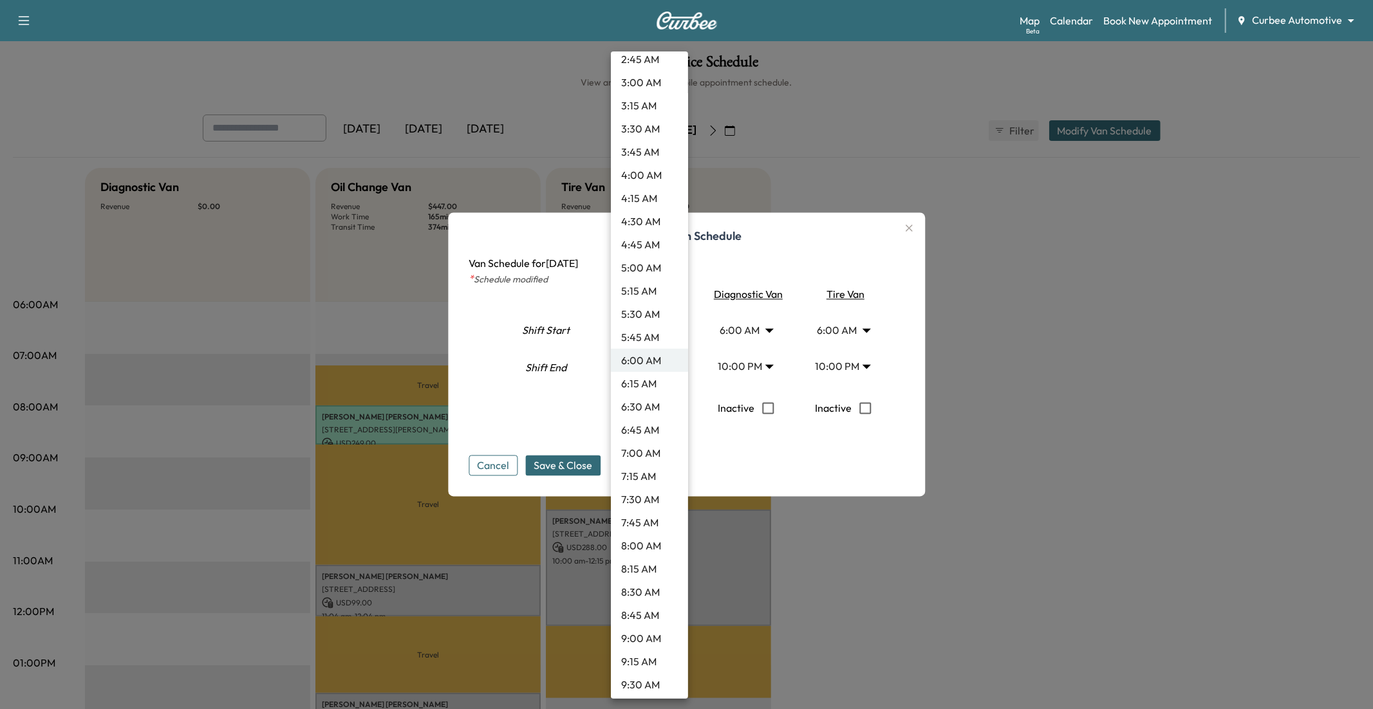
scroll to position [291, 0]
click at [633, 564] on li "8:15 AM" at bounding box center [649, 565] width 77 height 23
type input "****"
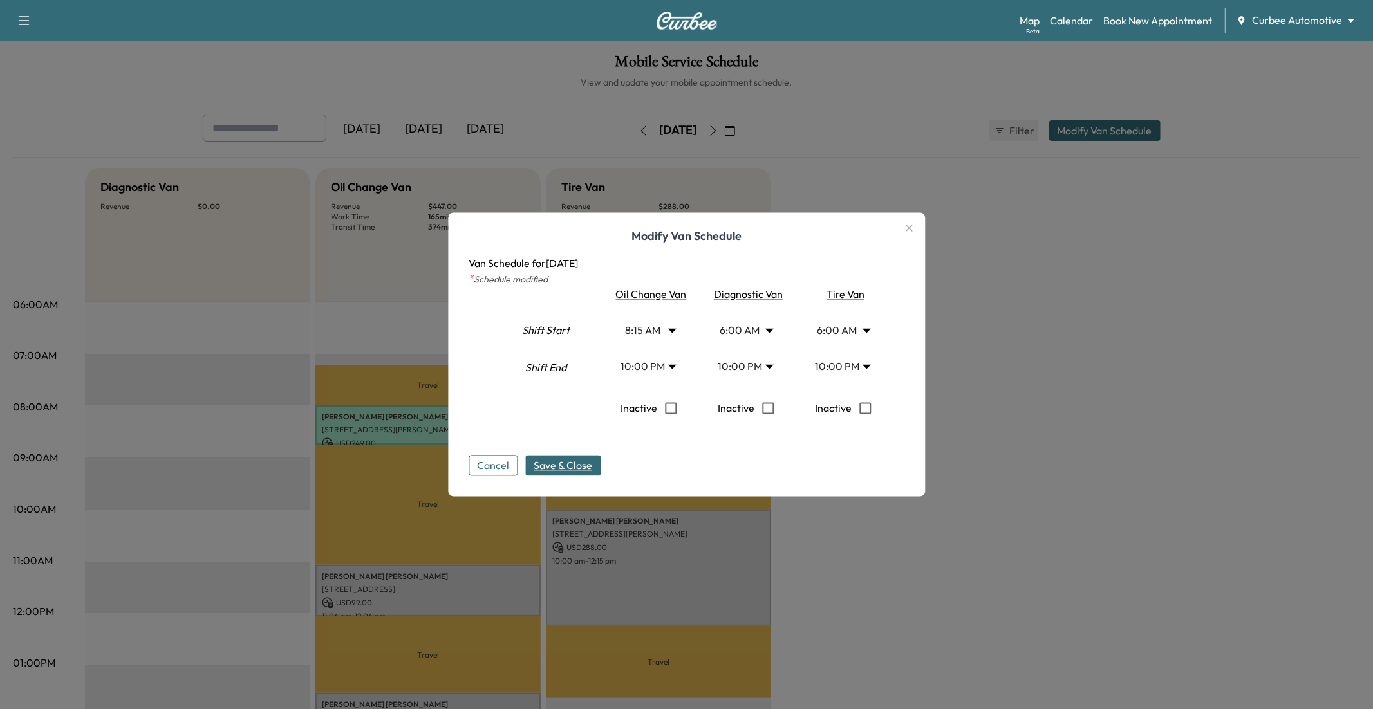
click at [569, 466] on span "Save & Close" at bounding box center [563, 465] width 59 height 15
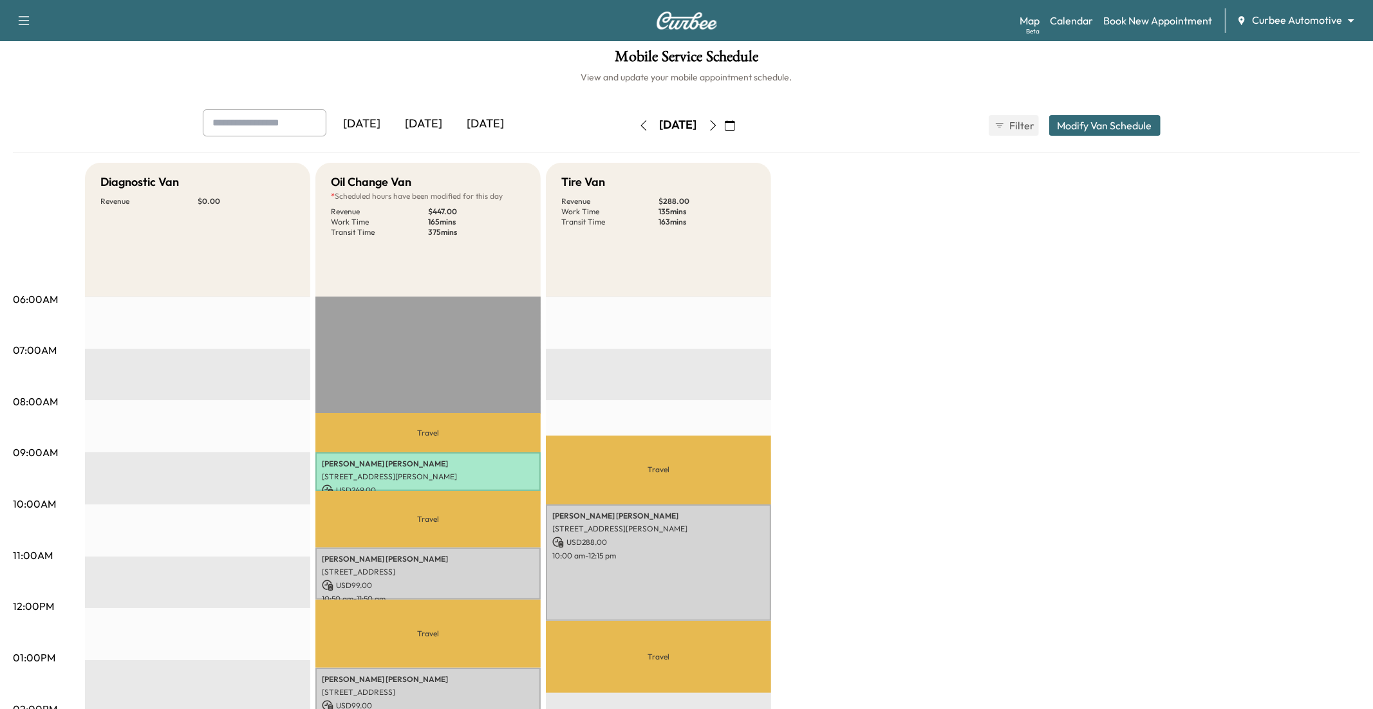
scroll to position [0, 0]
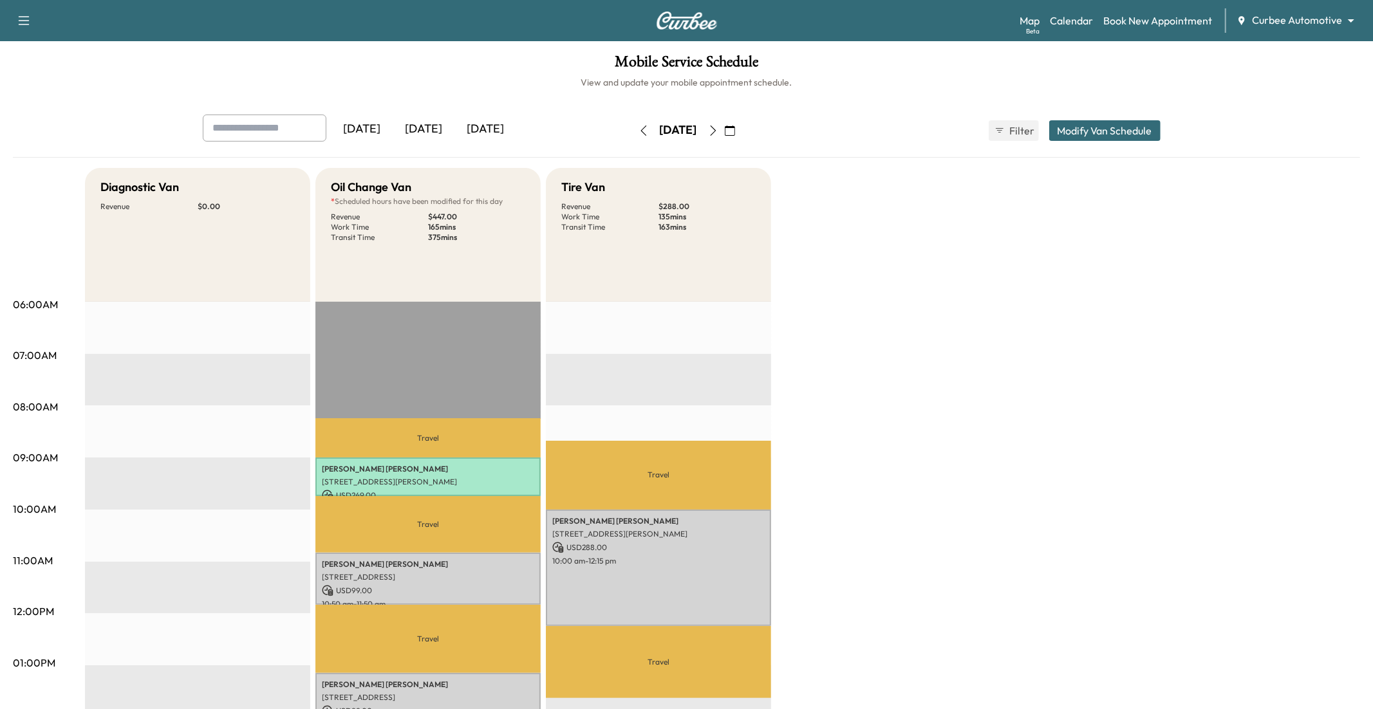
click at [420, 580] on p "Travel" at bounding box center [427, 639] width 225 height 68
click at [433, 580] on p "USD 99.00" at bounding box center [428, 591] width 212 height 12
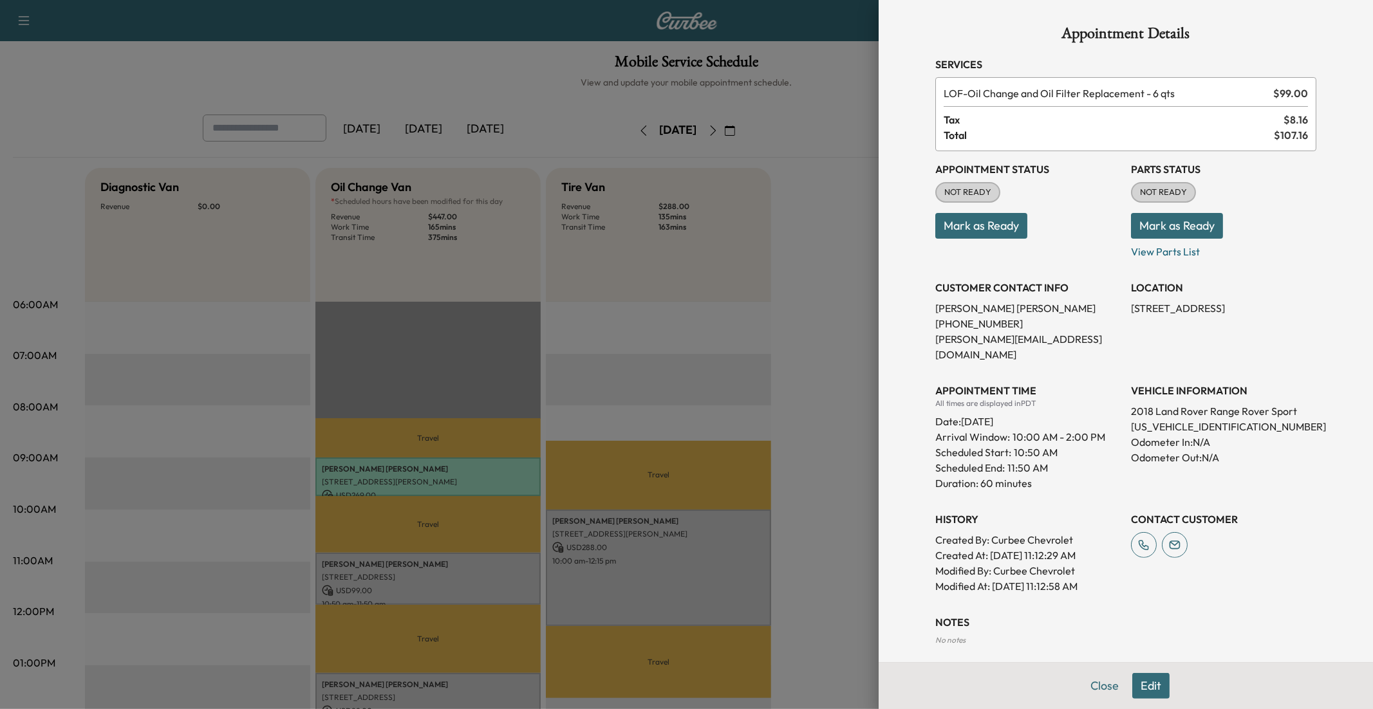
scroll to position [3, 0]
click at [1029, 225] on button "Mark as Ready" at bounding box center [1177, 224] width 92 height 26
click at [962, 228] on button "Mark as Ready" at bounding box center [981, 224] width 92 height 26
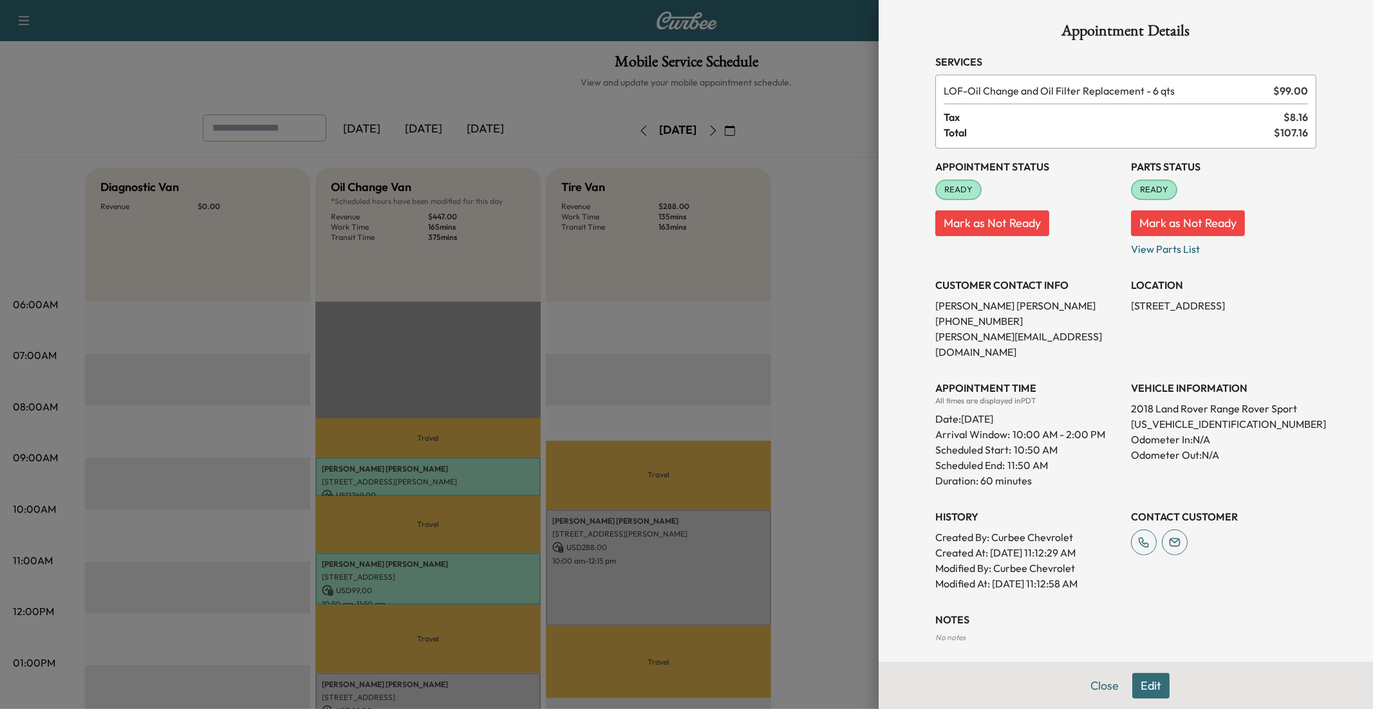
click at [831, 144] on div at bounding box center [686, 354] width 1373 height 709
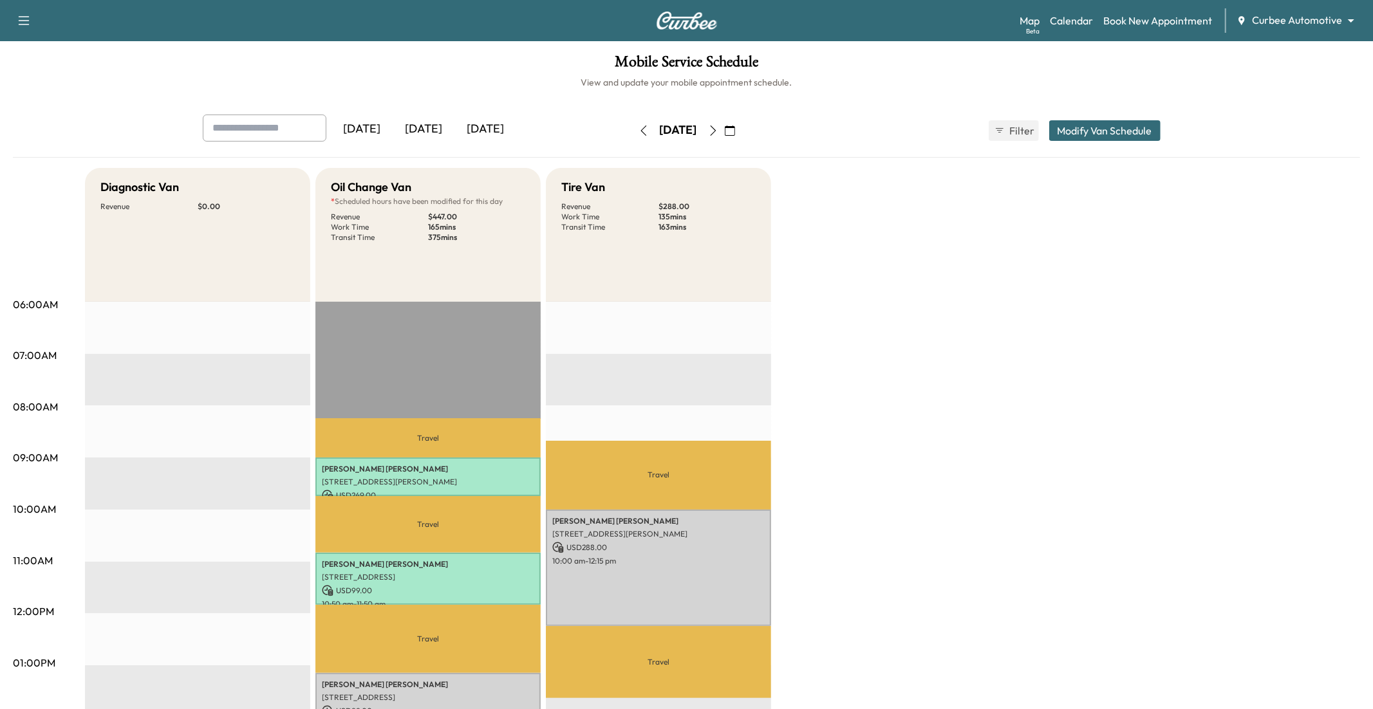
click at [639, 130] on icon "button" at bounding box center [644, 131] width 10 height 10
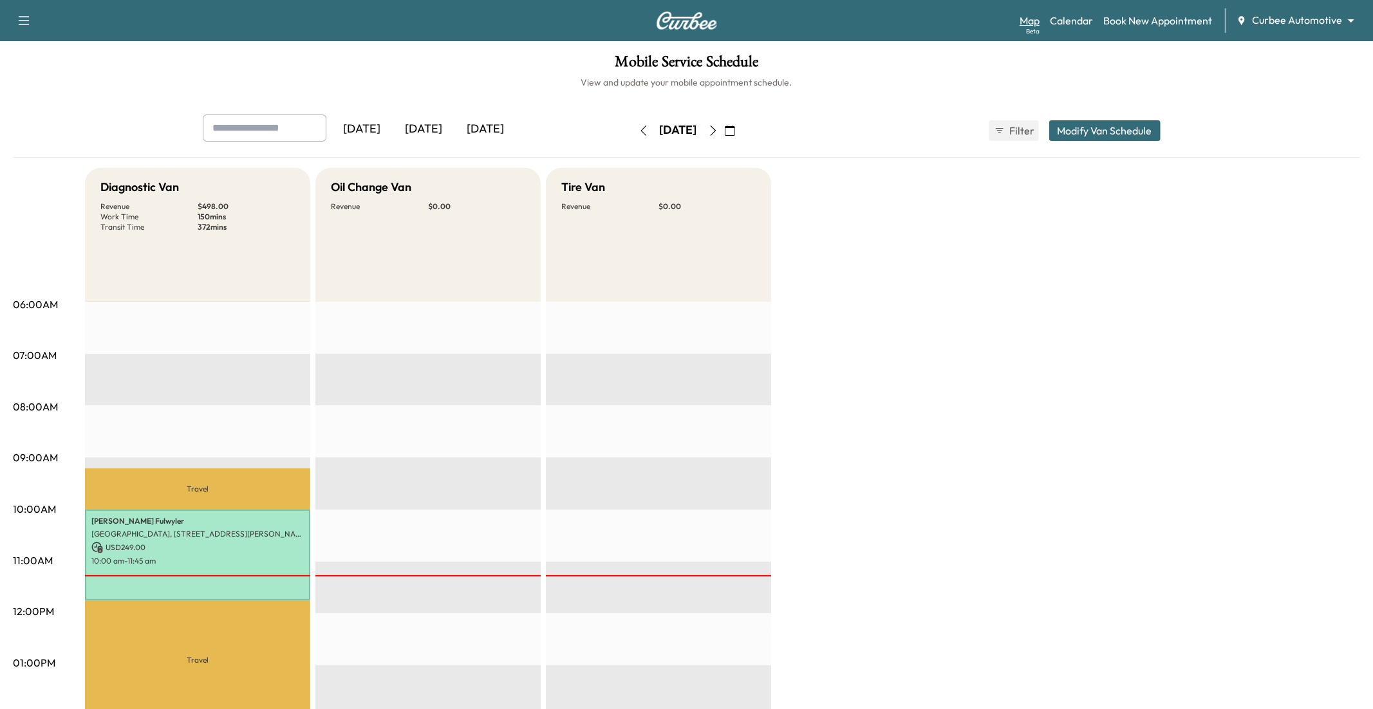
click at [1029, 15] on link "Map Beta" at bounding box center [1030, 20] width 20 height 15
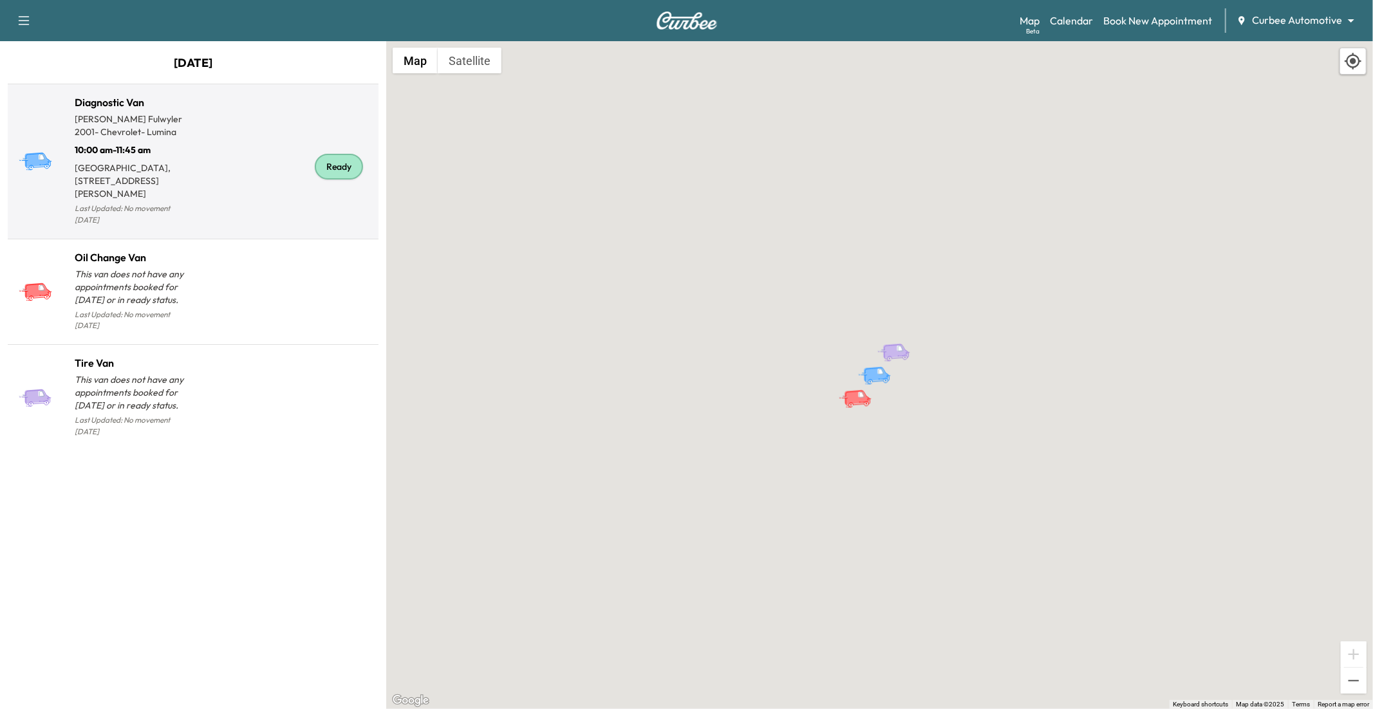
click at [216, 185] on div "Ready" at bounding box center [283, 167] width 180 height 124
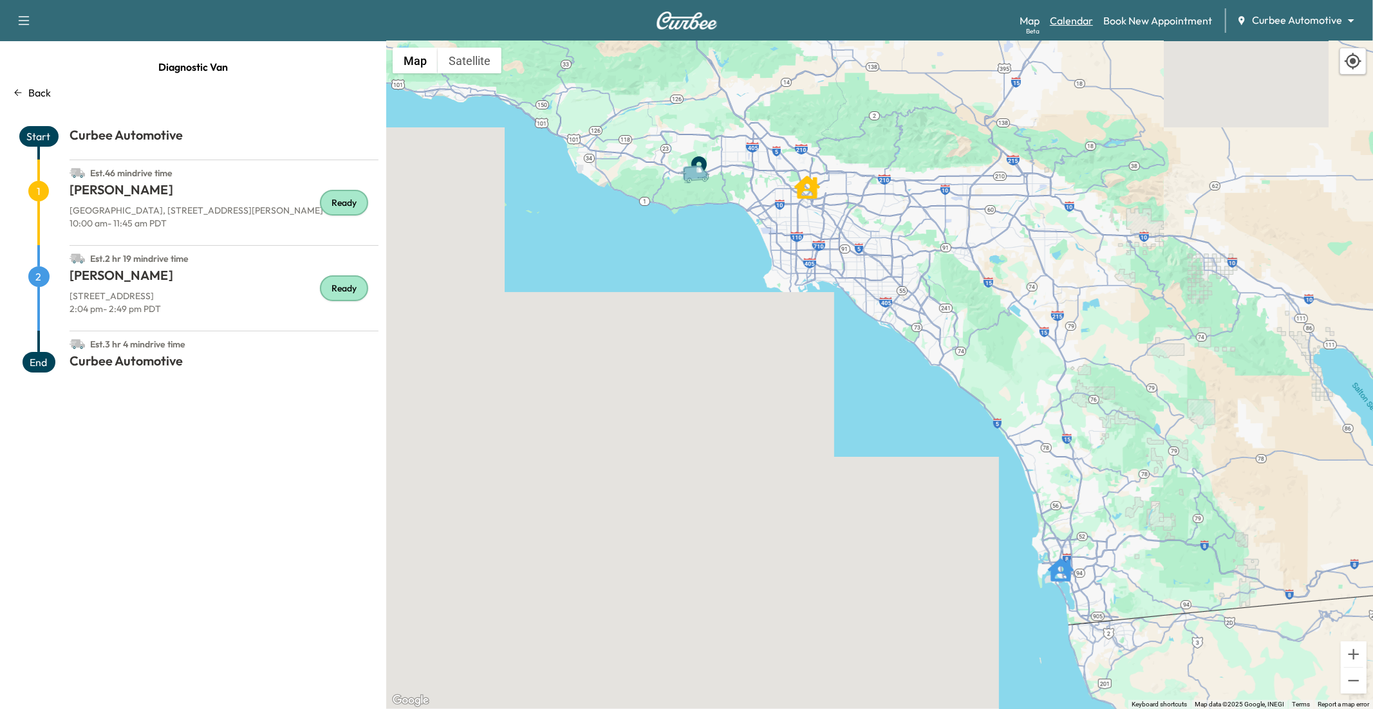
click at [1029, 21] on link "Calendar" at bounding box center [1071, 20] width 43 height 15
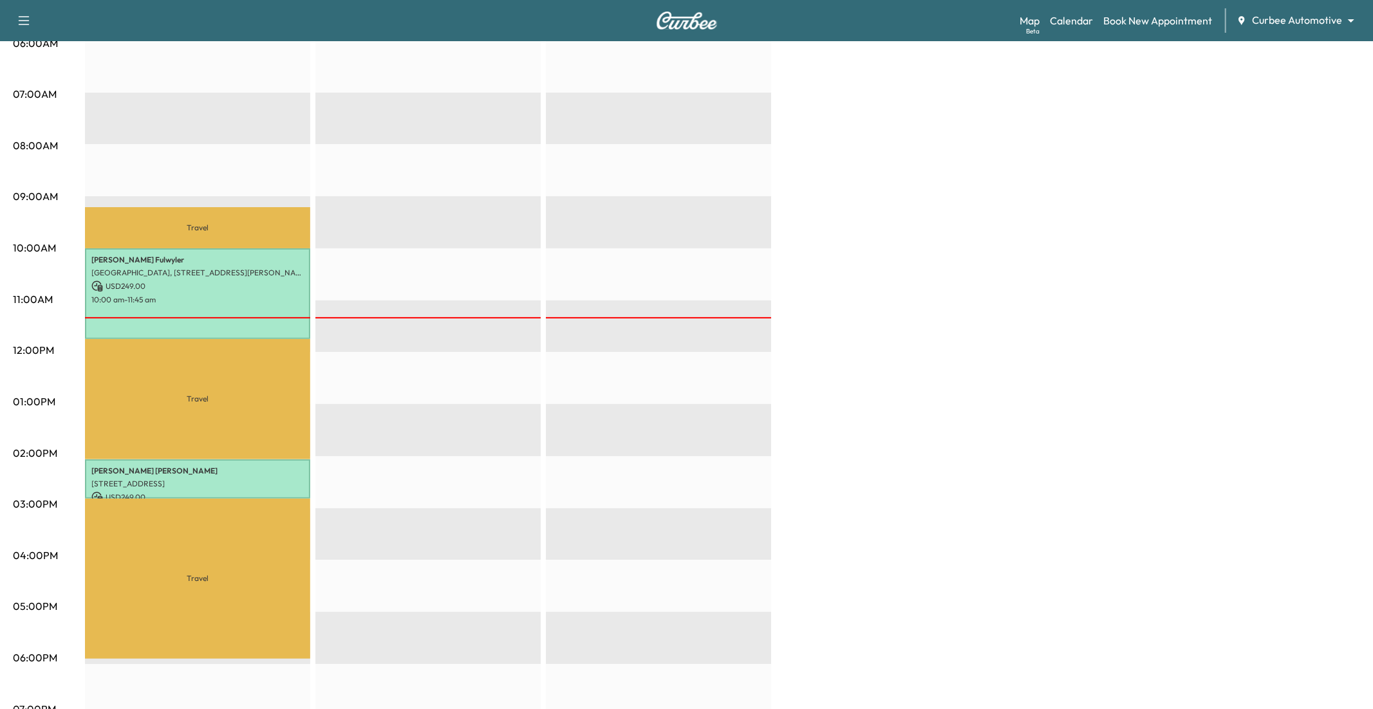
scroll to position [262, 0]
click at [162, 478] on p "[STREET_ADDRESS]" at bounding box center [197, 483] width 212 height 10
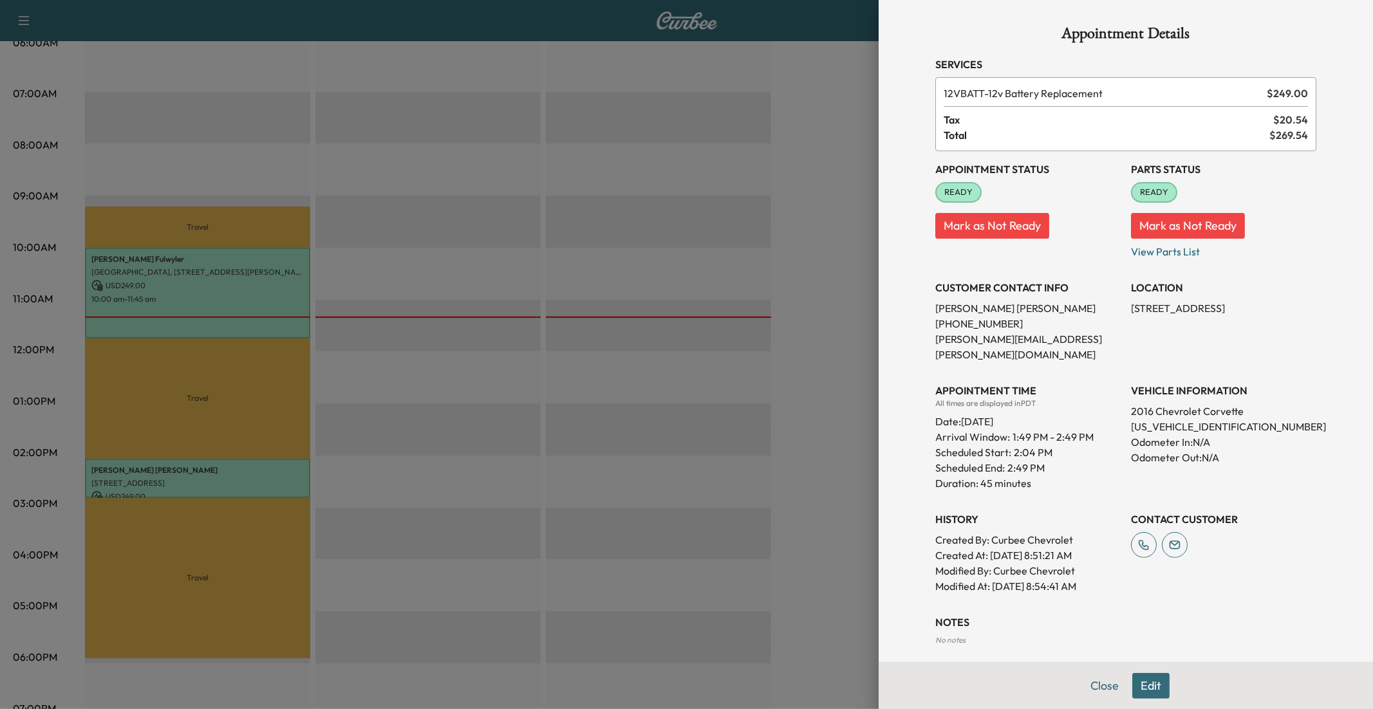
click at [1029, 580] on button "Edit" at bounding box center [1150, 686] width 37 height 26
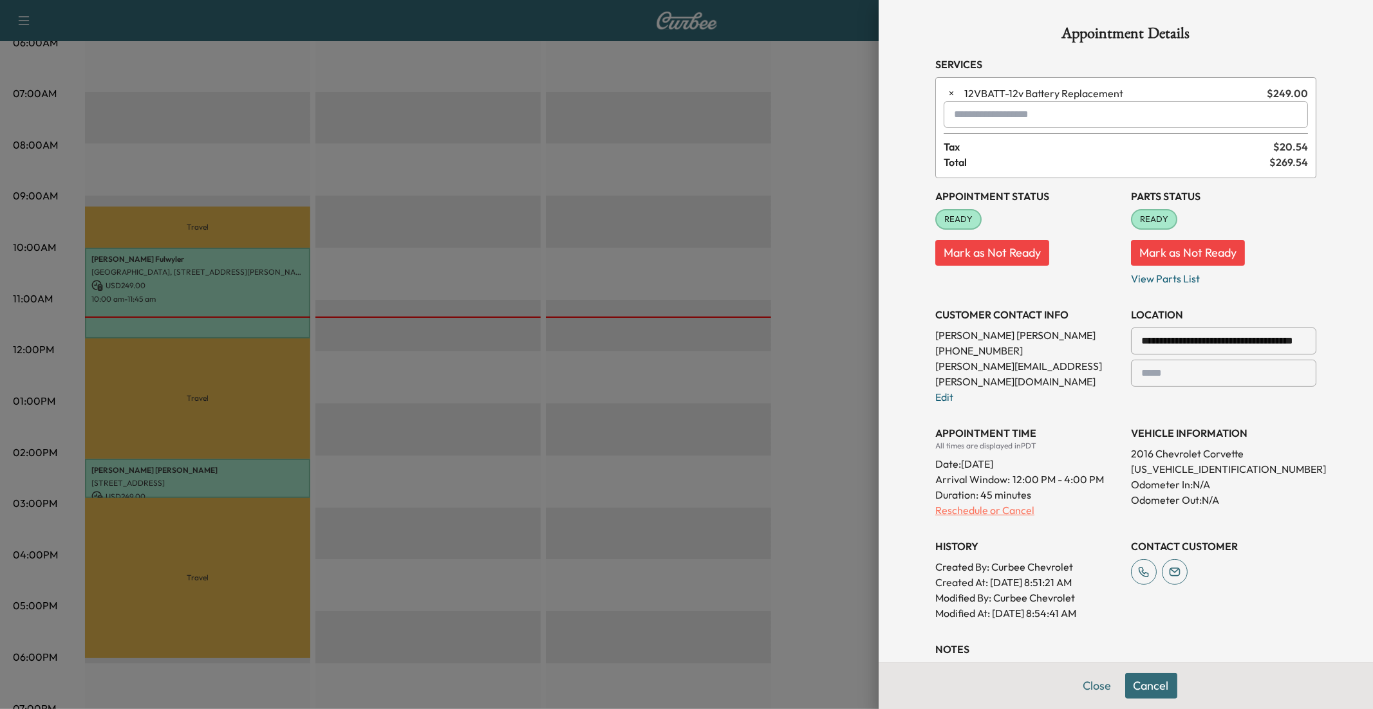
click at [960, 503] on p "Reschedule or Cancel" at bounding box center [1027, 510] width 185 height 15
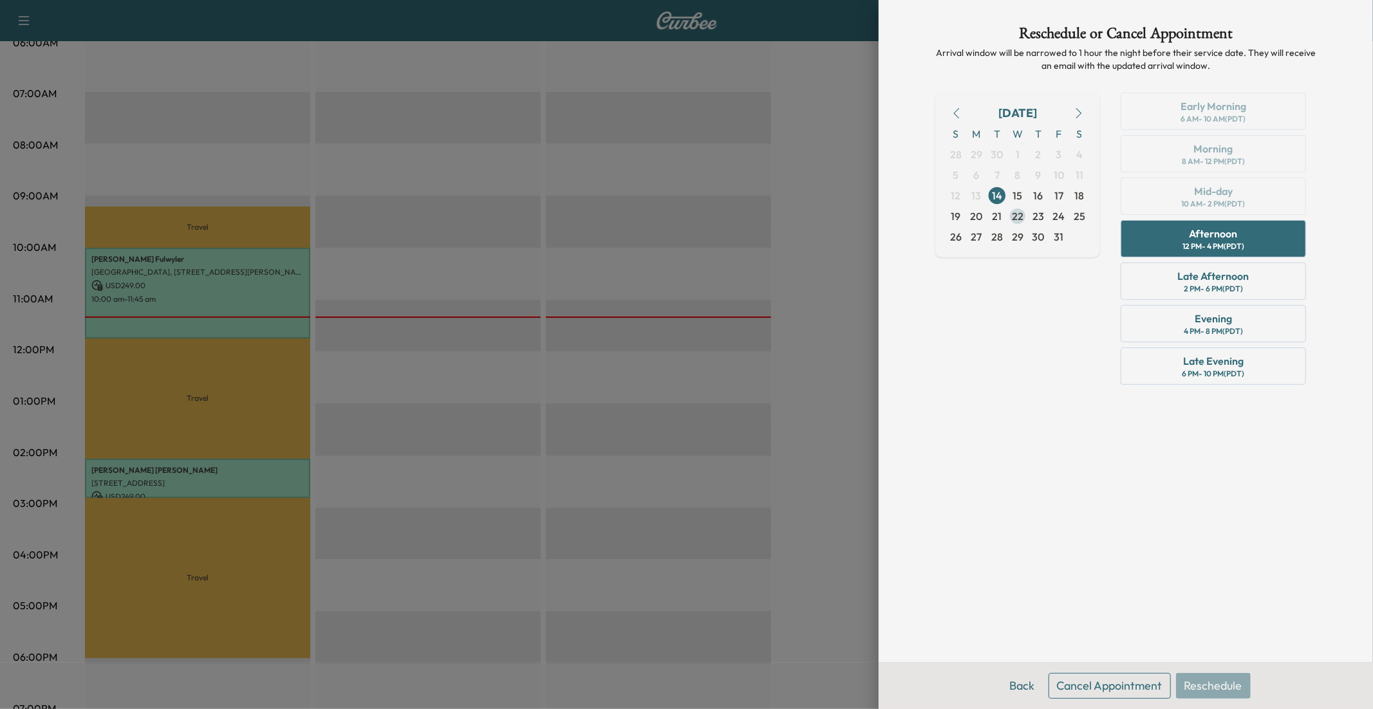
click at [1022, 217] on span "22" at bounding box center [1018, 216] width 12 height 15
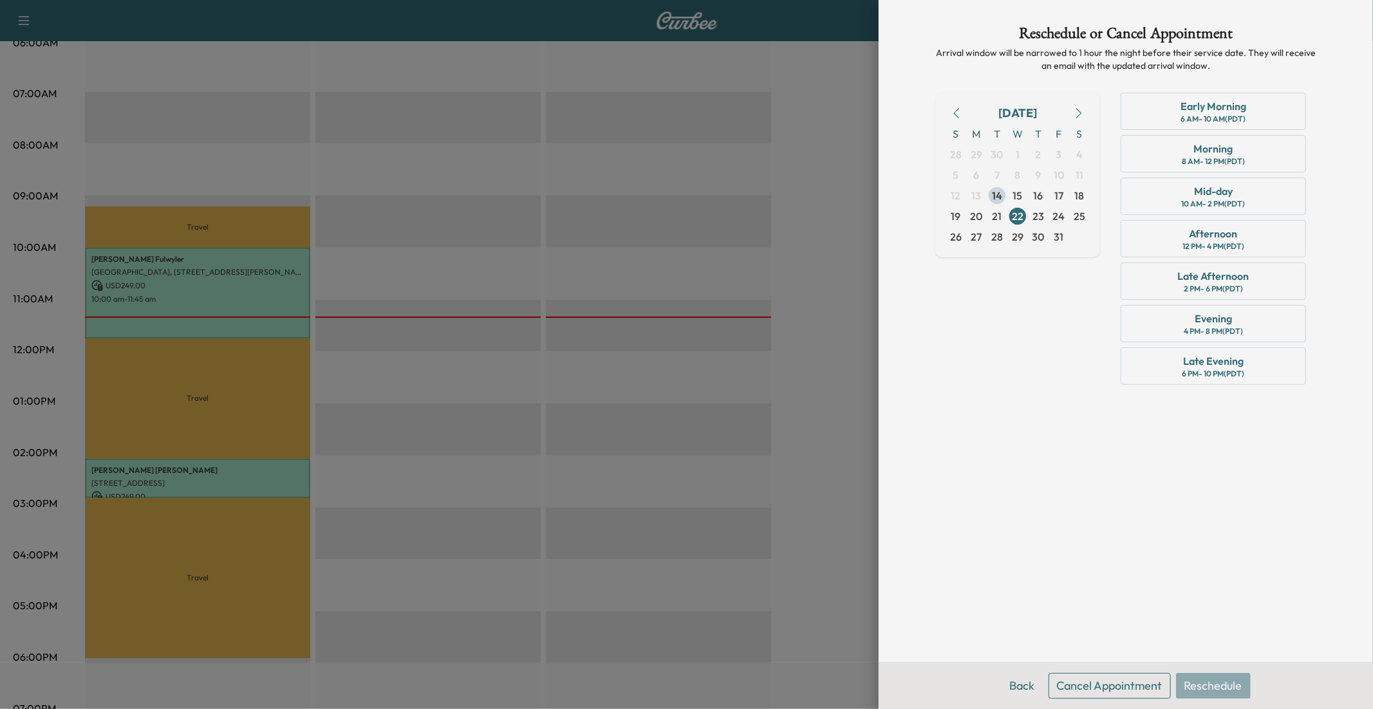
click at [1029, 580] on button "Cancel Appointment" at bounding box center [1110, 686] width 122 height 26
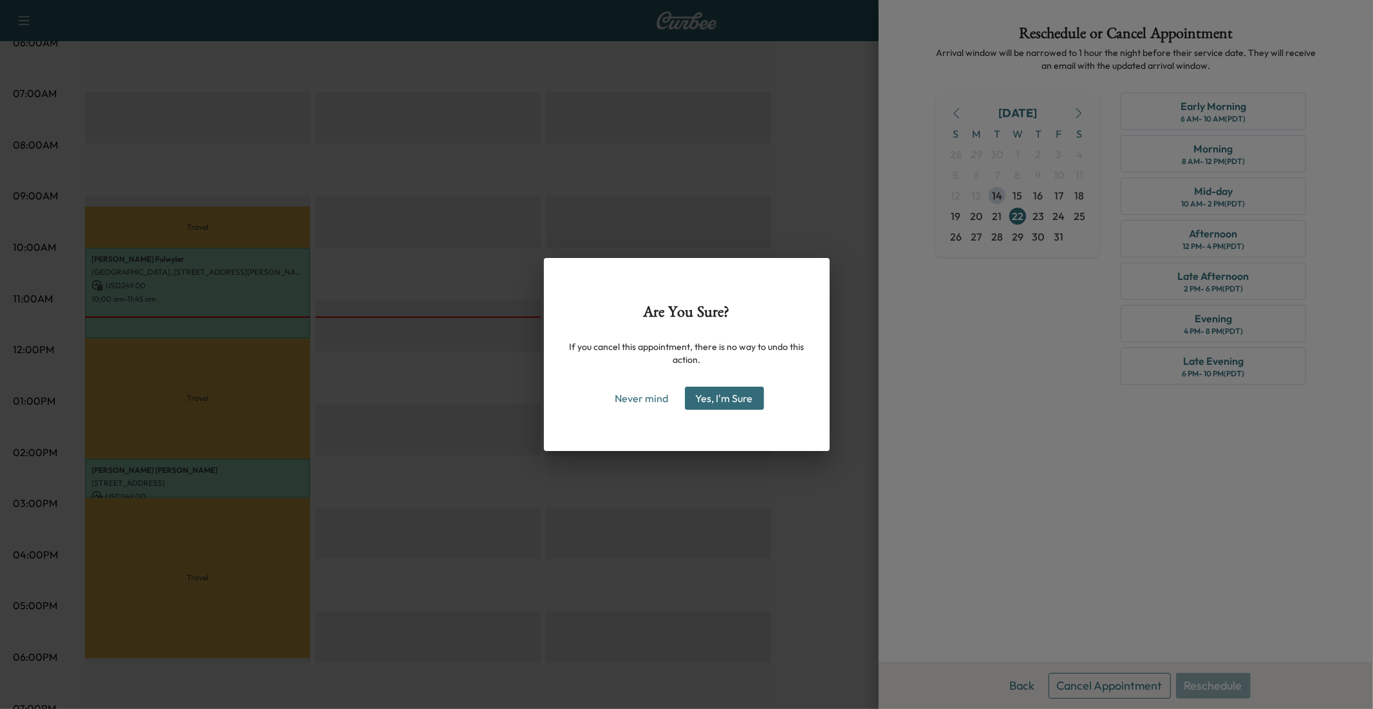
click at [724, 397] on button "Yes, I'm Sure" at bounding box center [724, 398] width 79 height 23
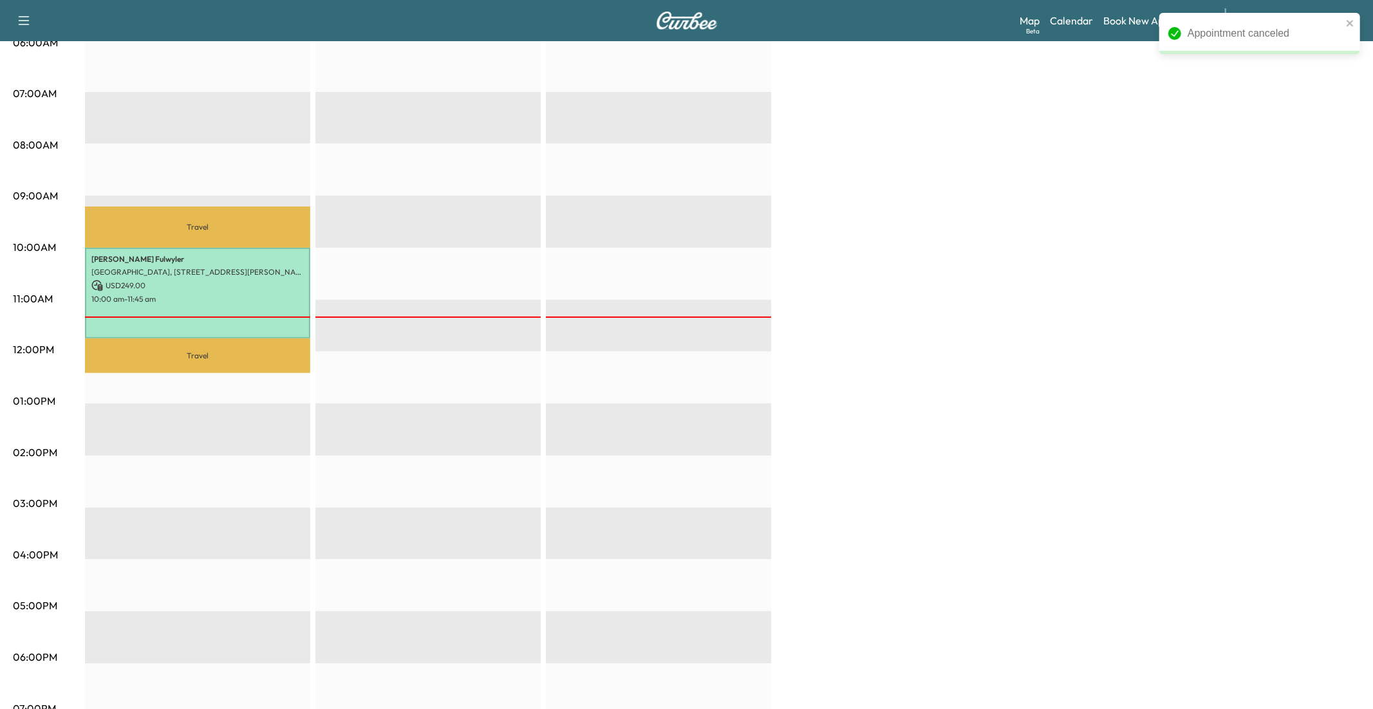
scroll to position [0, 0]
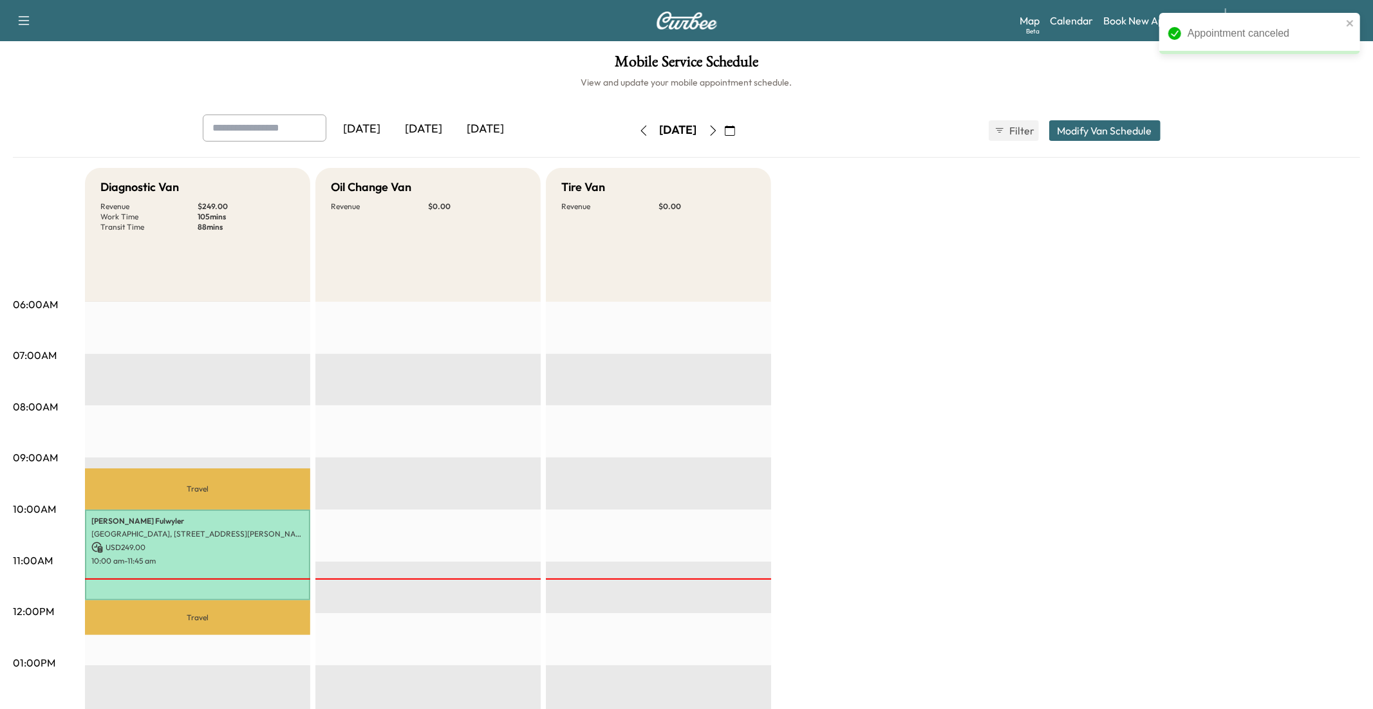
click at [718, 128] on icon "button" at bounding box center [713, 131] width 10 height 10
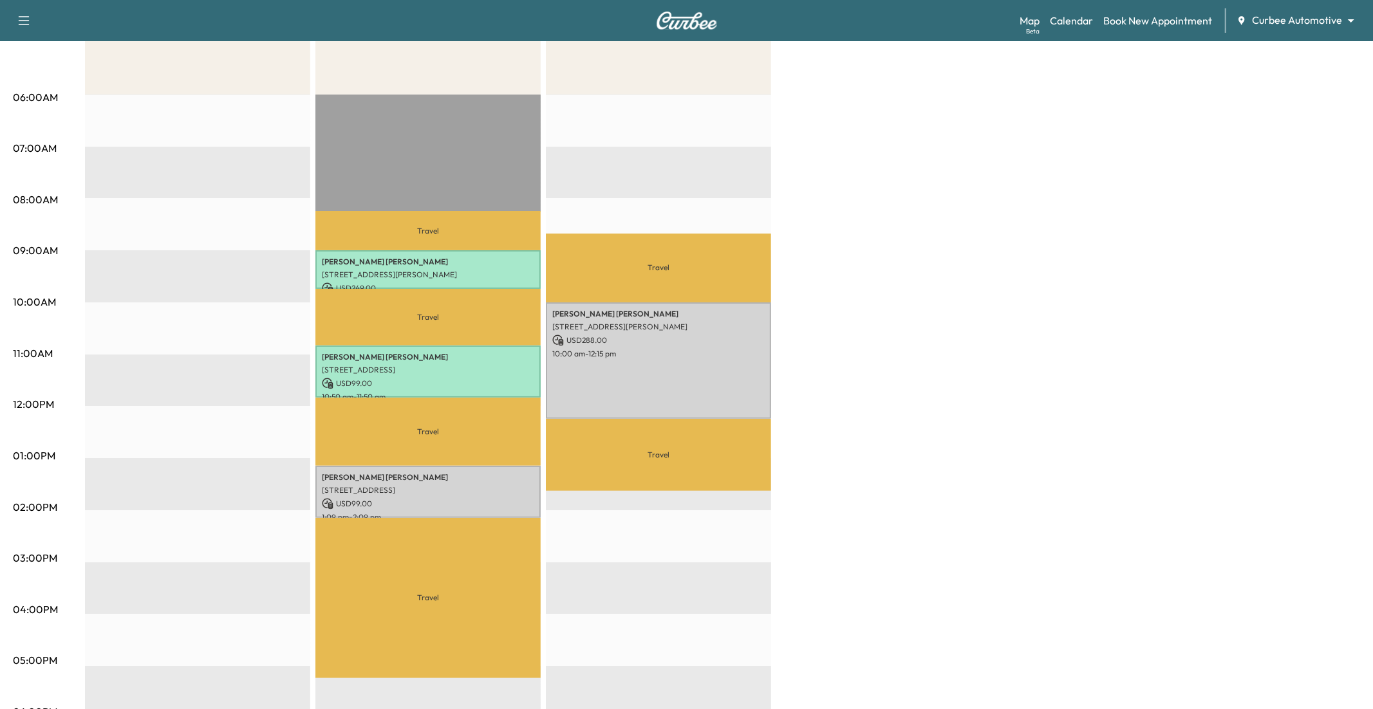
scroll to position [211, 0]
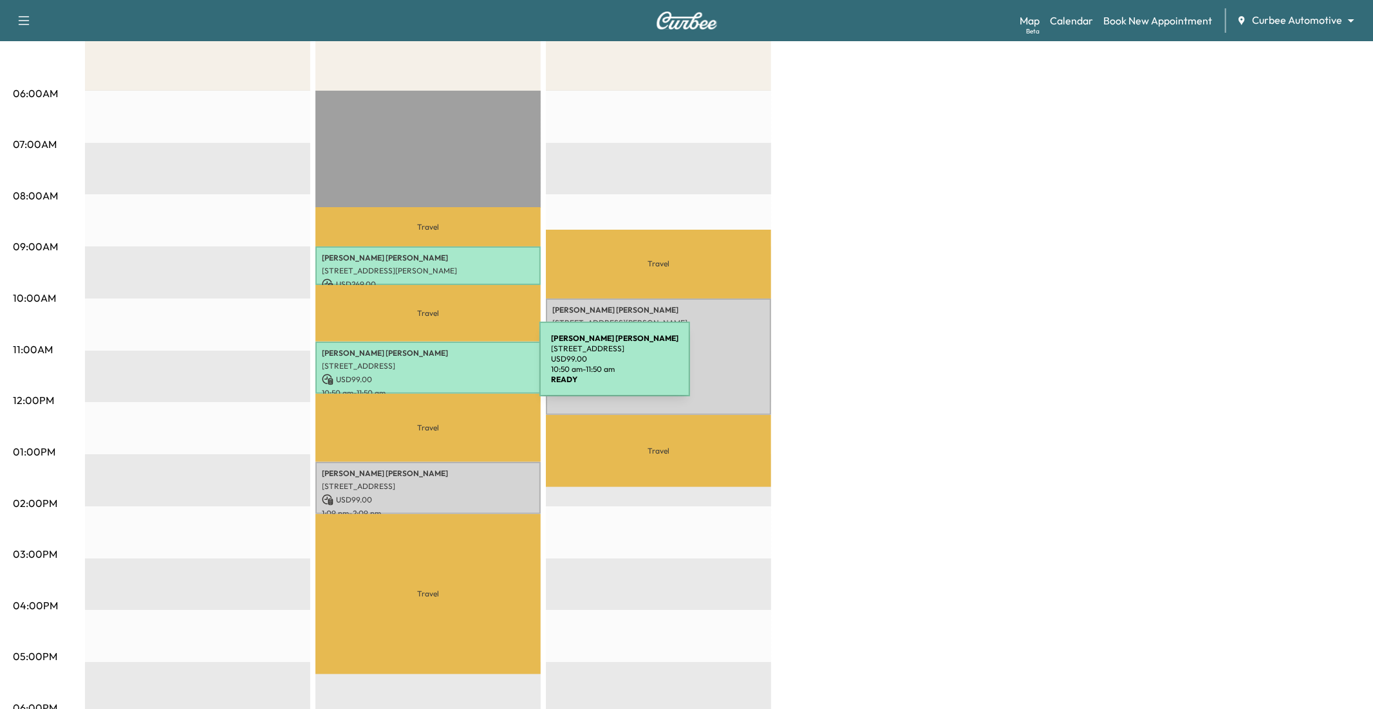
click at [442, 366] on p "[STREET_ADDRESS]" at bounding box center [428, 366] width 212 height 10
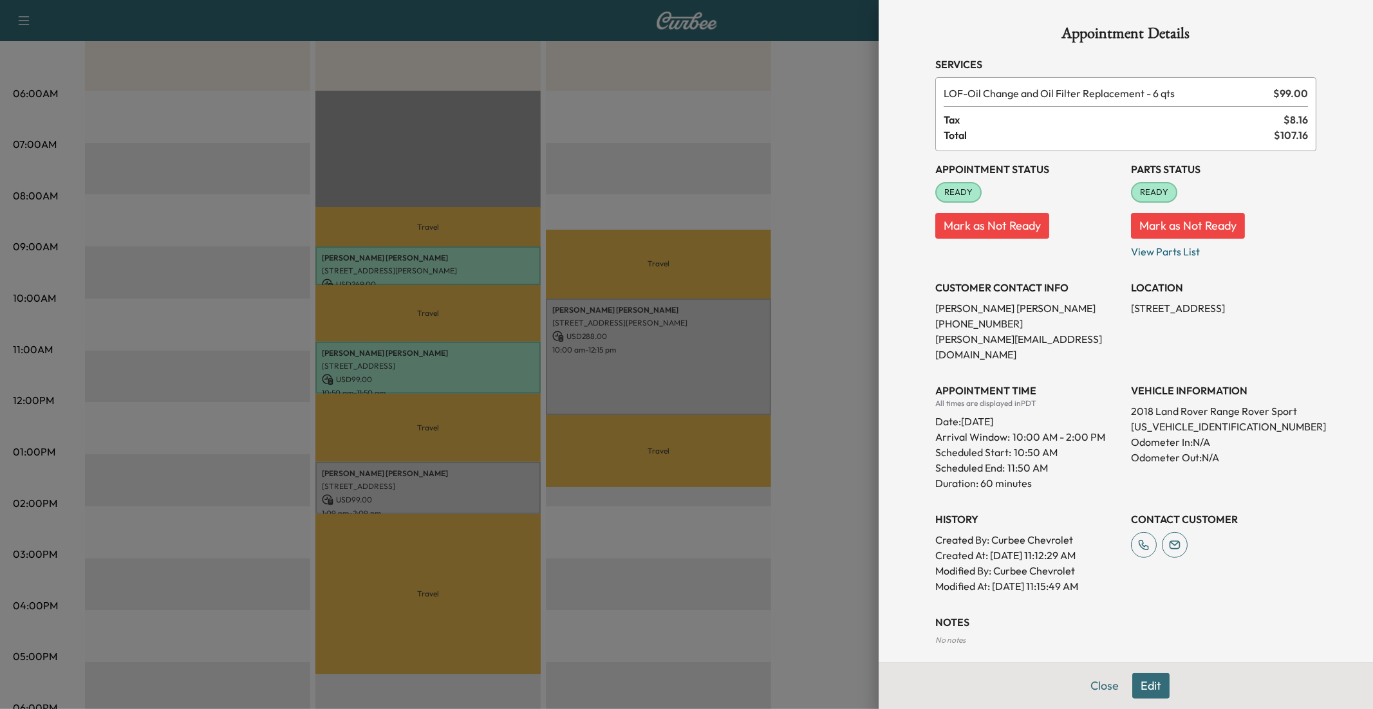
click at [1029, 580] on button "Edit" at bounding box center [1150, 686] width 37 height 26
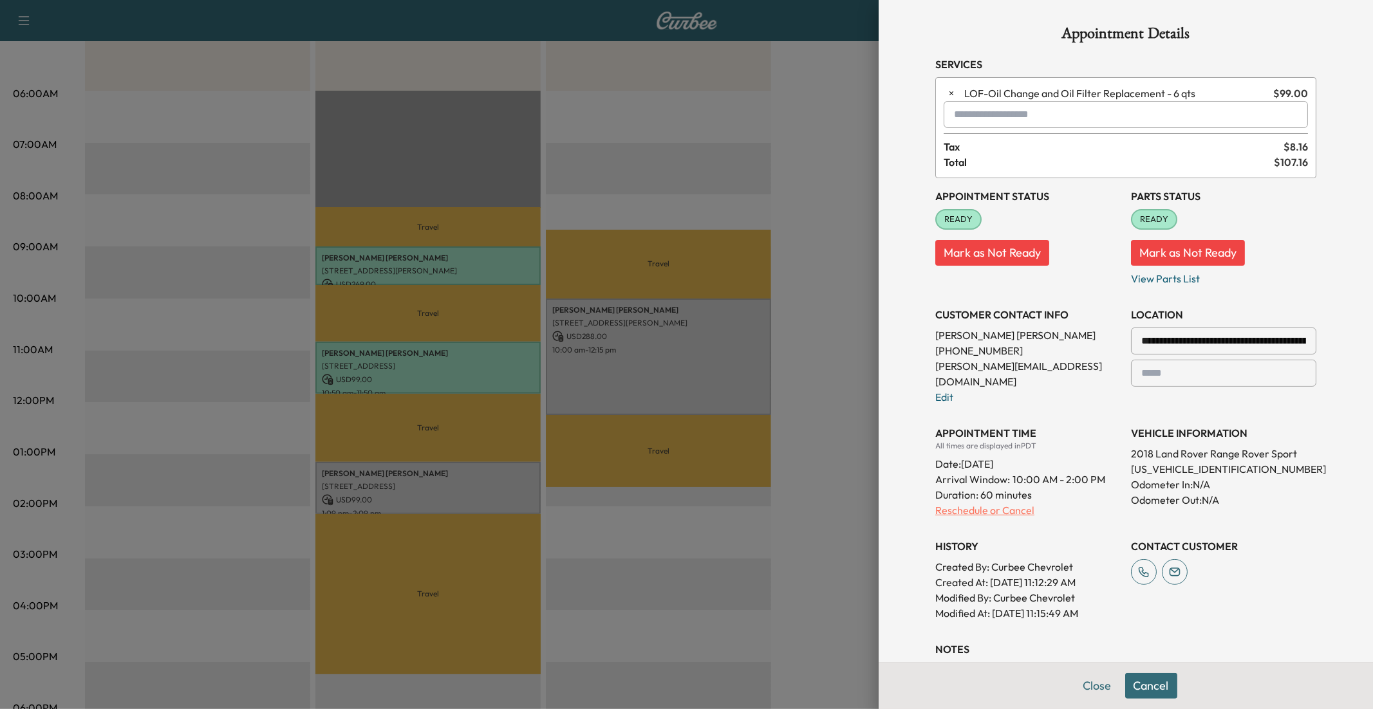
click at [997, 503] on p "Reschedule or Cancel" at bounding box center [1027, 510] width 185 height 15
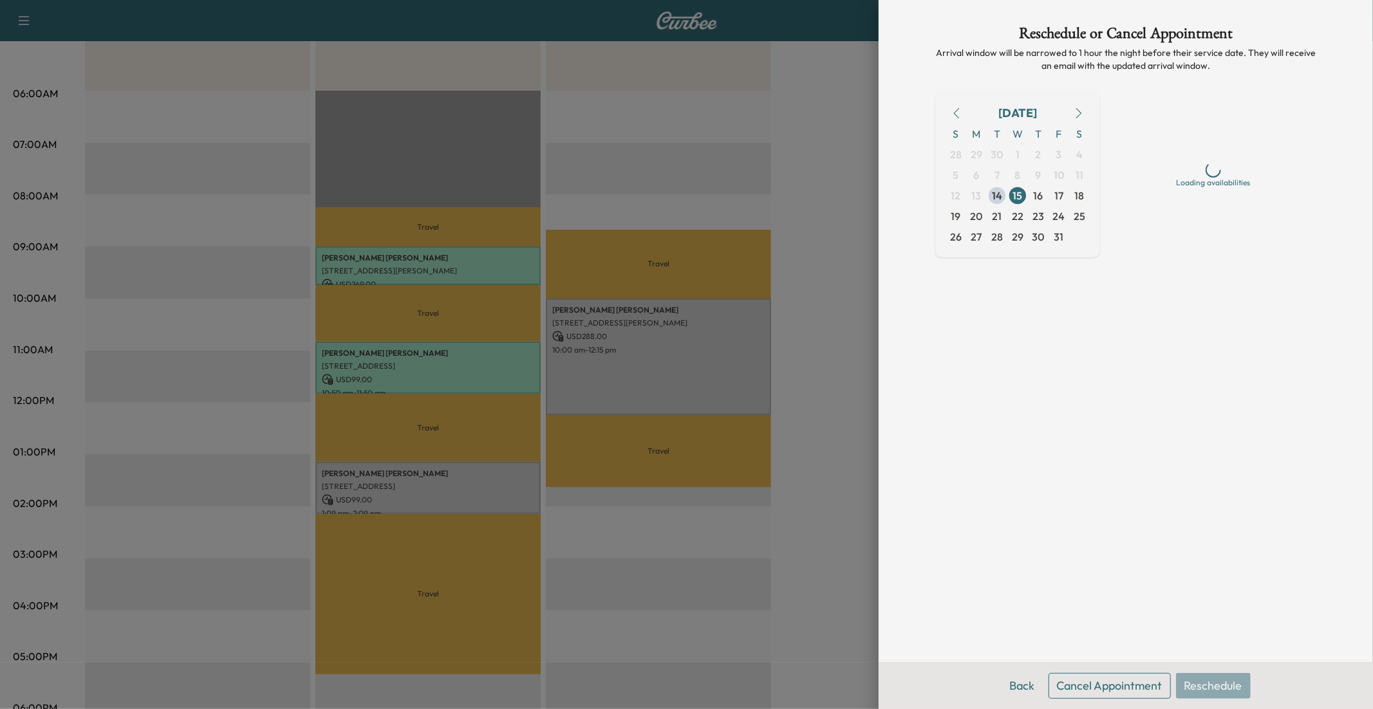
click at [1029, 580] on div "Back Cancel Appointment Reschedule" at bounding box center [1126, 685] width 494 height 47
click at [1029, 580] on button "Cancel Appointment" at bounding box center [1110, 686] width 122 height 26
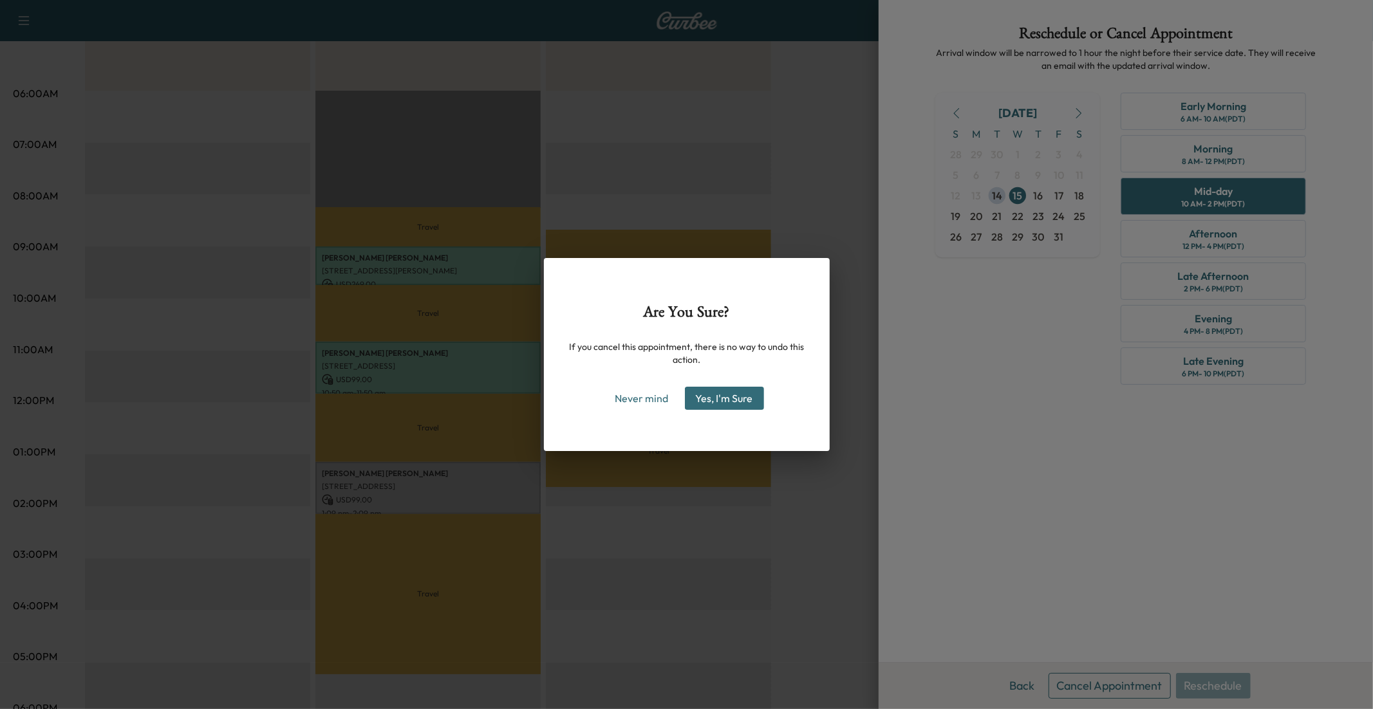
click at [706, 397] on button "Yes, I'm Sure" at bounding box center [724, 398] width 79 height 23
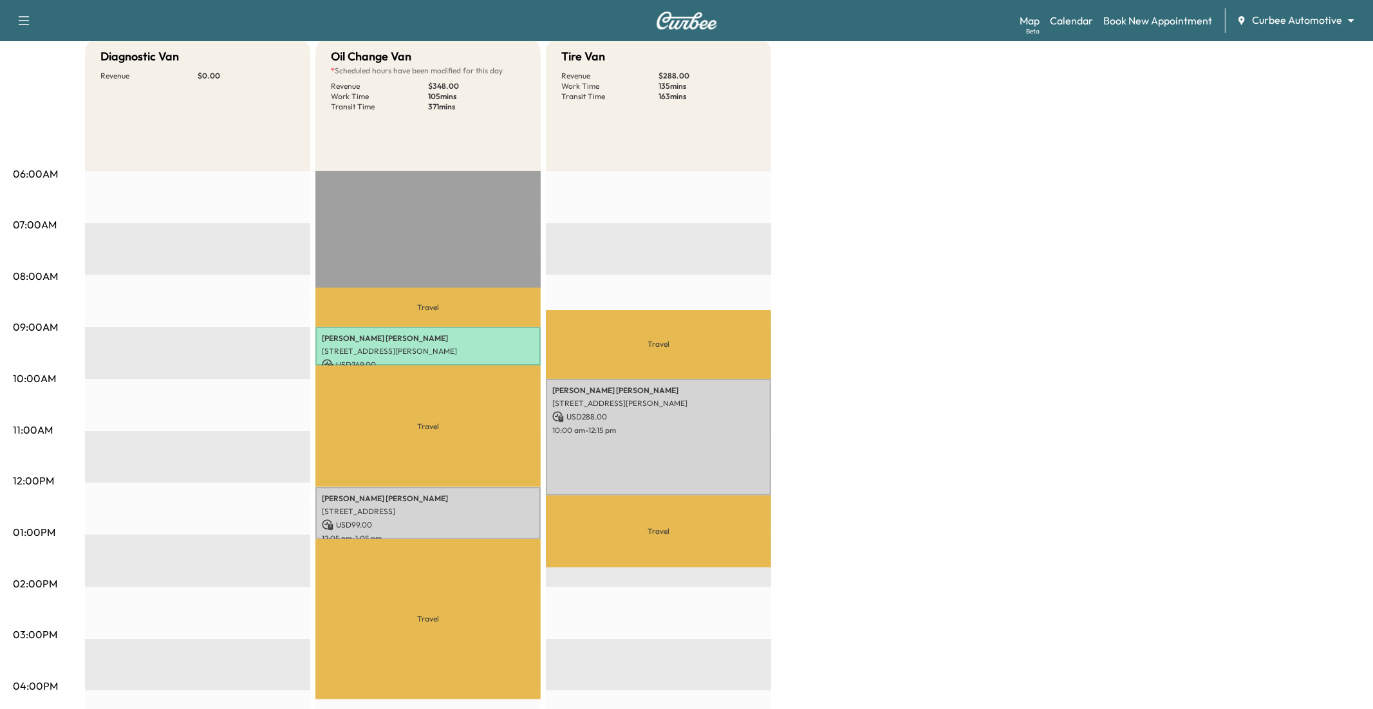
scroll to position [130, 0]
click at [379, 520] on p "USD 99.00" at bounding box center [428, 526] width 212 height 12
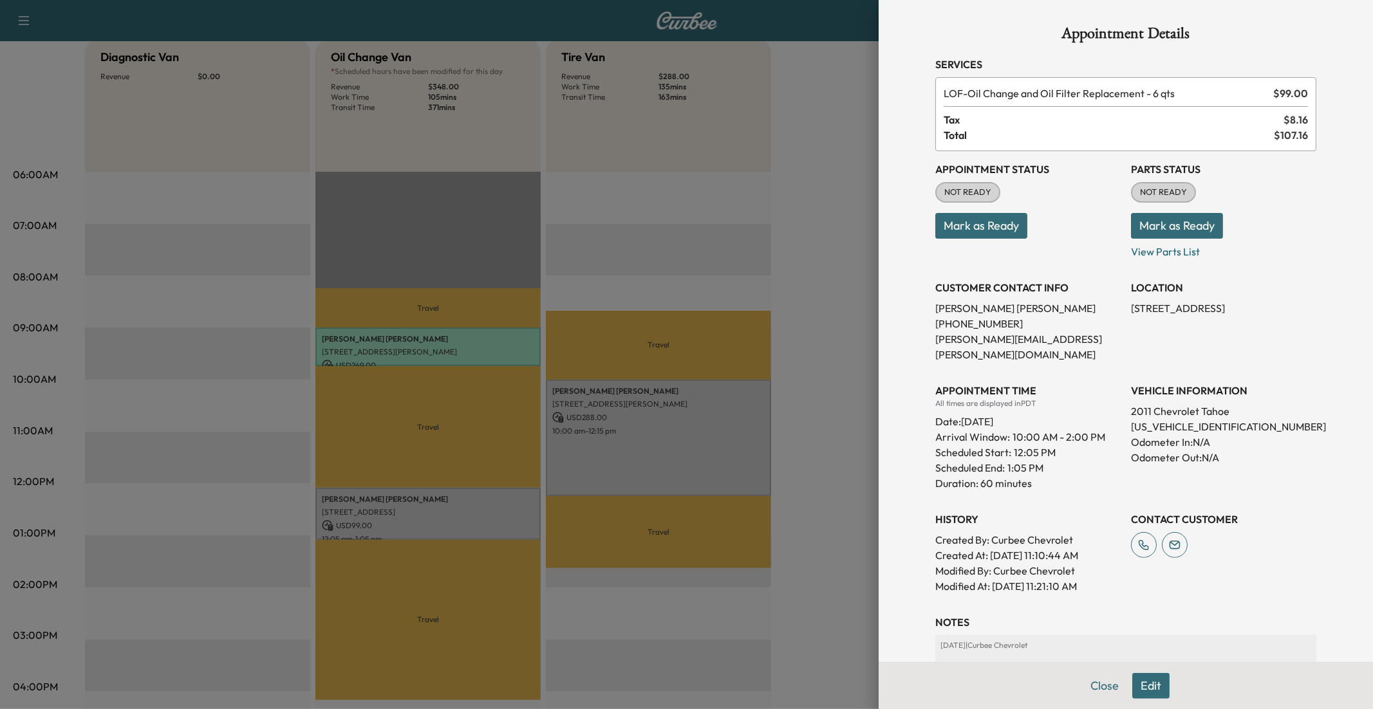
click at [1029, 580] on button "Edit" at bounding box center [1150, 686] width 37 height 26
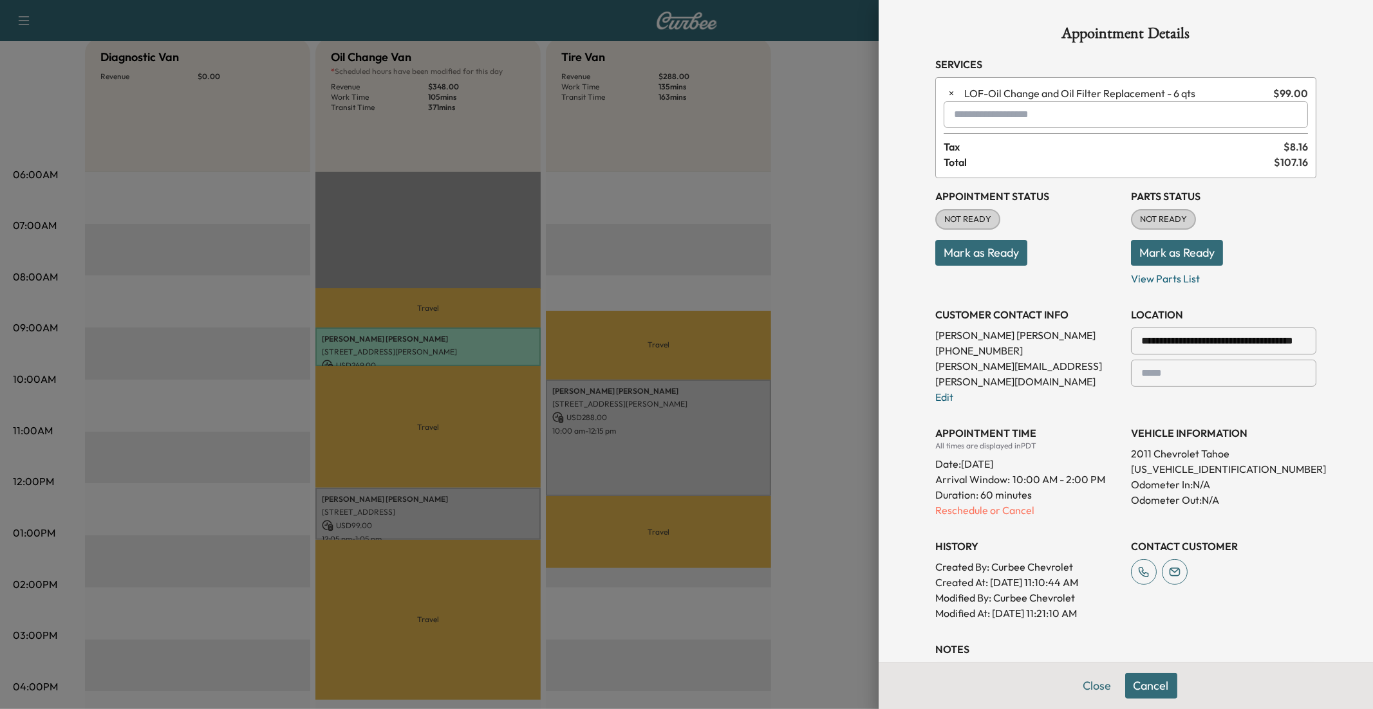
click at [1029, 580] on button "Cancel" at bounding box center [1151, 686] width 52 height 26
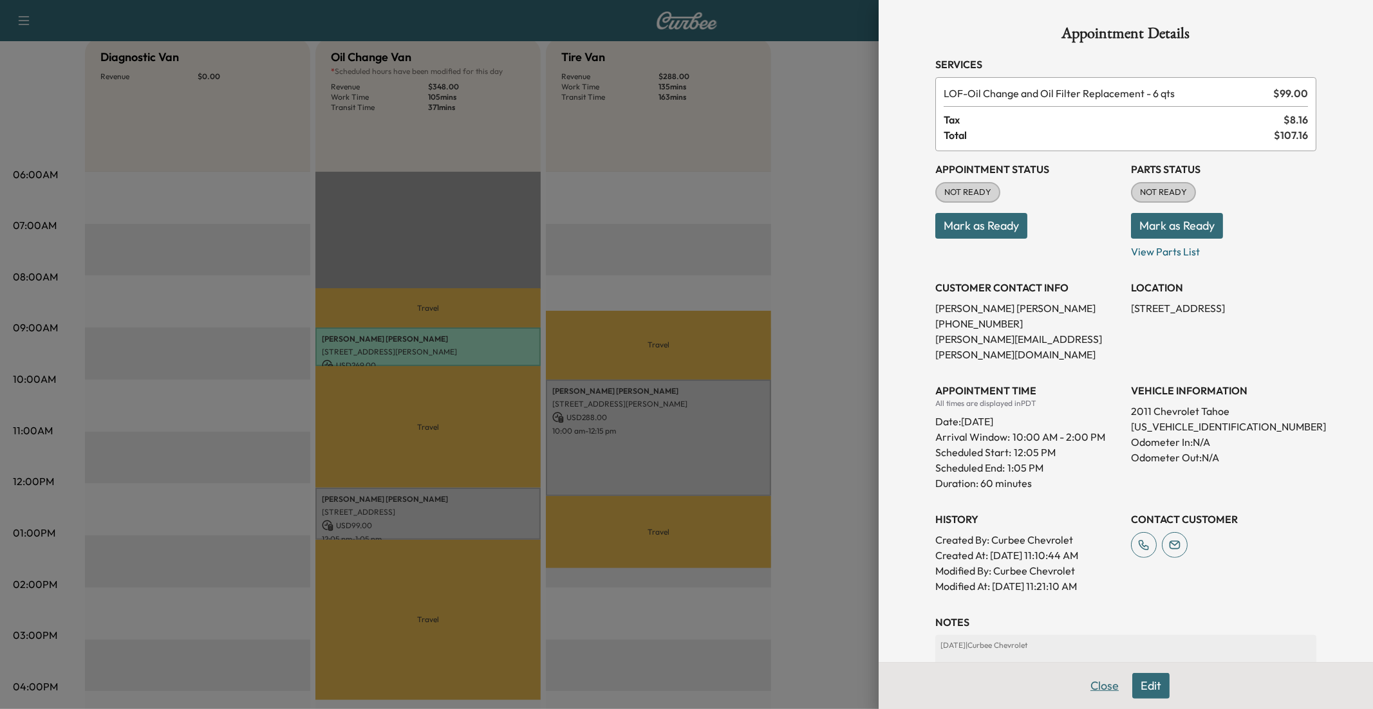
click at [1029, 580] on button "Close" at bounding box center [1104, 686] width 45 height 26
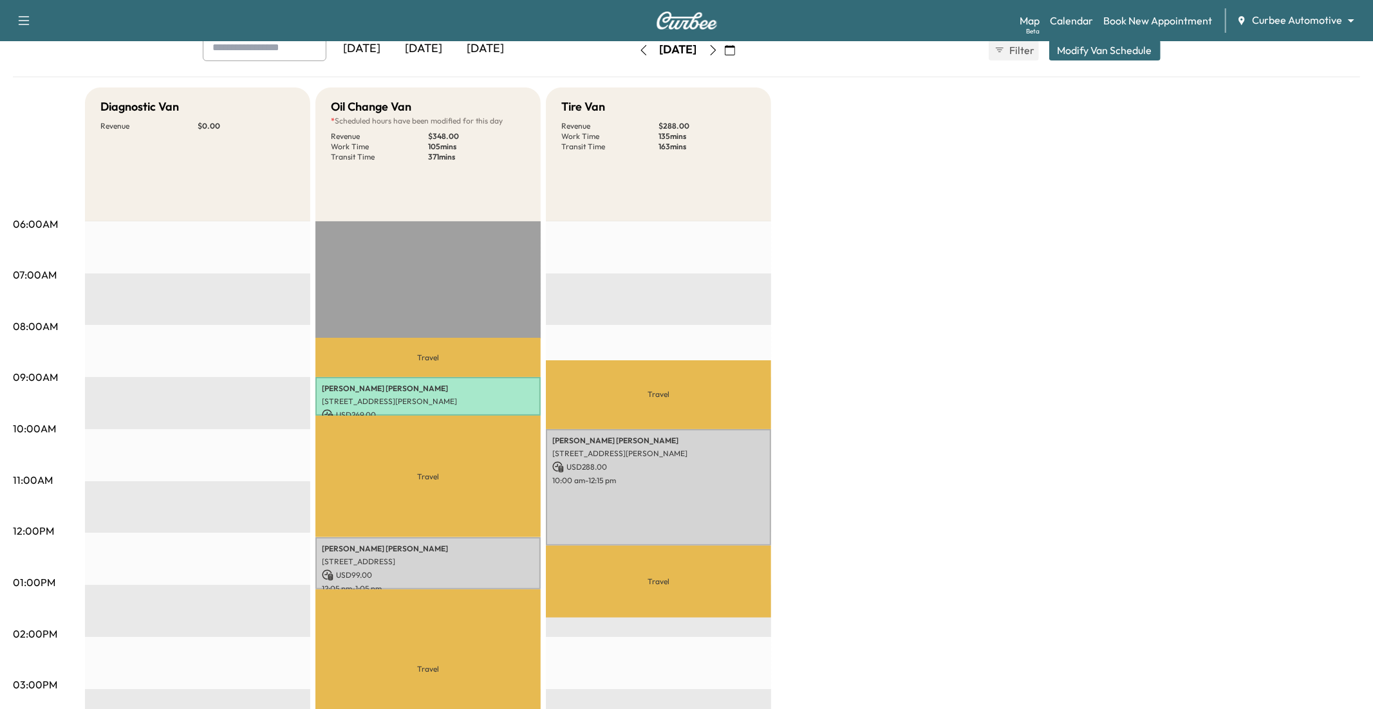
scroll to position [0, 0]
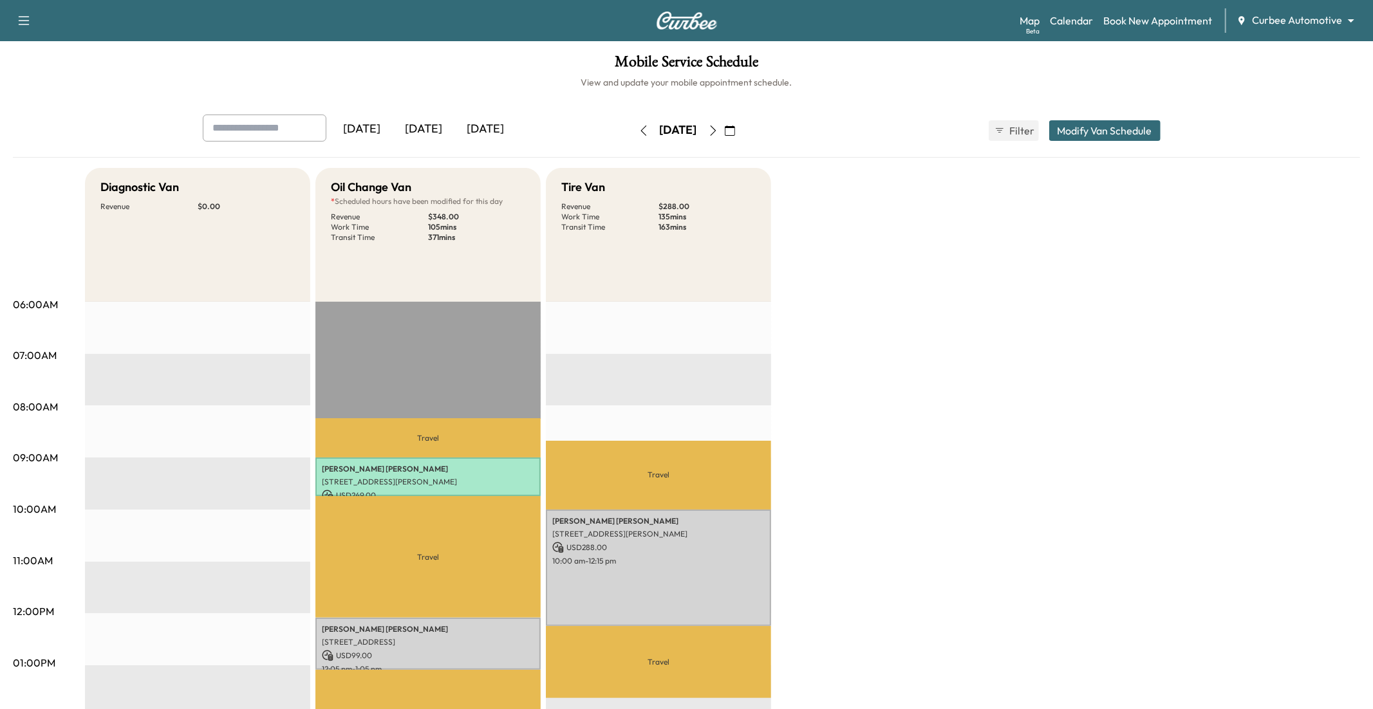
click at [1029, 135] on button "Modify Van Schedule" at bounding box center [1104, 130] width 111 height 21
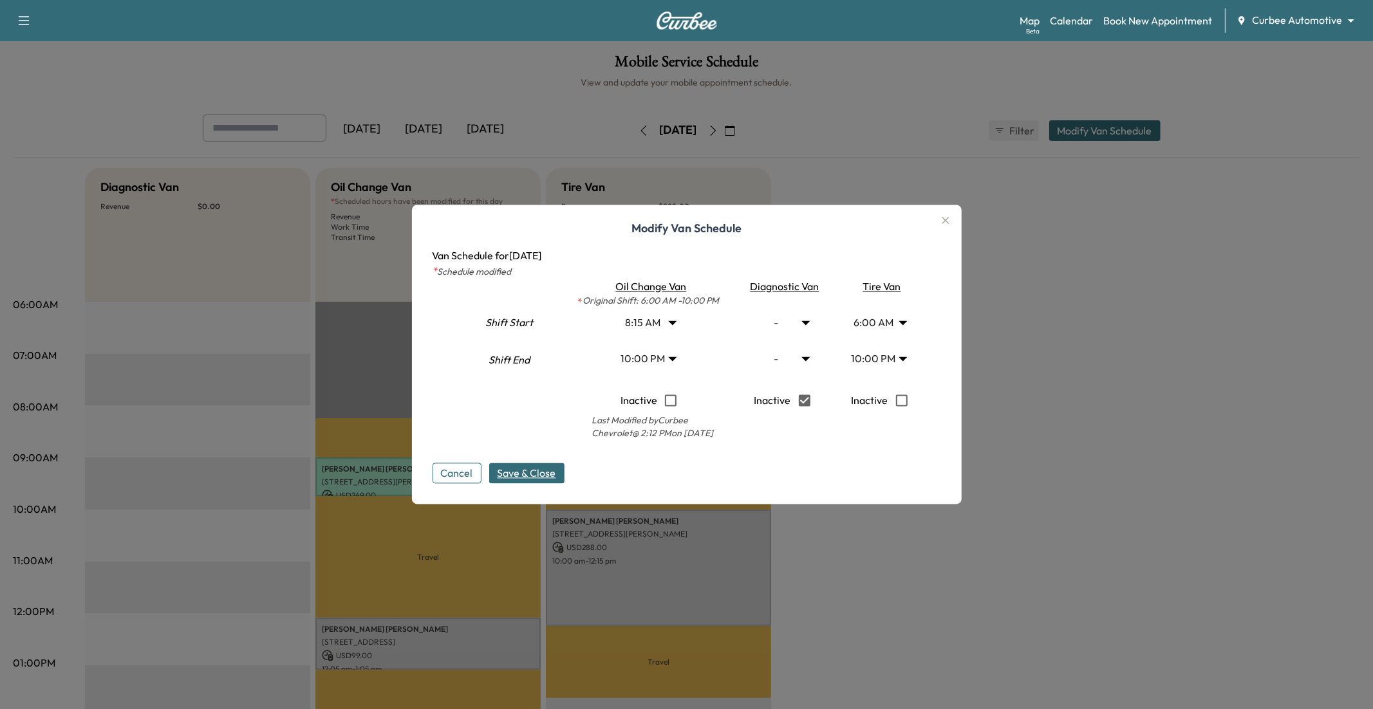
click at [512, 479] on span "Save & Close" at bounding box center [527, 473] width 59 height 15
